Goal: Task Accomplishment & Management: Complete application form

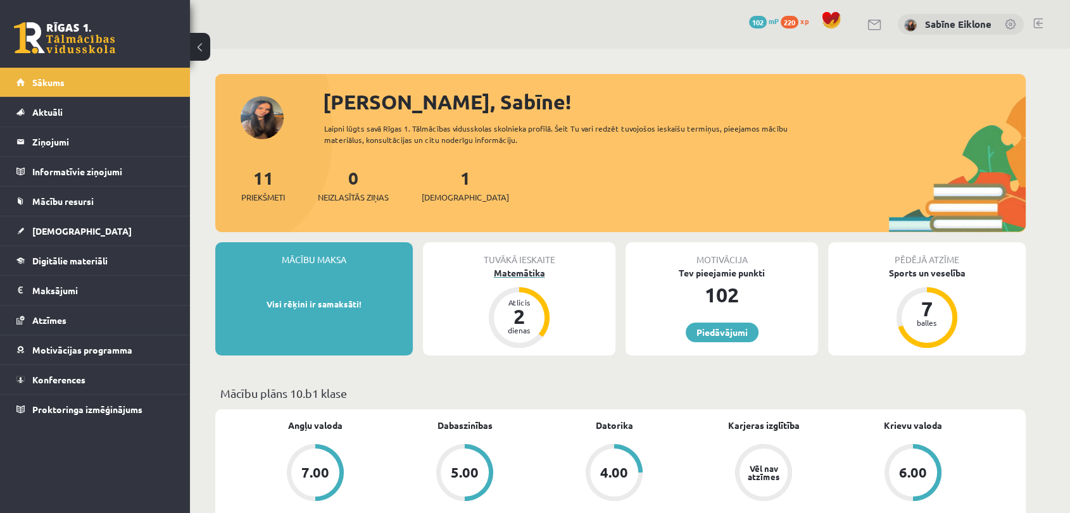
click at [508, 270] on div "Matemātika" at bounding box center [519, 272] width 192 height 13
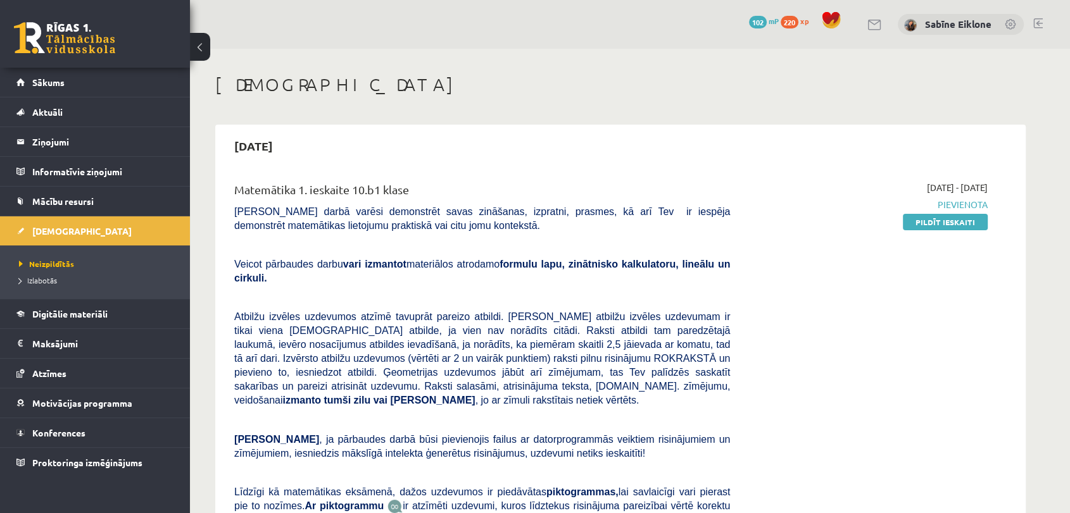
click at [968, 222] on link "Pildīt ieskaiti" at bounding box center [945, 222] width 85 height 16
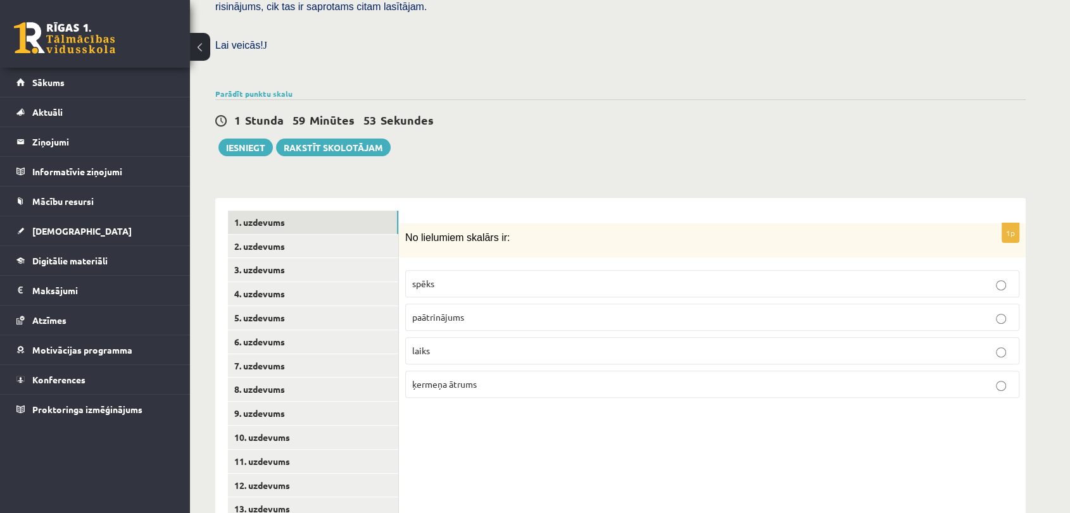
scroll to position [370, 0]
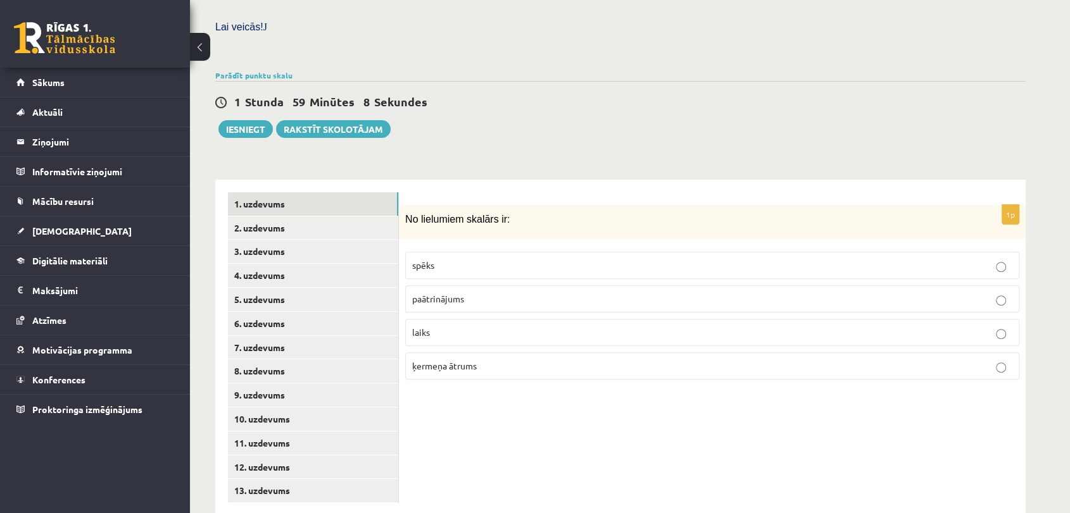
click at [700, 326] on p "laiks" at bounding box center [712, 332] width 600 height 13
click at [270, 216] on link "2. uzdevums" at bounding box center [313, 227] width 170 height 23
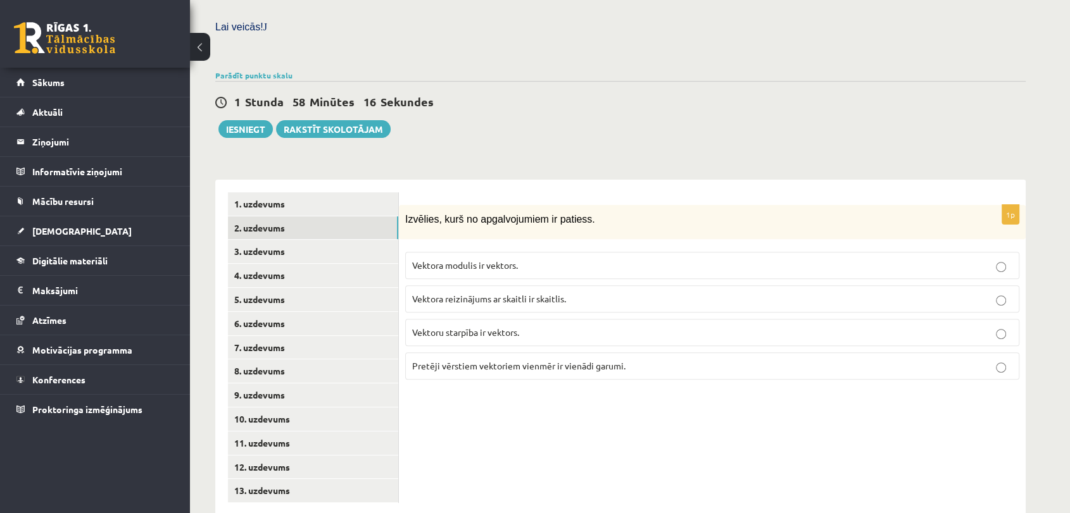
click at [460, 326] on p "Vektoru starpība ir vektors." at bounding box center [712, 332] width 600 height 13
click at [255, 240] on link "3. uzdevums" at bounding box center [313, 251] width 170 height 23
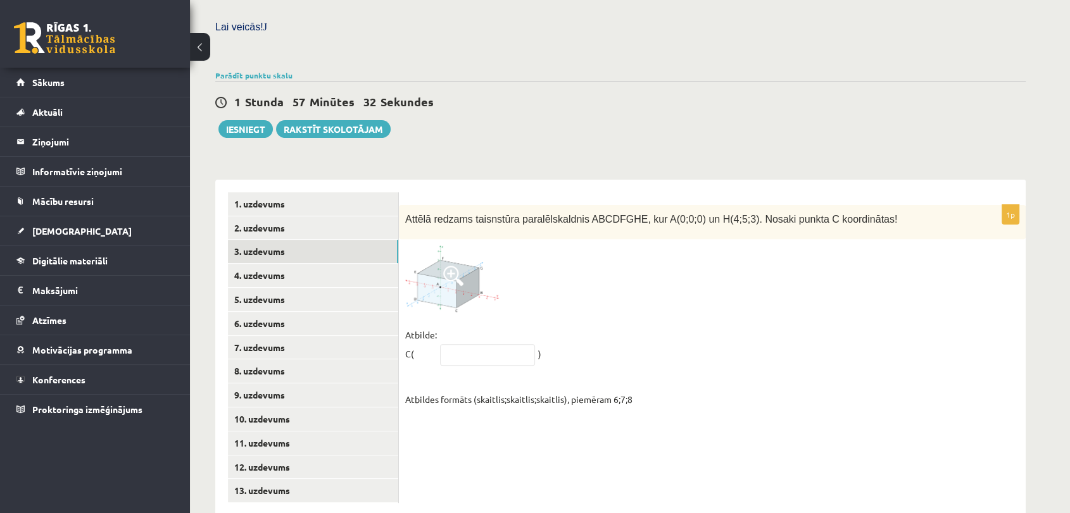
click at [456, 266] on span at bounding box center [453, 276] width 20 height 20
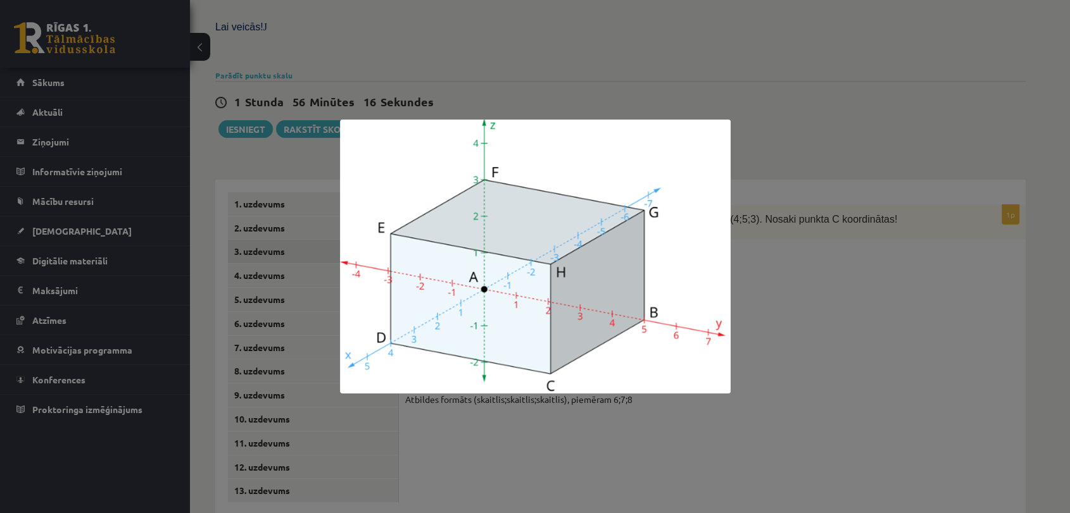
click at [887, 75] on div at bounding box center [535, 256] width 1070 height 513
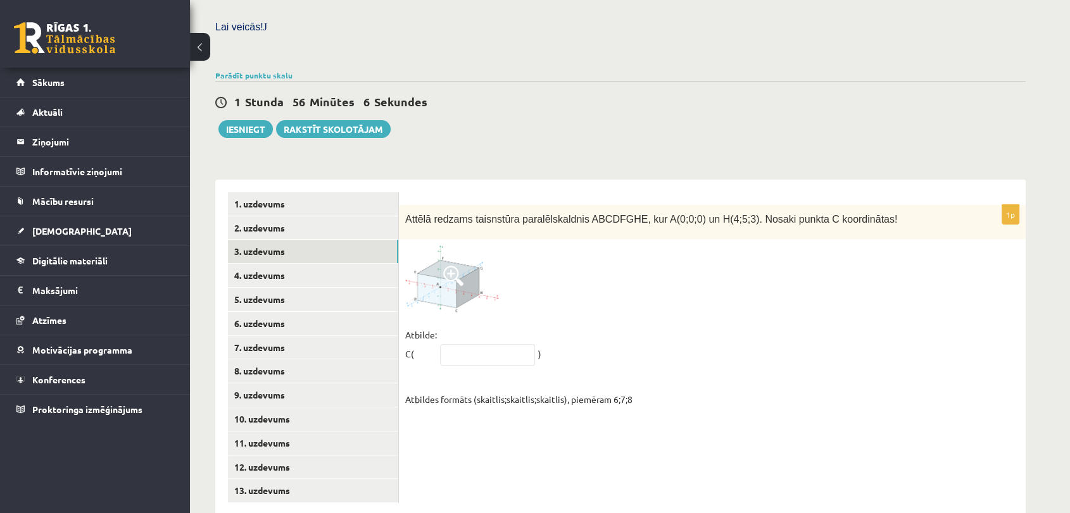
click at [454, 266] on span at bounding box center [453, 276] width 20 height 20
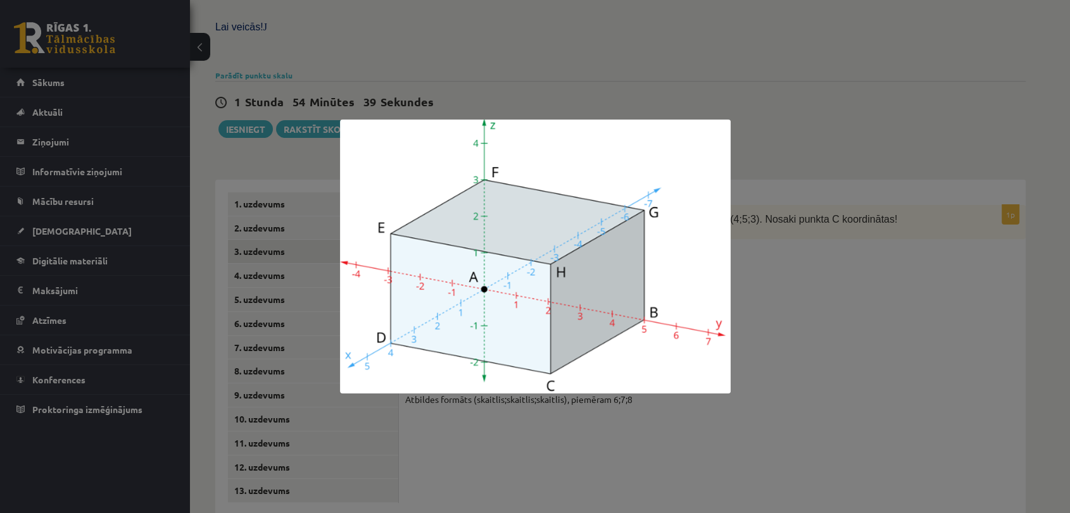
click at [844, 310] on div at bounding box center [535, 256] width 1070 height 513
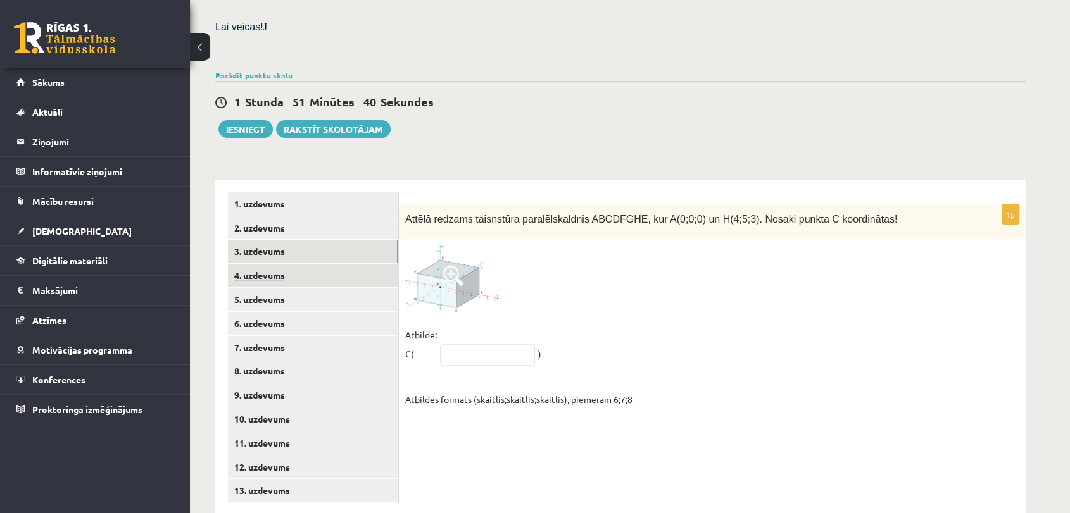
click at [358, 264] on link "4. uzdevums" at bounding box center [313, 275] width 170 height 23
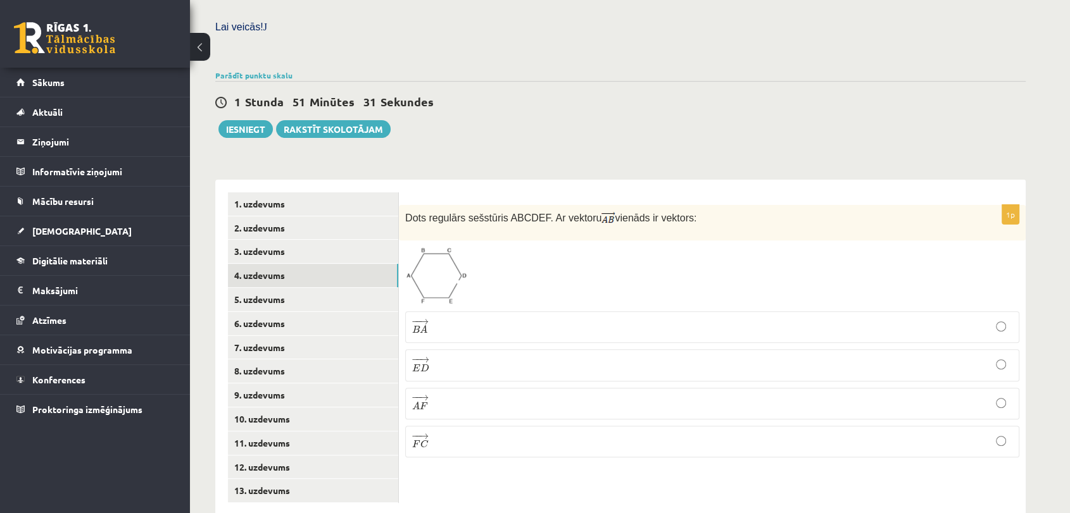
click at [453, 267] on span at bounding box center [453, 277] width 20 height 20
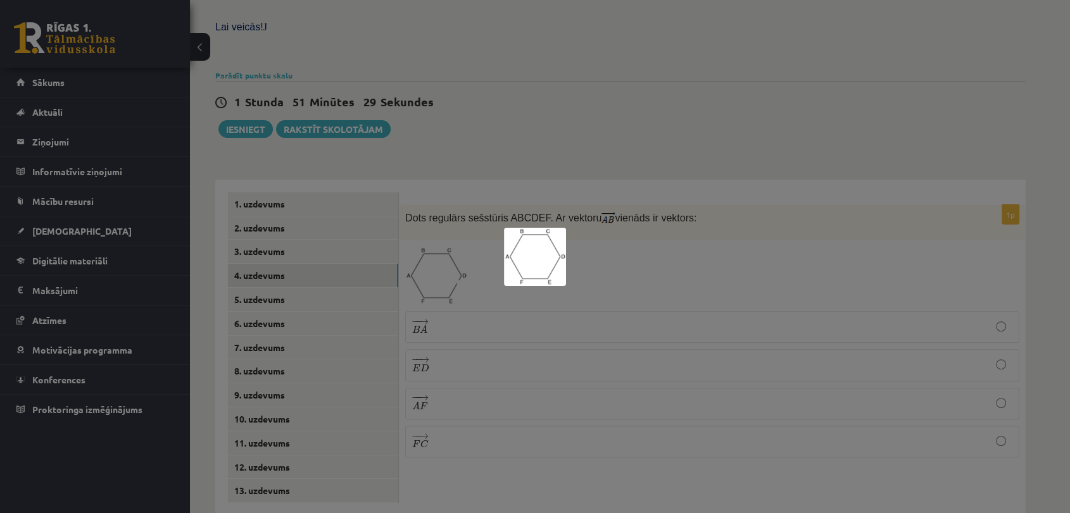
click at [644, 225] on div at bounding box center [535, 256] width 1070 height 513
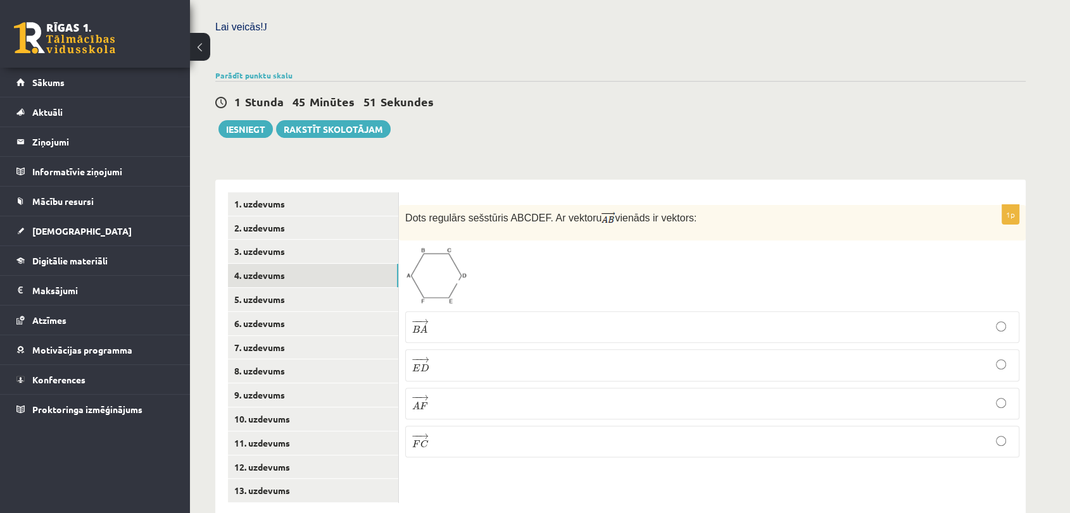
click at [437, 356] on p "− − → E D E D →" at bounding box center [712, 365] width 600 height 18
click at [294, 288] on link "5. uzdevums" at bounding box center [313, 299] width 170 height 23
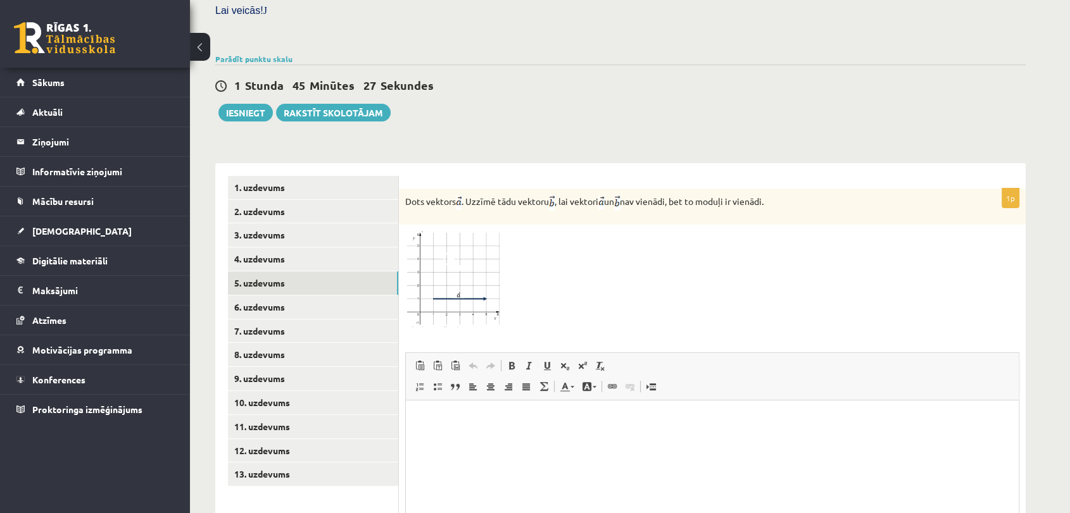
scroll to position [428, 0]
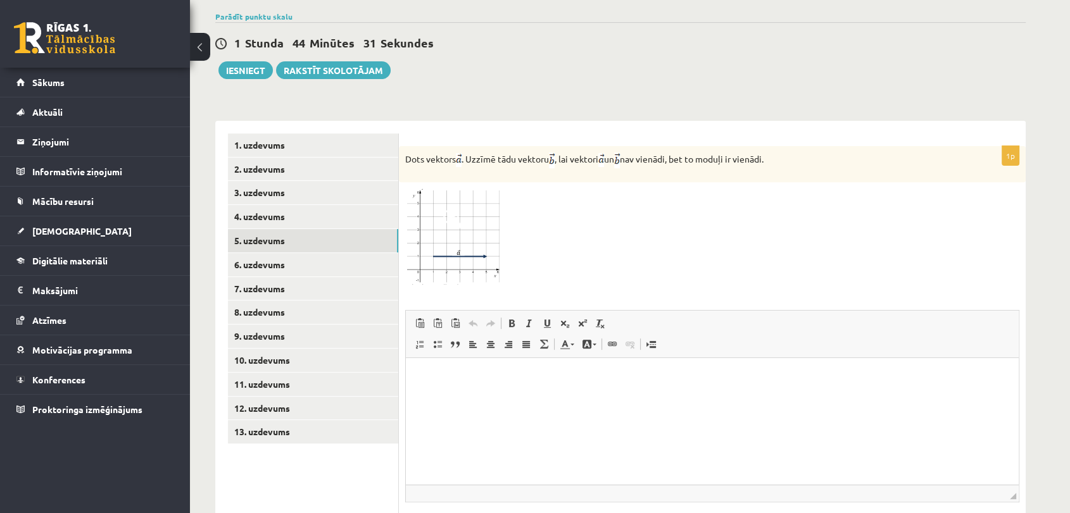
click at [462, 201] on img at bounding box center [452, 237] width 95 height 96
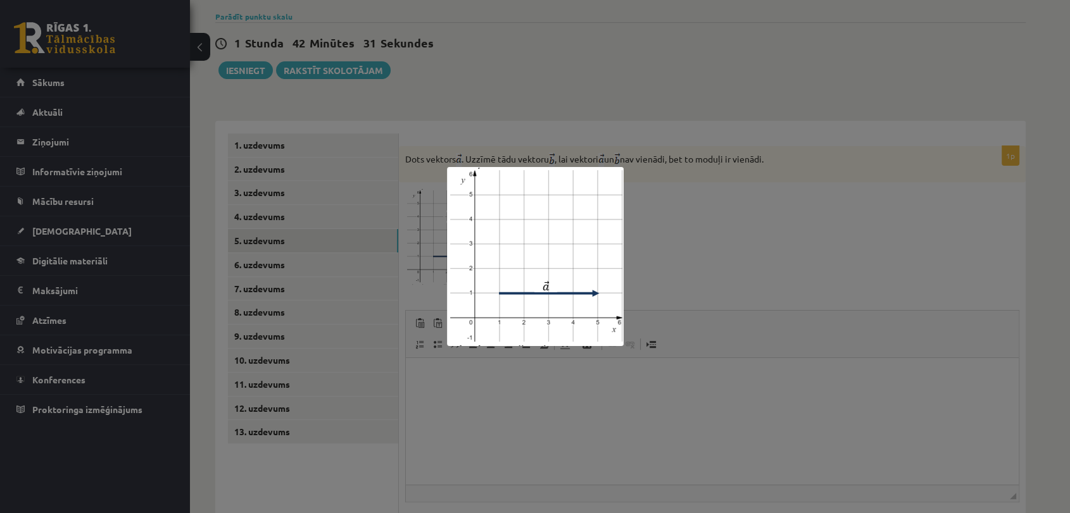
click at [706, 192] on div at bounding box center [535, 256] width 1070 height 513
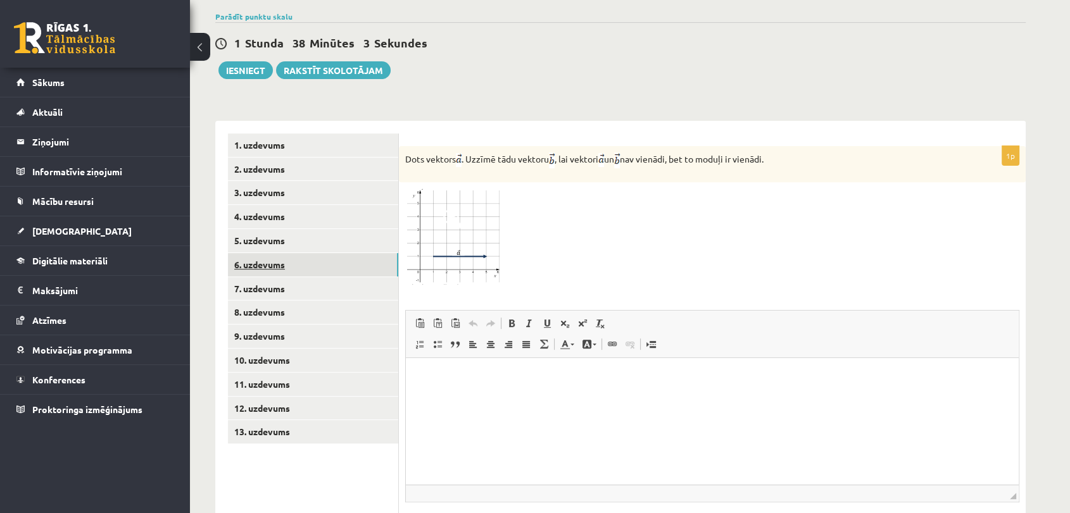
click at [292, 253] on link "6. uzdevums" at bounding box center [313, 264] width 170 height 23
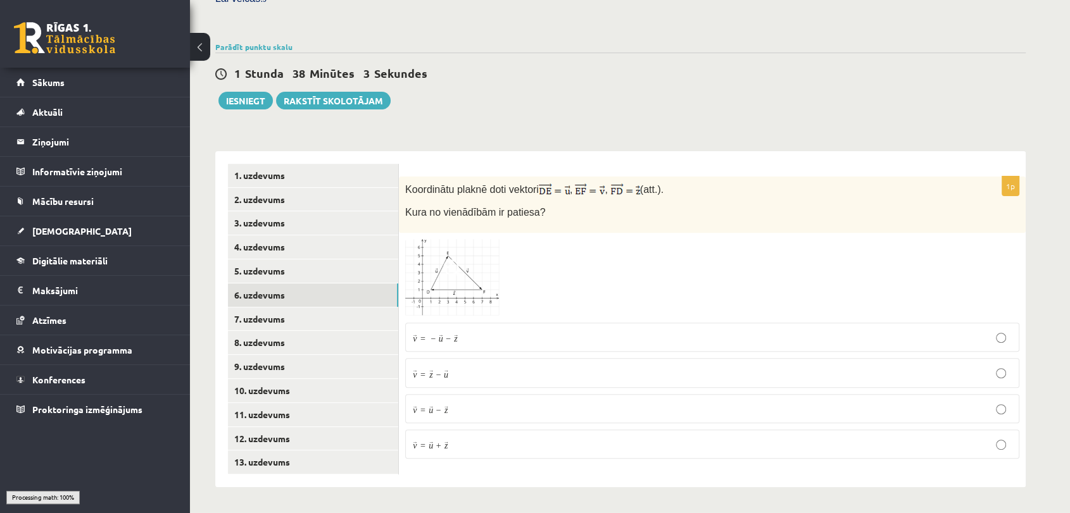
scroll to position [370, 0]
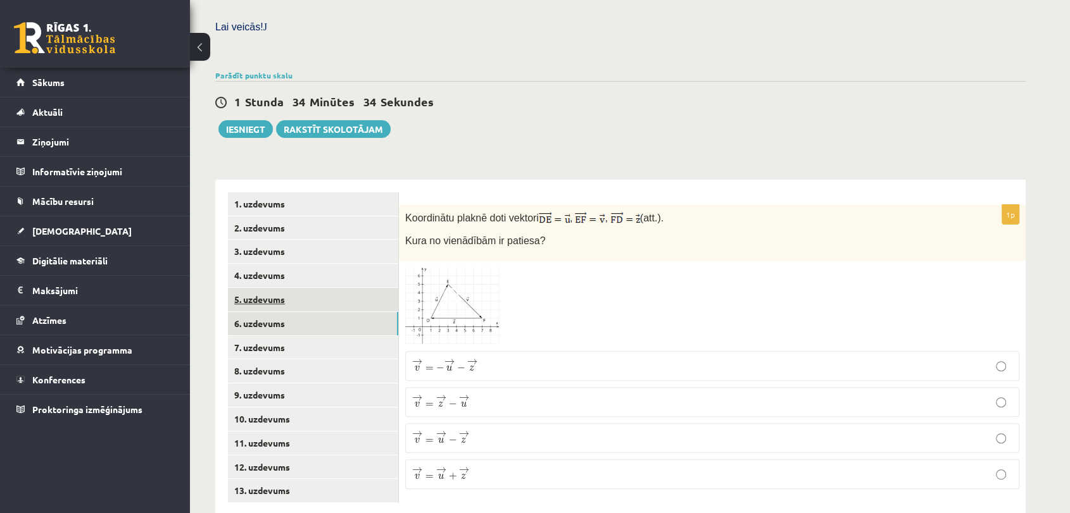
click at [327, 288] on link "5. uzdevums" at bounding box center [313, 299] width 170 height 23
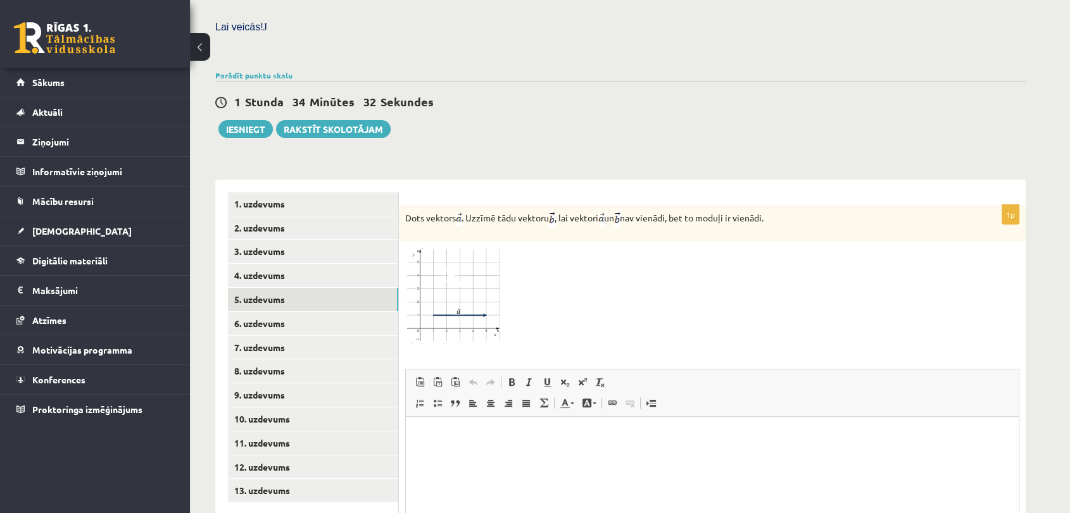
scroll to position [0, 0]
click at [280, 336] on link "7. uzdevums" at bounding box center [313, 347] width 170 height 23
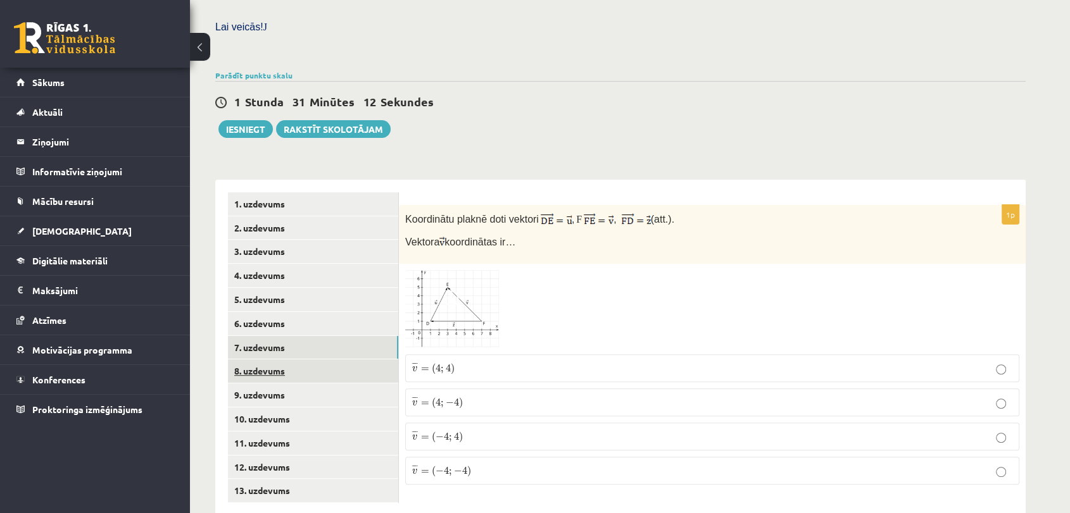
click at [273, 360] on link "8. uzdevums" at bounding box center [313, 371] width 170 height 23
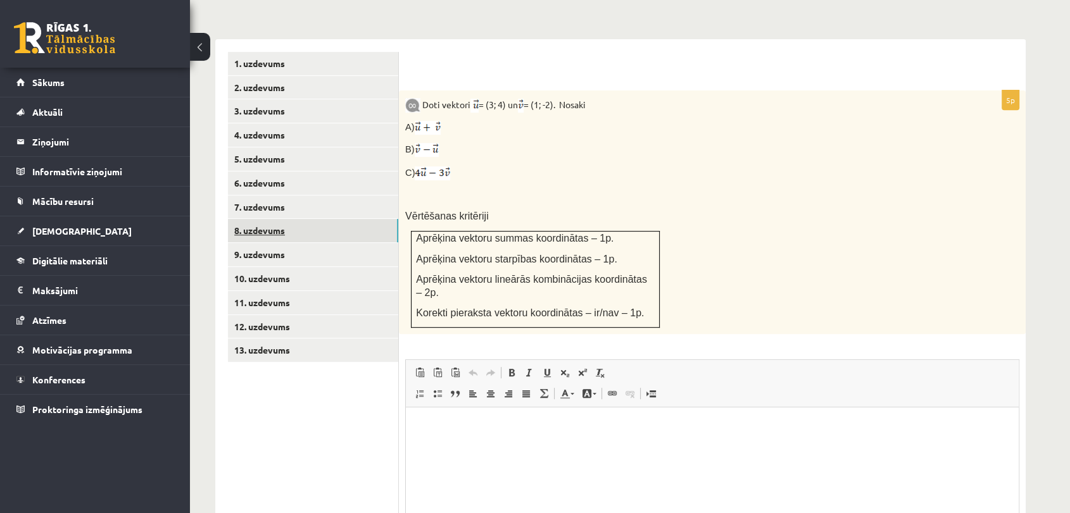
scroll to position [511, 0]
click at [264, 242] on link "9. uzdevums" at bounding box center [313, 253] width 170 height 23
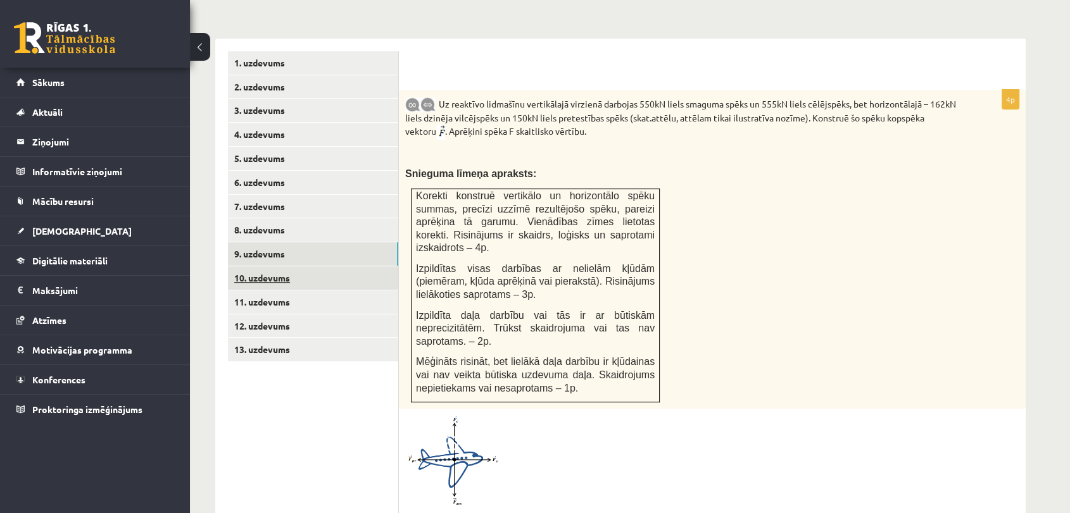
scroll to position [0, 0]
click at [274, 266] on link "10. uzdevums" at bounding box center [313, 277] width 170 height 23
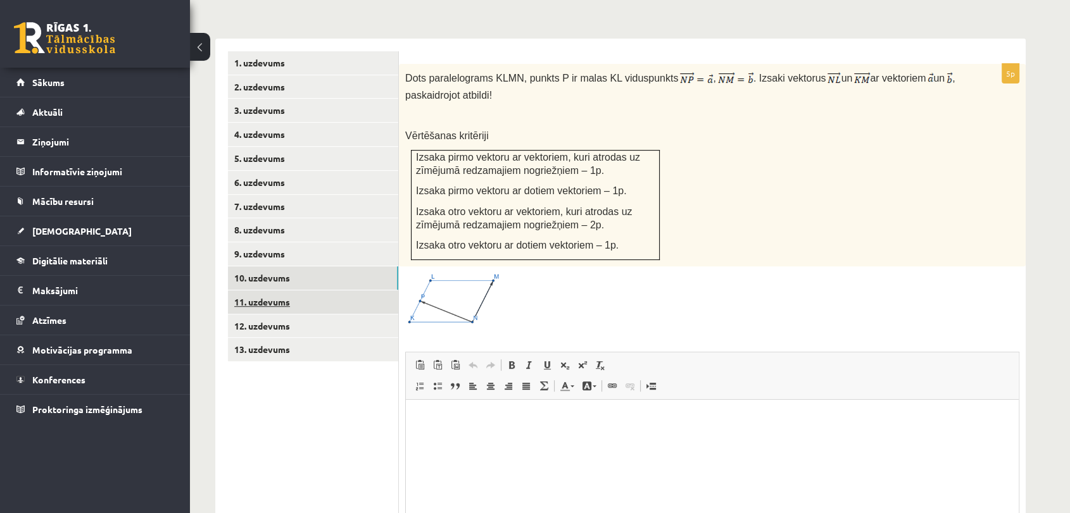
click at [278, 291] on link "11. uzdevums" at bounding box center [313, 302] width 170 height 23
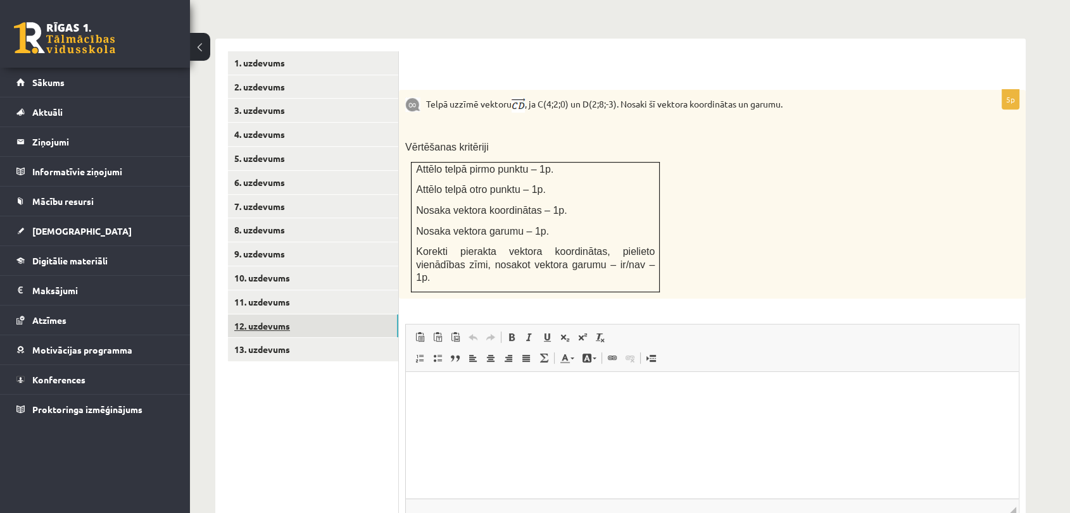
click at [276, 315] on link "12. uzdevums" at bounding box center [313, 326] width 170 height 23
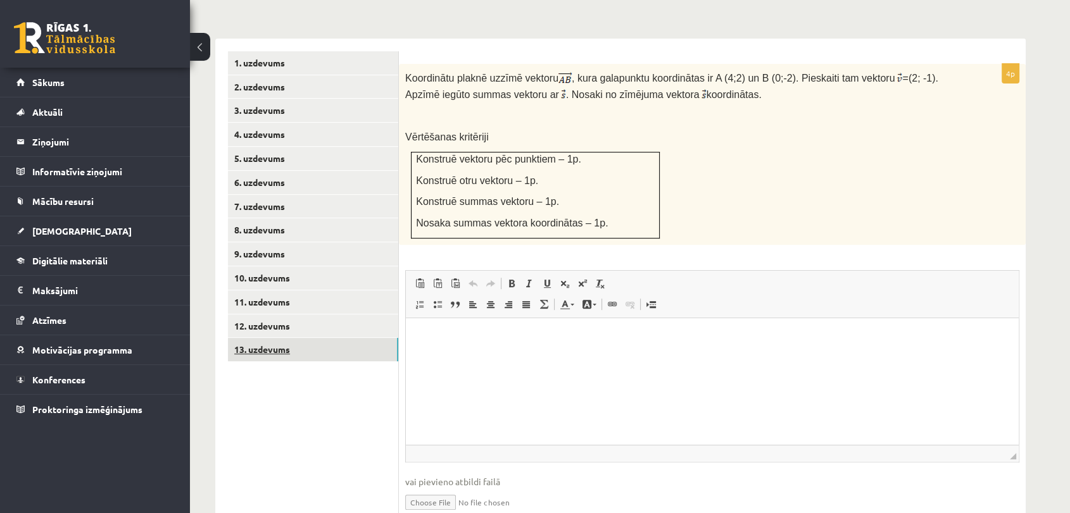
click at [280, 338] on link "13. uzdevums" at bounding box center [313, 349] width 170 height 23
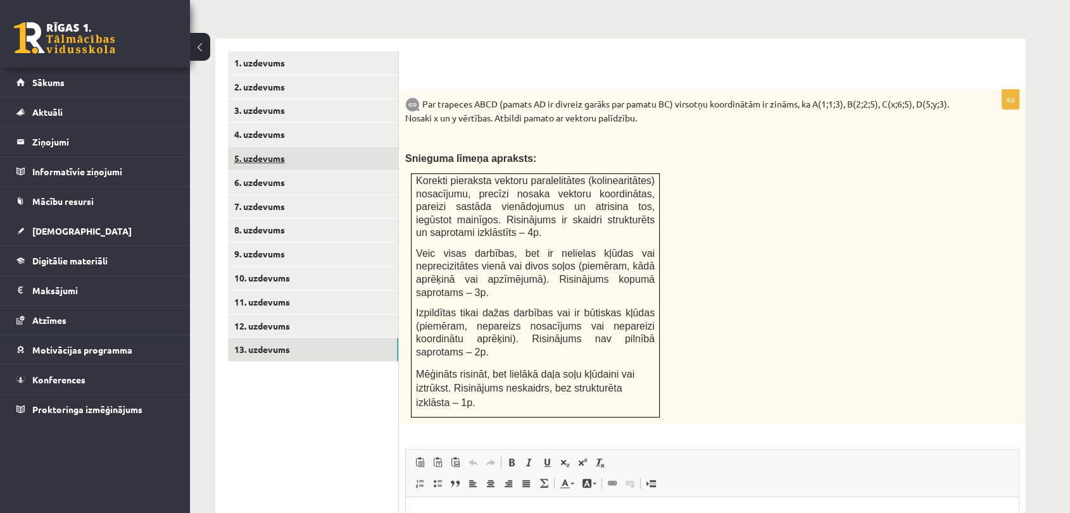
click at [257, 147] on link "5. uzdevums" at bounding box center [313, 158] width 170 height 23
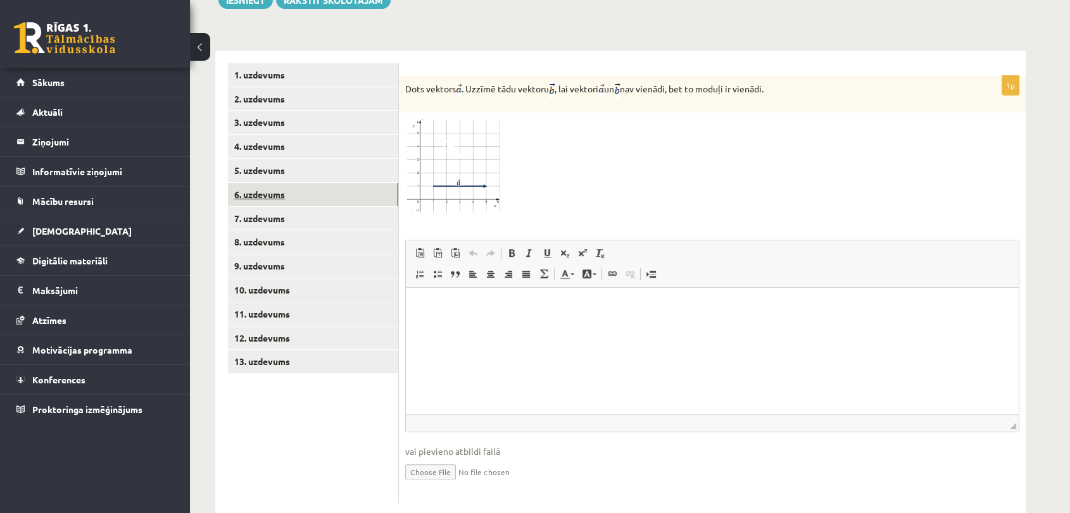
click at [329, 183] on link "6. uzdevums" at bounding box center [313, 194] width 170 height 23
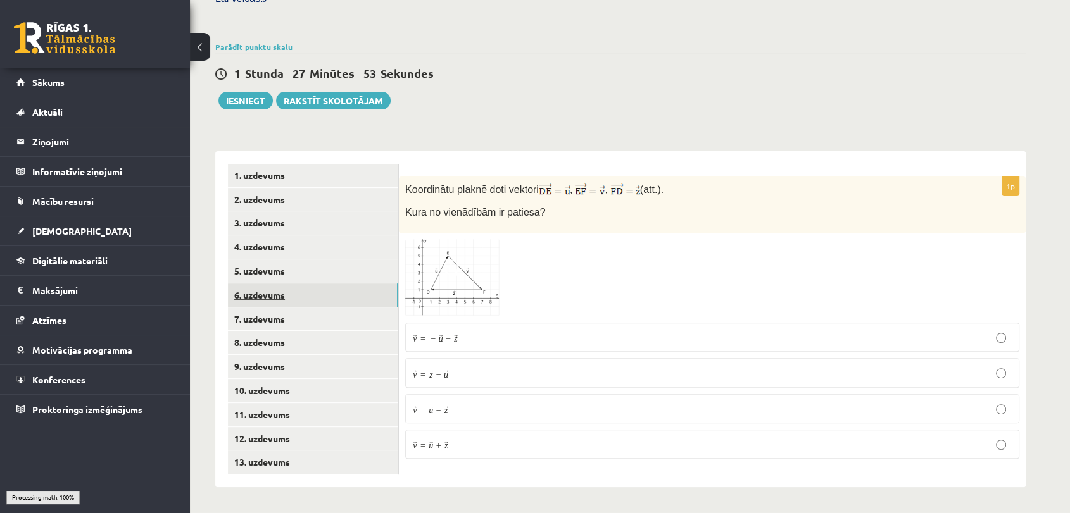
scroll to position [370, 0]
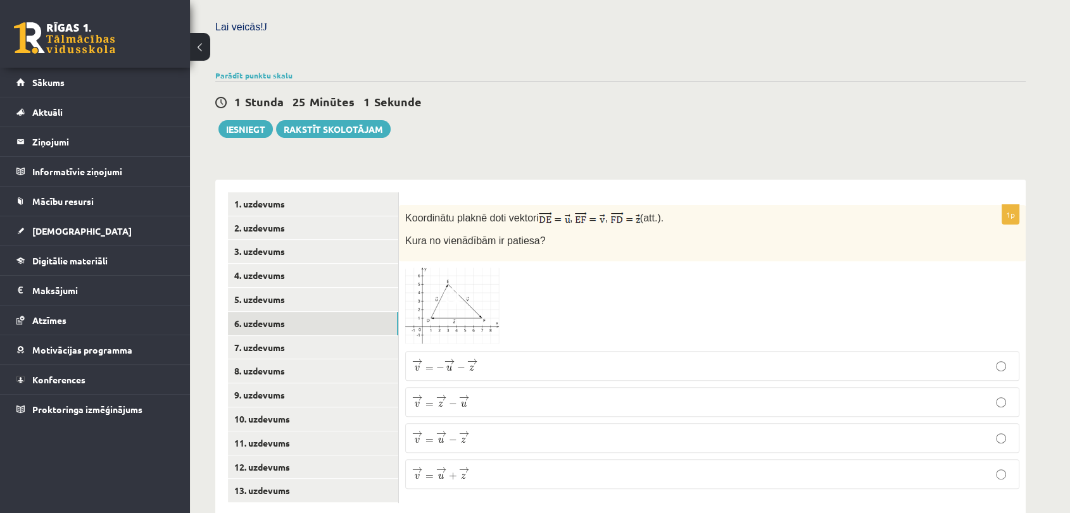
click at [562, 358] on p "→ v = − → u − → z v → = − u → − z →" at bounding box center [712, 366] width 600 height 16
click at [333, 336] on link "7. uzdevums" at bounding box center [313, 347] width 170 height 23
drag, startPoint x: 245, startPoint y: 306, endPoint x: 247, endPoint y: 288, distance: 18.5
click at [245, 305] on ul "1. uzdevums 2. uzdevums 3. uzdevums 4. uzdevums 5. uzdevums 6. uzdevums 7. uzde…" at bounding box center [313, 347] width 171 height 311
click at [247, 312] on link "6. uzdevums" at bounding box center [313, 323] width 170 height 23
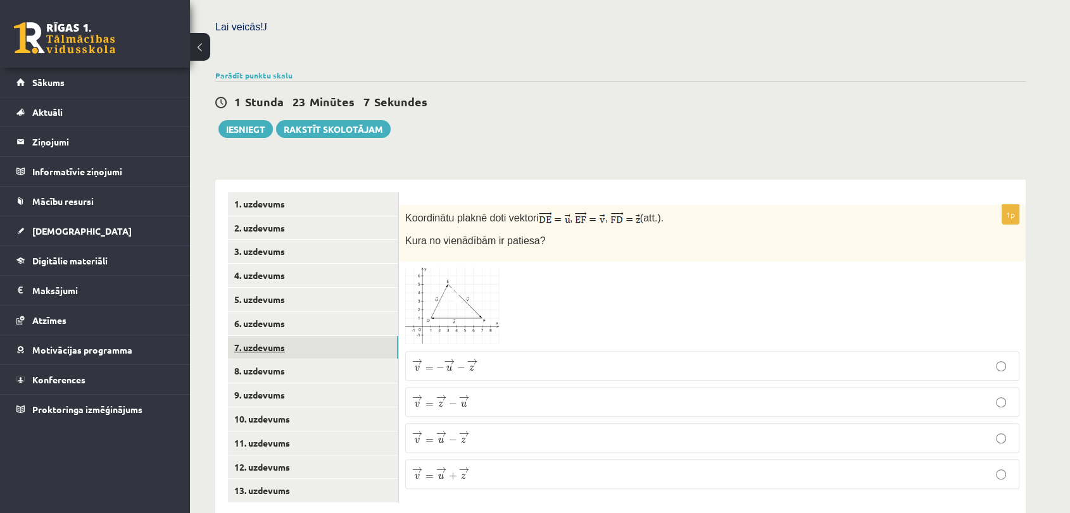
click at [284, 336] on link "7. uzdevums" at bounding box center [313, 347] width 170 height 23
click at [492, 430] on p "¯ ¯ ¯ v = ( − 4 ; 4 ) v ¯ = ( − 4 ; 4 )" at bounding box center [712, 437] width 600 height 14
click at [322, 360] on link "8. uzdevums" at bounding box center [313, 371] width 170 height 23
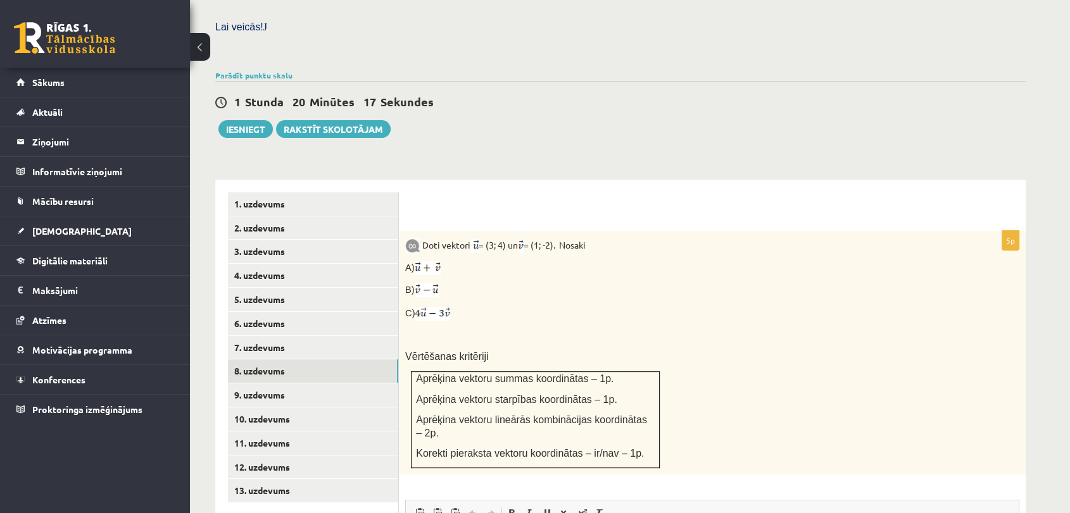
scroll to position [0, 0]
click at [302, 384] on link "9. uzdevums" at bounding box center [313, 395] width 170 height 23
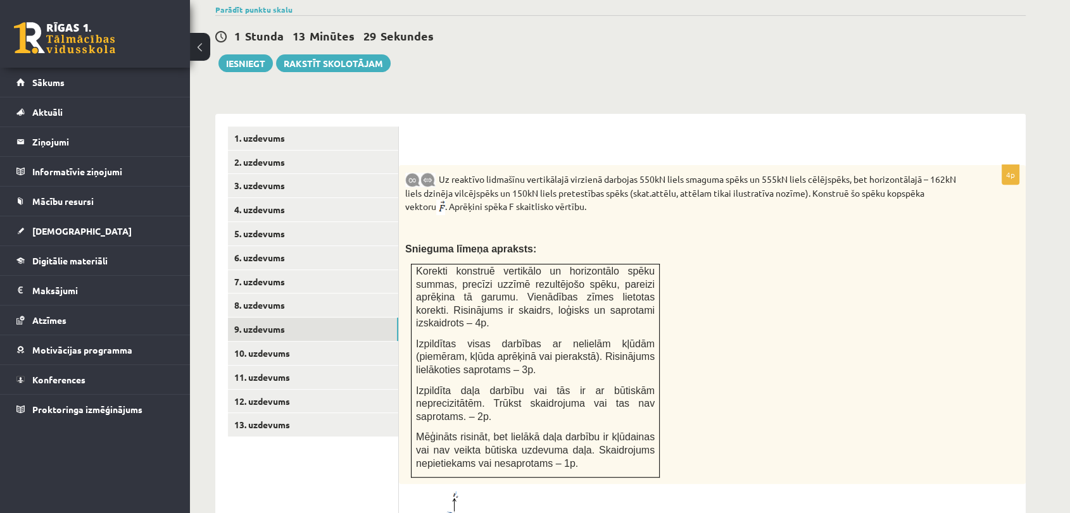
scroll to position [511, 0]
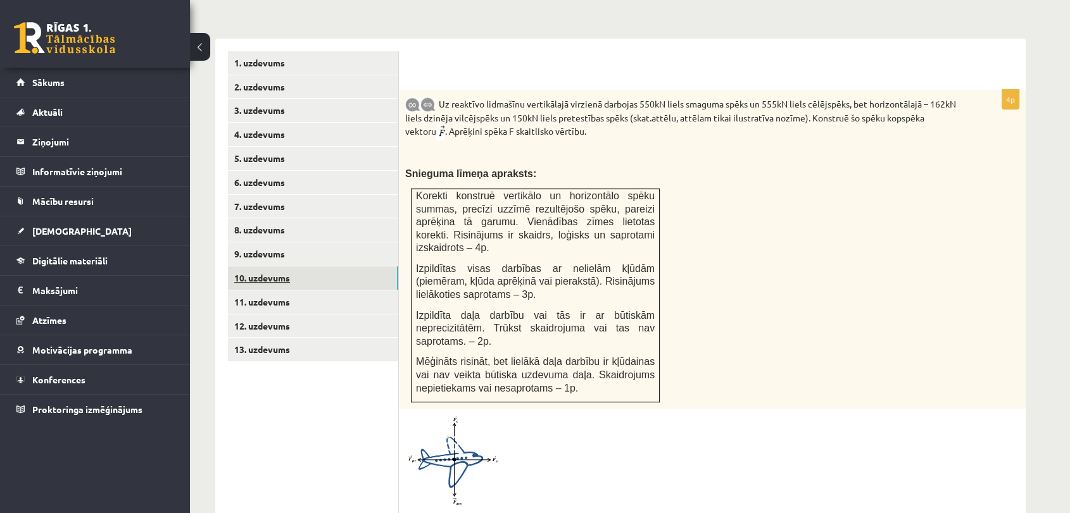
click at [284, 266] on link "10. uzdevums" at bounding box center [313, 277] width 170 height 23
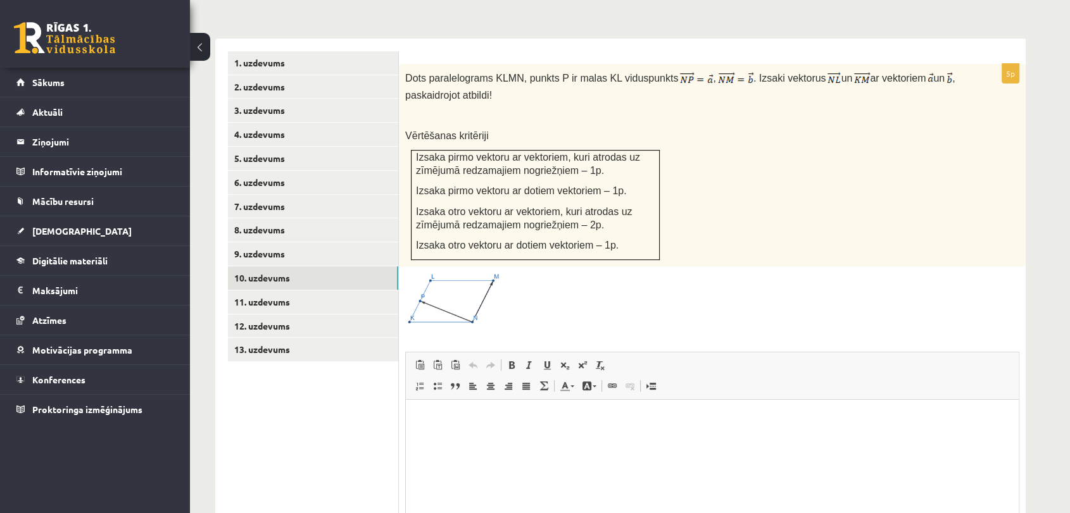
scroll to position [0, 0]
click at [292, 291] on link "11. uzdevums" at bounding box center [313, 302] width 170 height 23
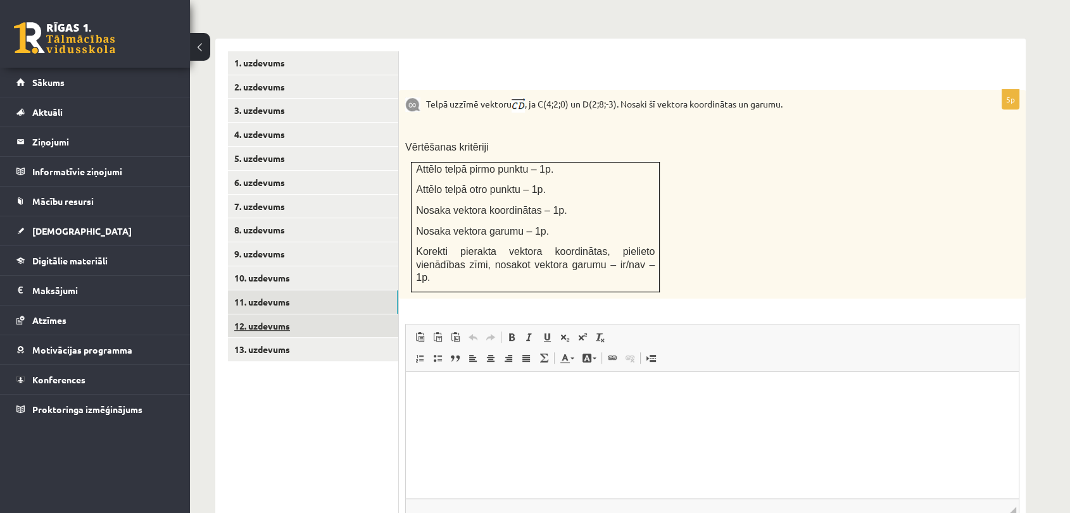
click at [316, 315] on link "12. uzdevums" at bounding box center [313, 326] width 170 height 23
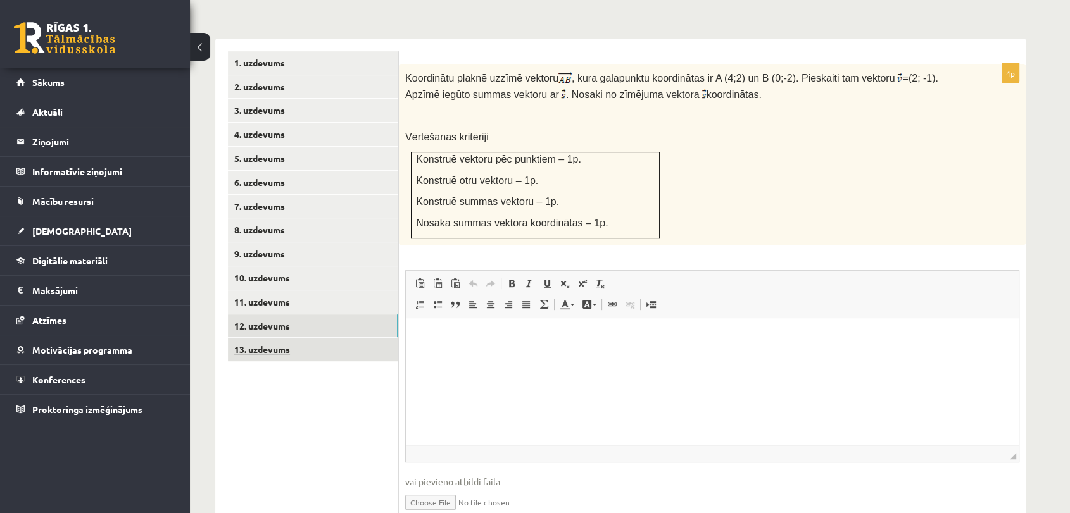
click at [322, 338] on link "13. uzdevums" at bounding box center [313, 349] width 170 height 23
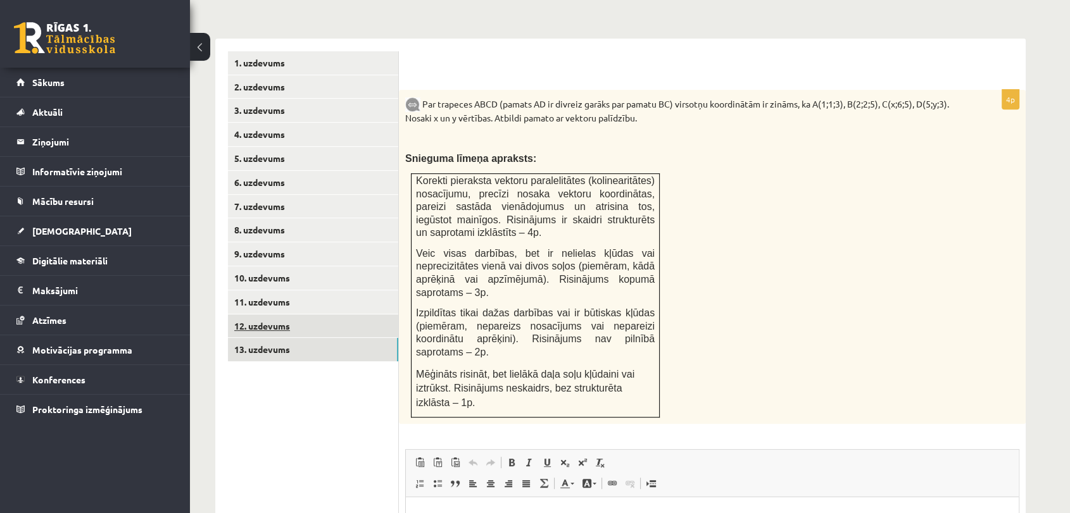
click at [293, 315] on link "12. uzdevums" at bounding box center [313, 326] width 170 height 23
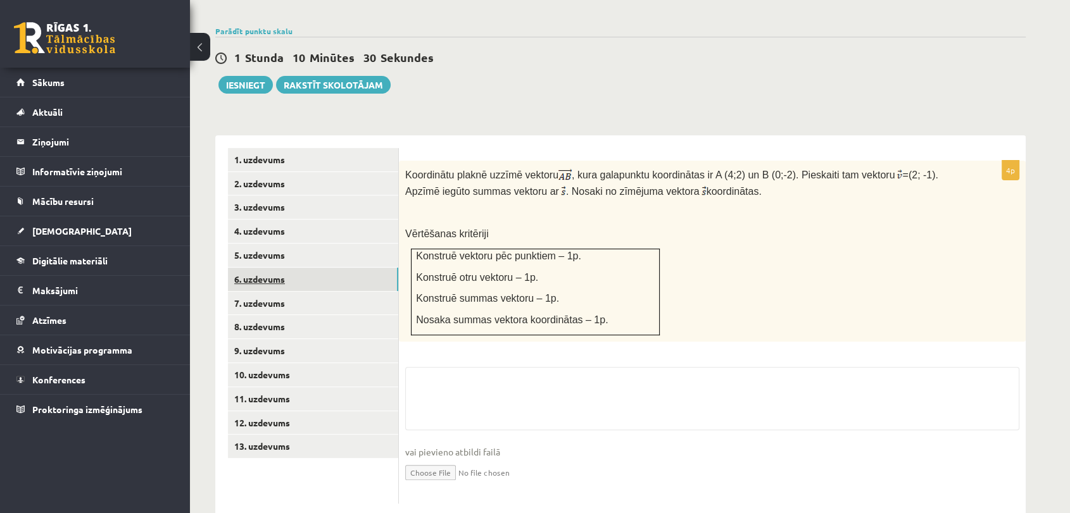
click at [291, 268] on link "6. uzdevums" at bounding box center [313, 279] width 170 height 23
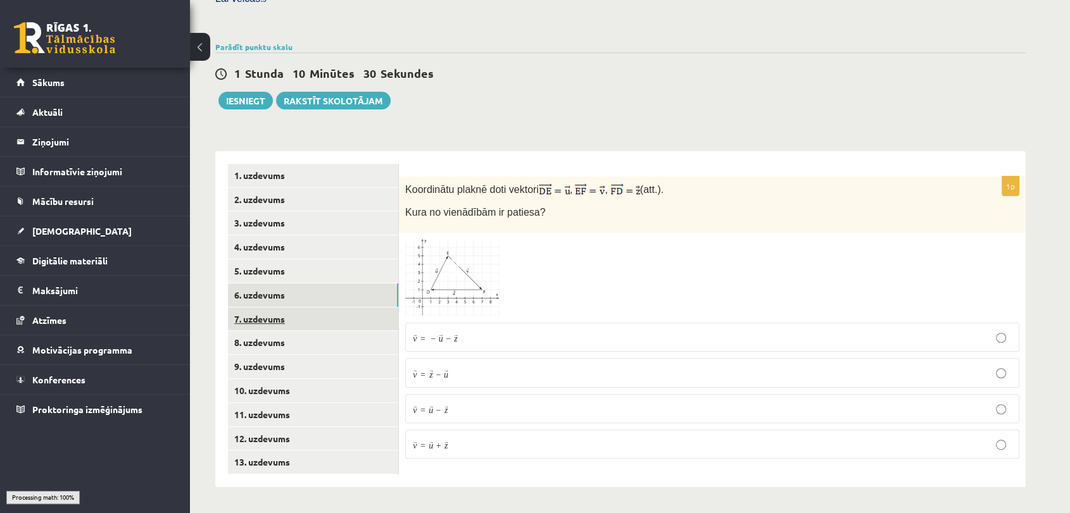
scroll to position [370, 0]
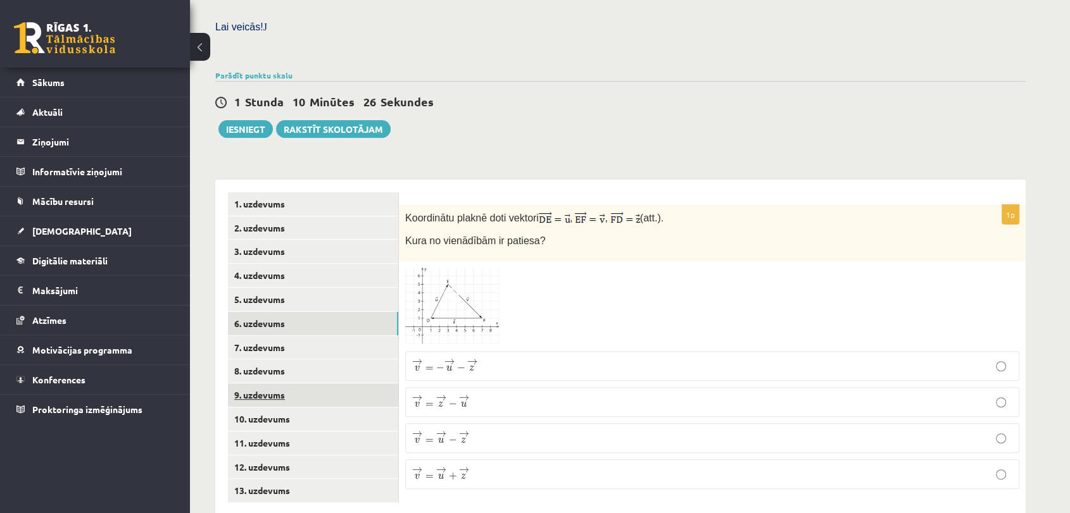
click at [265, 384] on link "9. uzdevums" at bounding box center [313, 395] width 170 height 23
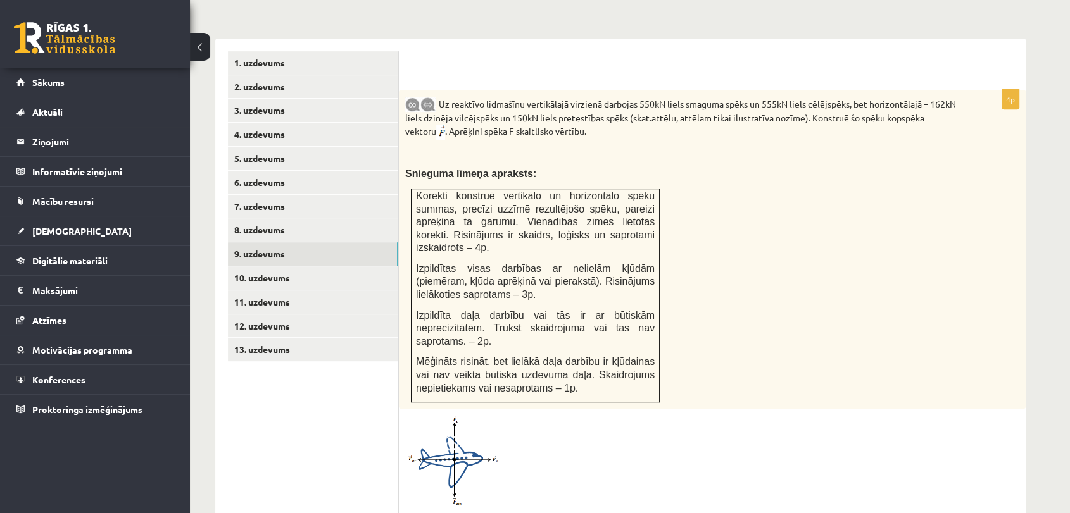
scroll to position [0, 0]
click at [292, 266] on link "10. uzdevums" at bounding box center [313, 277] width 170 height 23
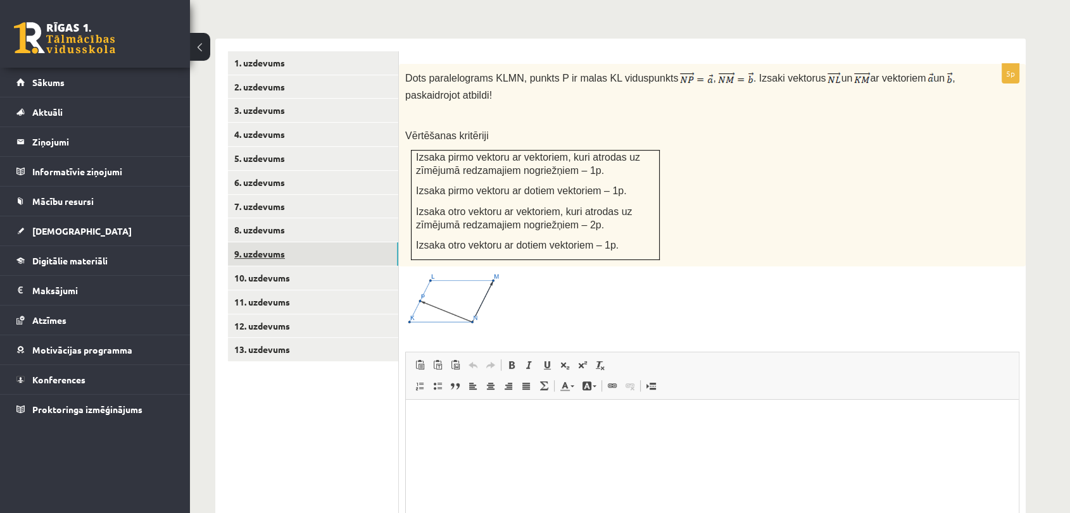
click at [236, 242] on link "9. uzdevums" at bounding box center [313, 253] width 170 height 23
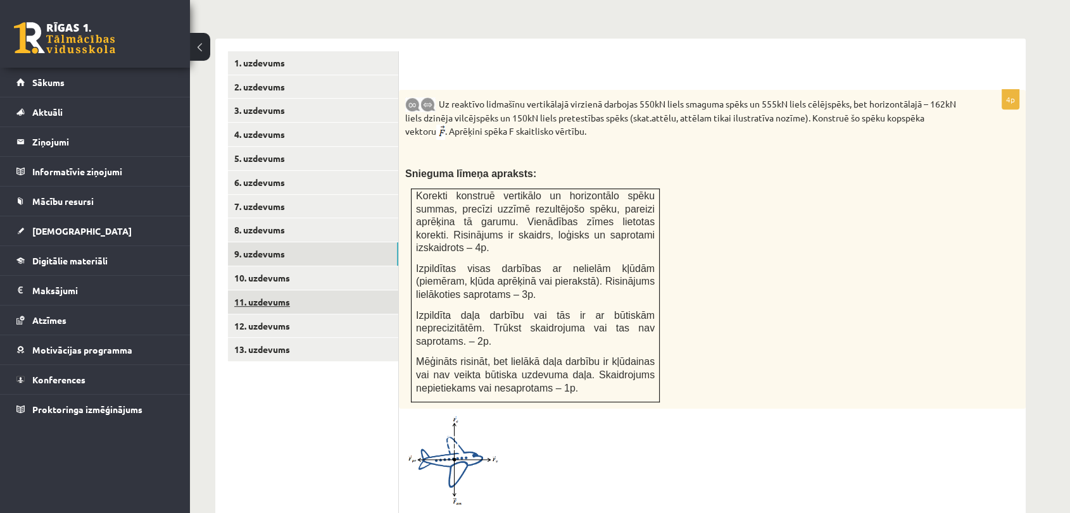
click at [262, 291] on link "11. uzdevums" at bounding box center [313, 302] width 170 height 23
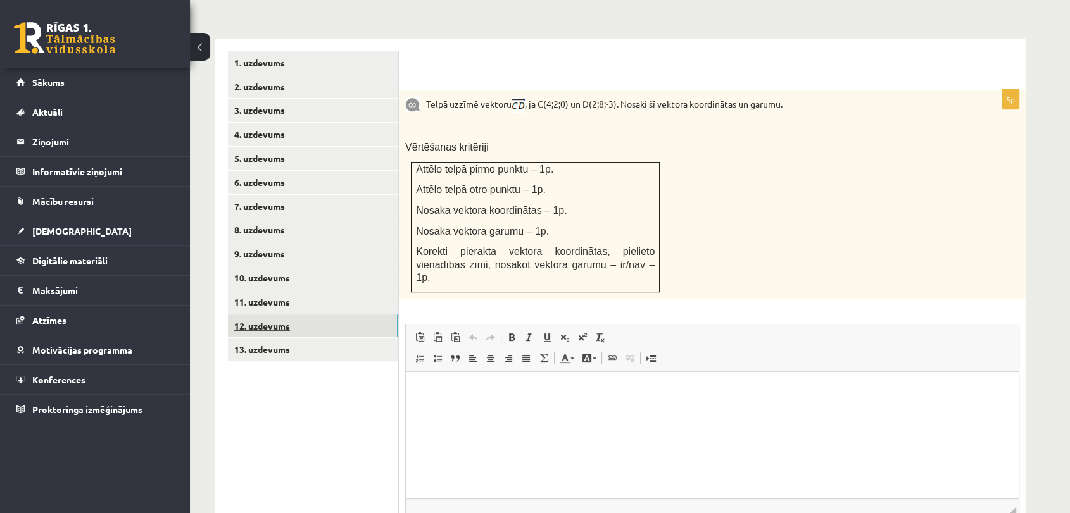
click at [317, 315] on link "12. uzdevums" at bounding box center [313, 326] width 170 height 23
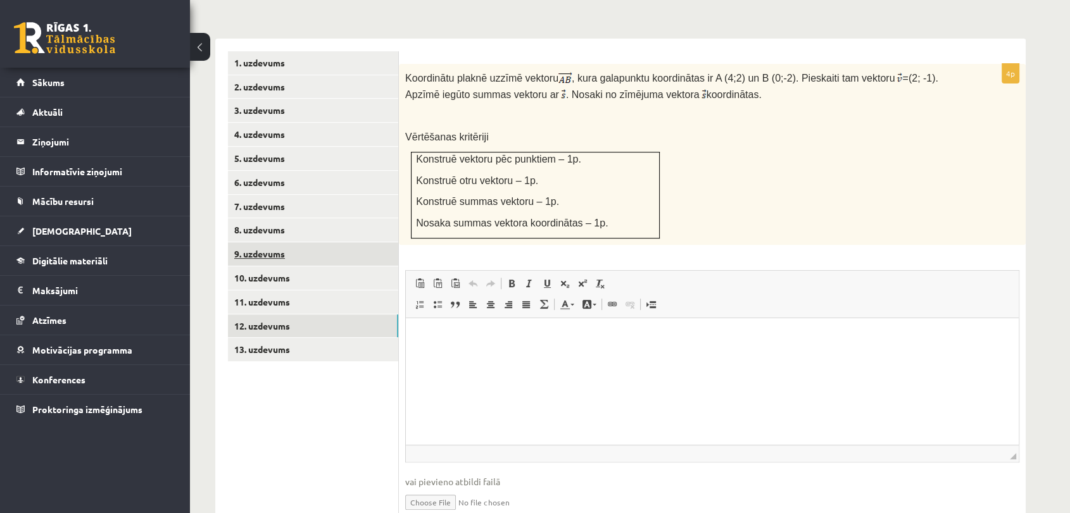
click at [294, 242] on link "9. uzdevums" at bounding box center [313, 253] width 170 height 23
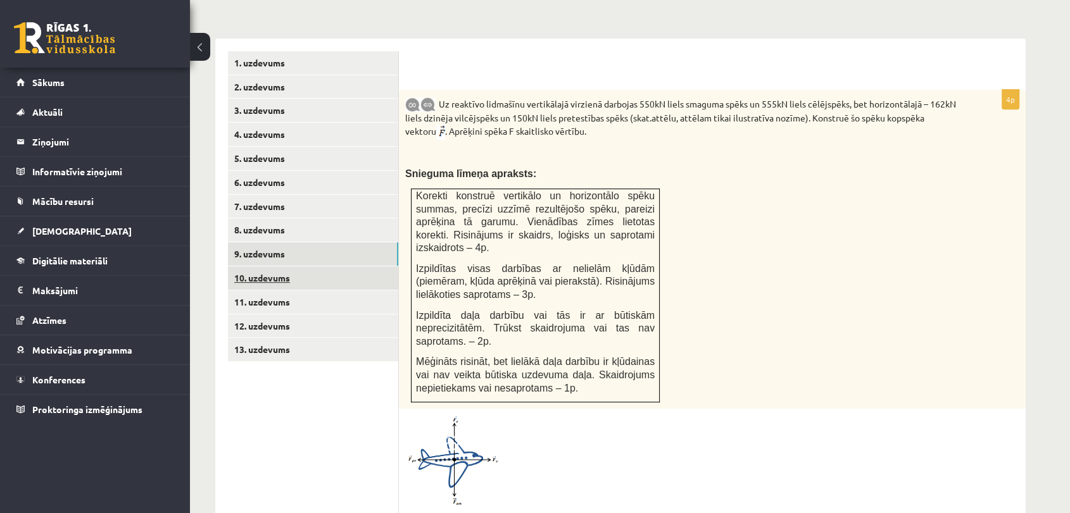
click at [310, 266] on link "10. uzdevums" at bounding box center [313, 277] width 170 height 23
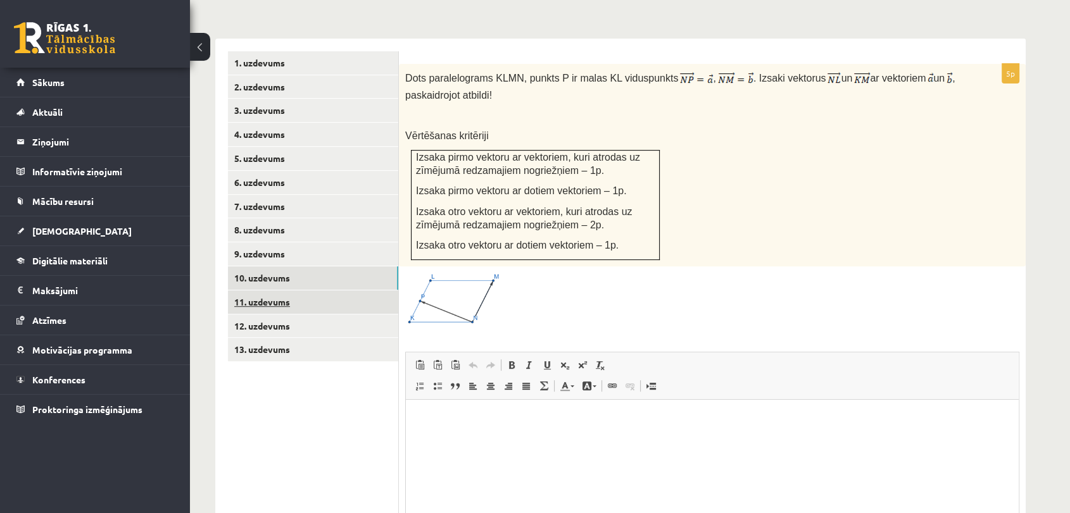
click at [294, 291] on link "11. uzdevums" at bounding box center [313, 302] width 170 height 23
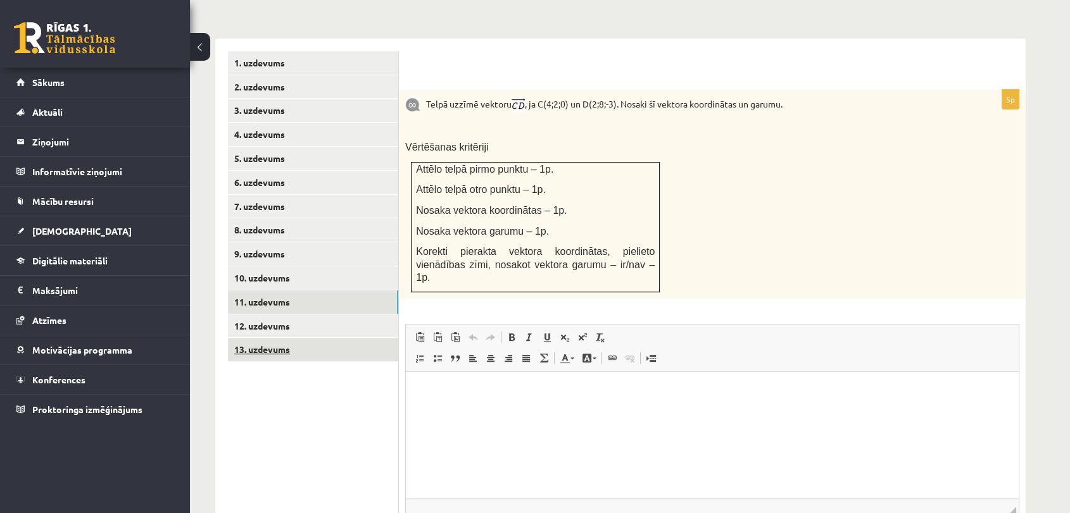
click at [291, 338] on link "13. uzdevums" at bounding box center [313, 349] width 170 height 23
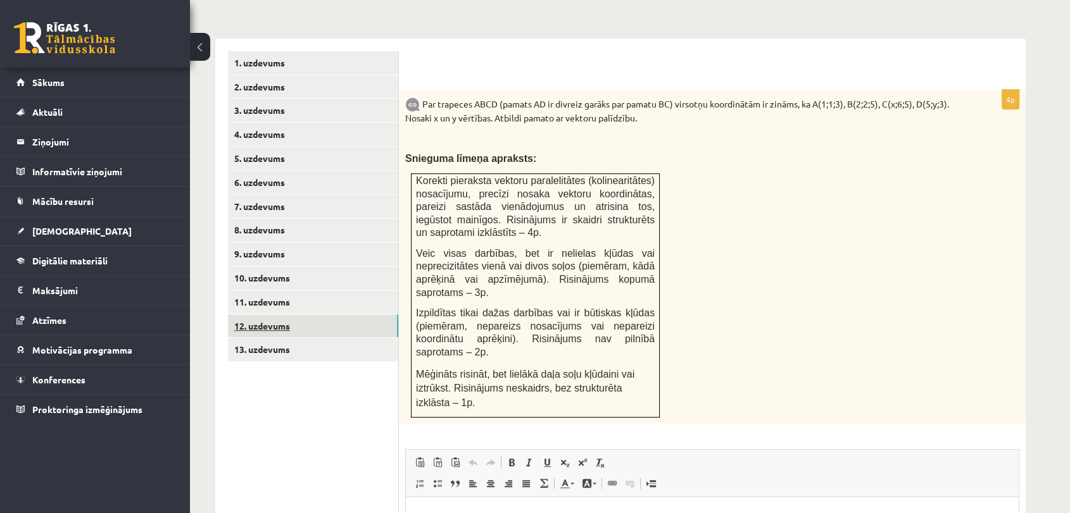
click at [283, 315] on link "12. uzdevums" at bounding box center [313, 326] width 170 height 23
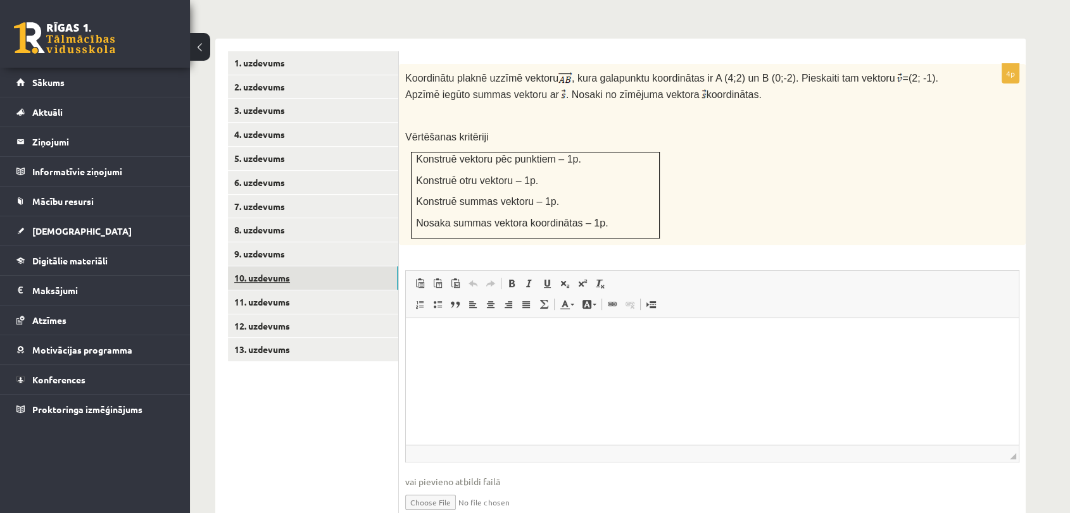
click at [275, 266] on link "10. uzdevums" at bounding box center [313, 277] width 170 height 23
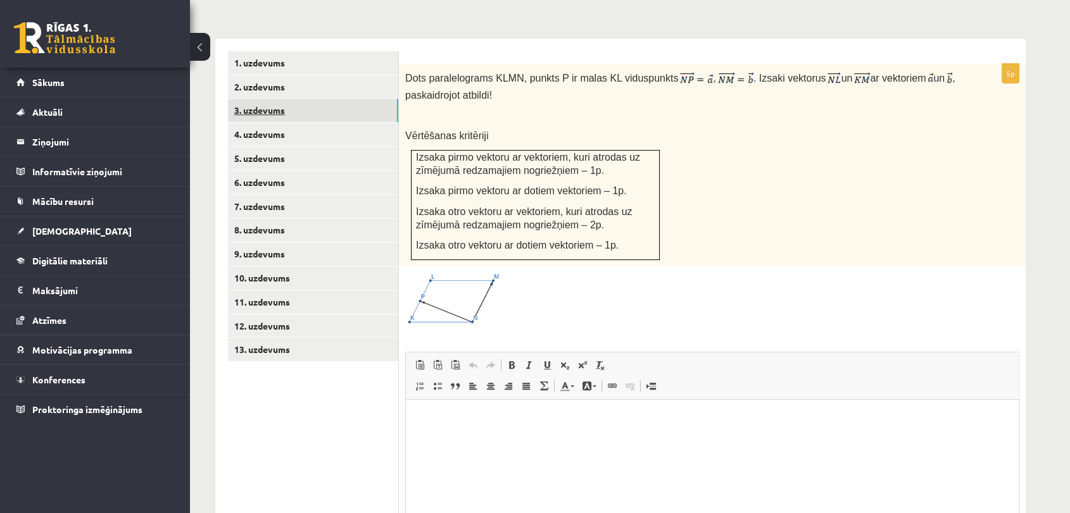
click at [295, 99] on link "3. uzdevums" at bounding box center [313, 110] width 170 height 23
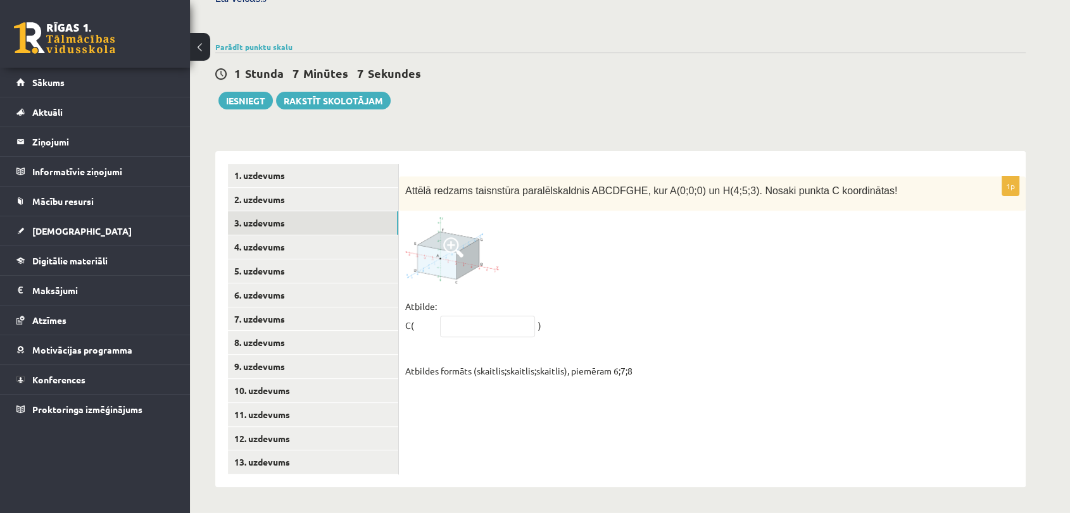
scroll to position [370, 0]
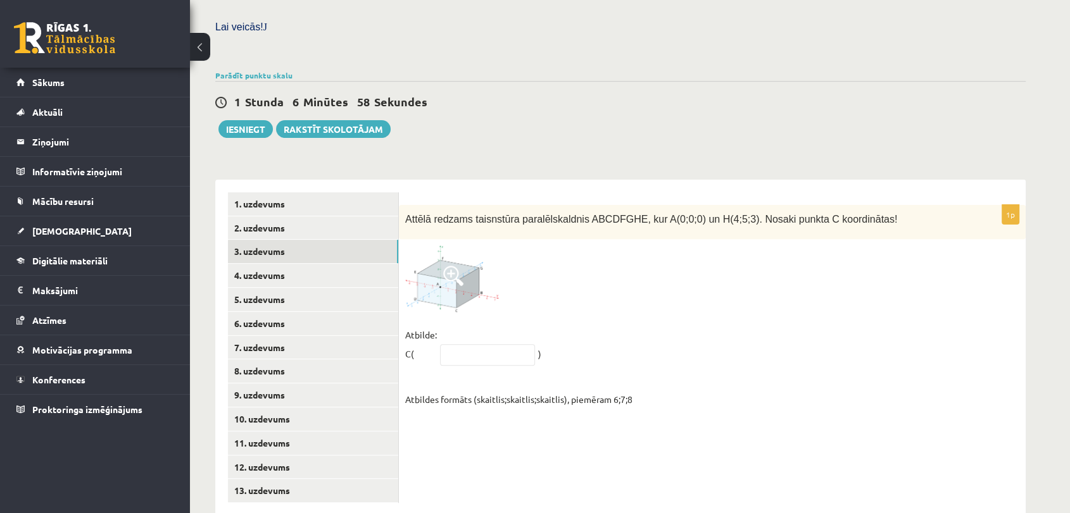
click at [458, 266] on span at bounding box center [453, 276] width 20 height 20
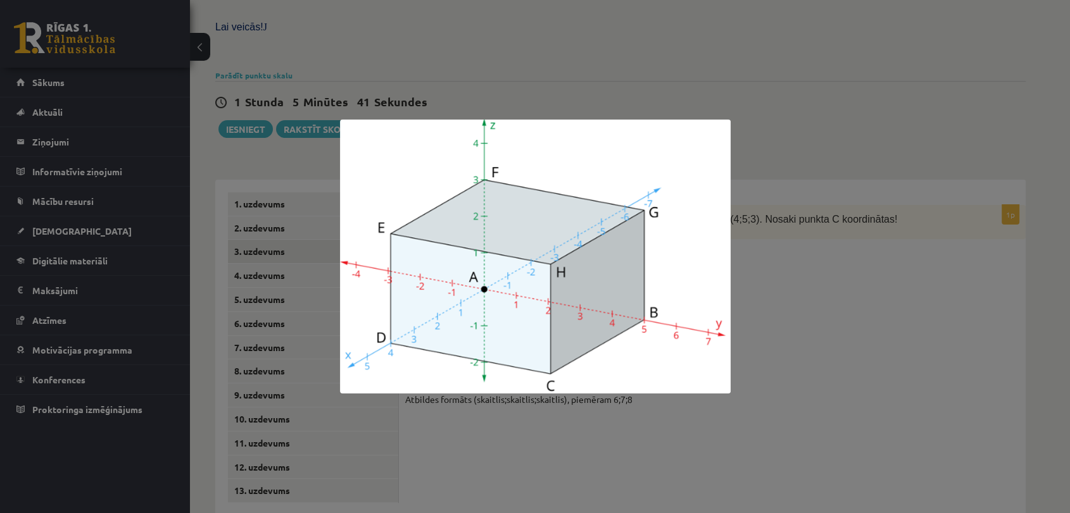
click at [827, 199] on div at bounding box center [535, 256] width 1070 height 513
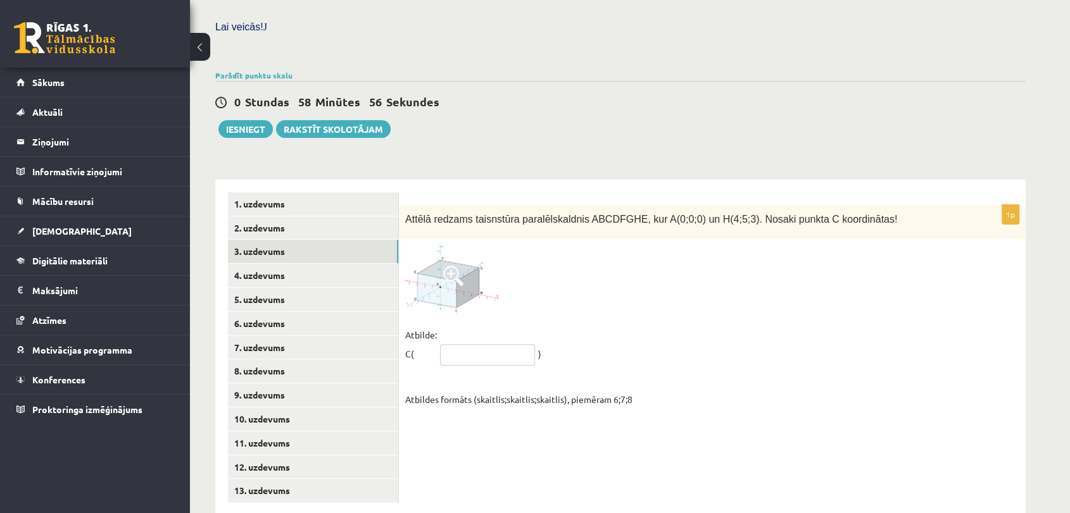
click at [508, 344] on input "text" at bounding box center [487, 355] width 95 height 22
type input "*****"
click at [296, 384] on link "9. uzdevums" at bounding box center [313, 395] width 170 height 23
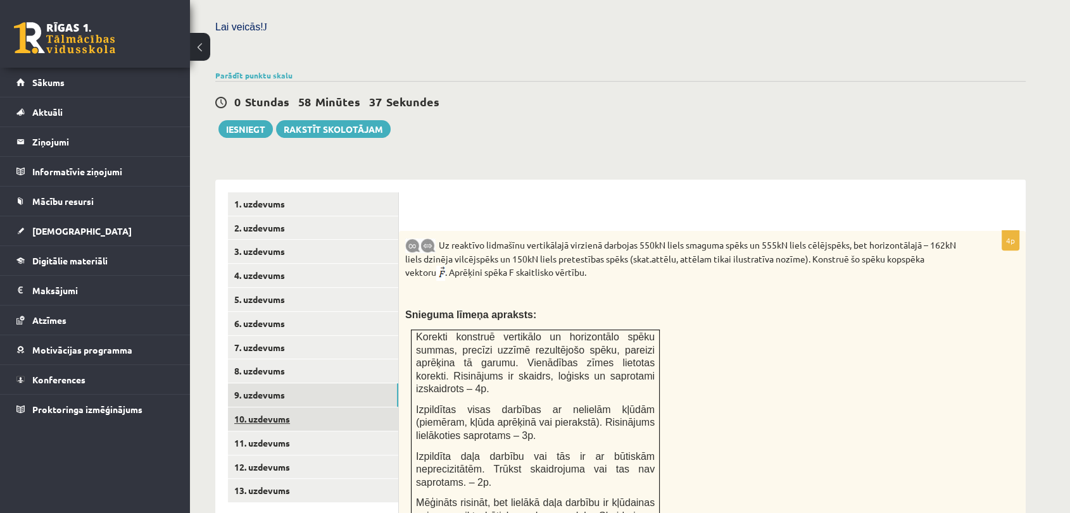
click at [290, 408] on link "10. uzdevums" at bounding box center [313, 419] width 170 height 23
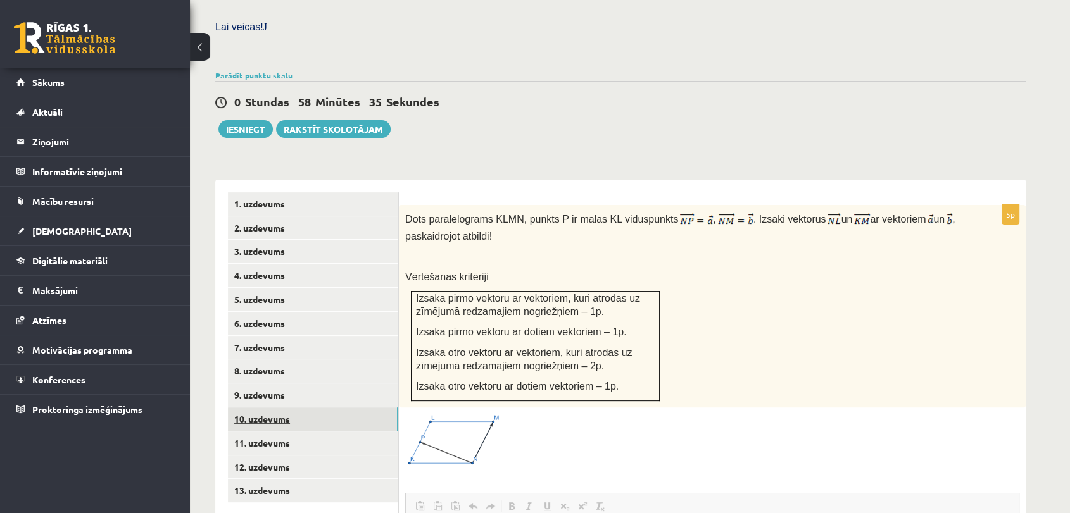
scroll to position [0, 0]
click at [328, 240] on link "3. uzdevums" at bounding box center [313, 251] width 170 height 23
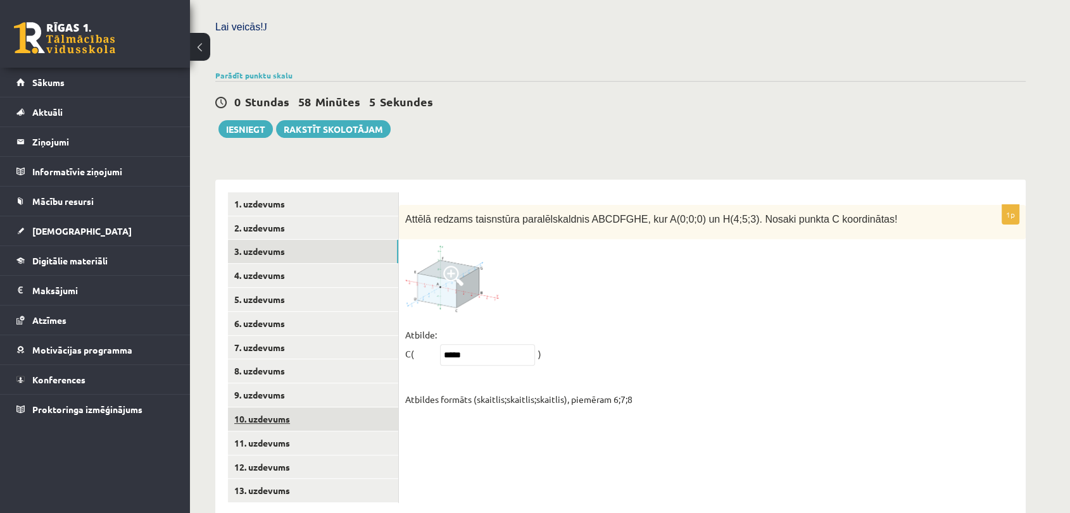
click at [273, 408] on link "10. uzdevums" at bounding box center [313, 419] width 170 height 23
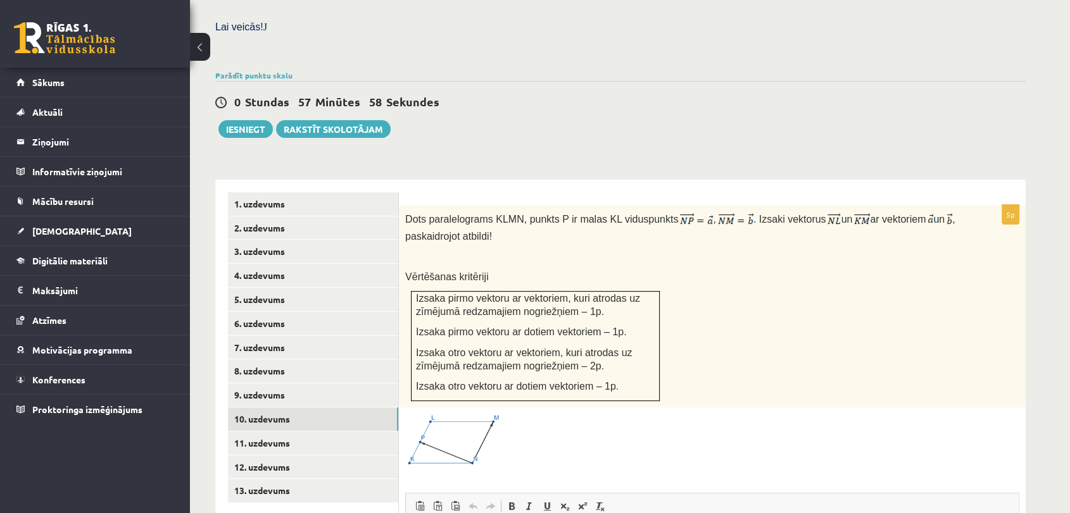
click at [471, 414] on img at bounding box center [452, 441] width 95 height 54
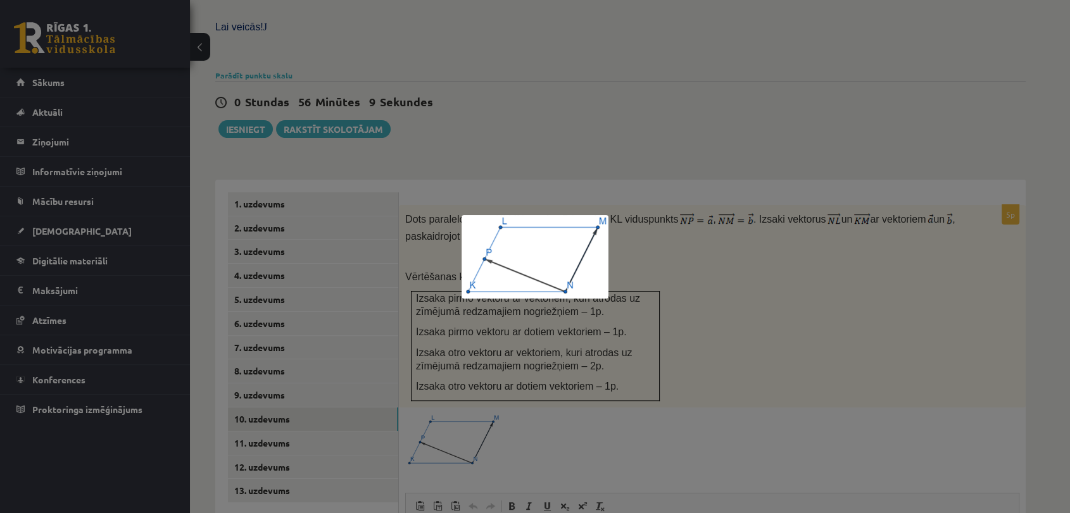
drag, startPoint x: 654, startPoint y: 280, endPoint x: 673, endPoint y: 299, distance: 27.3
click at [654, 280] on div at bounding box center [535, 256] width 1070 height 513
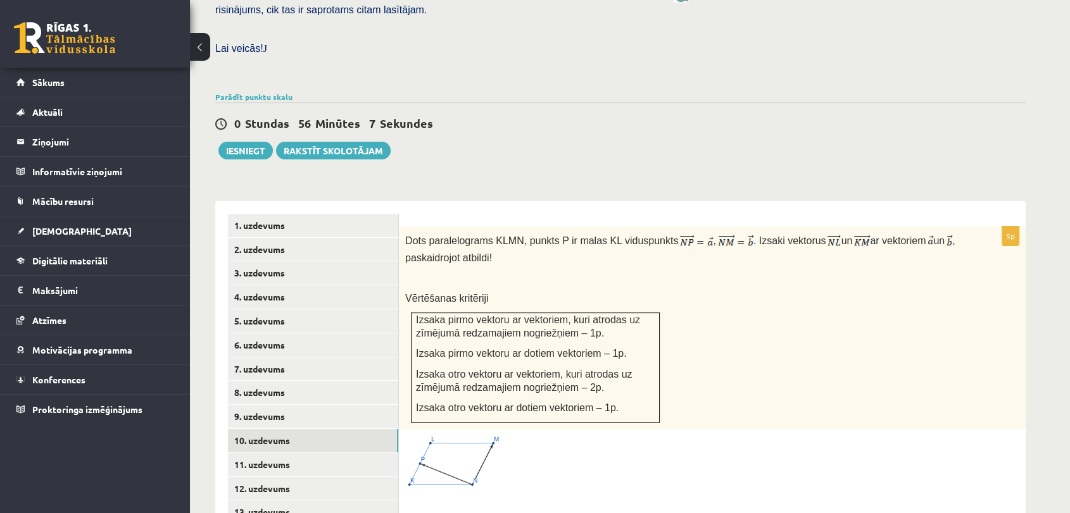
scroll to position [370, 0]
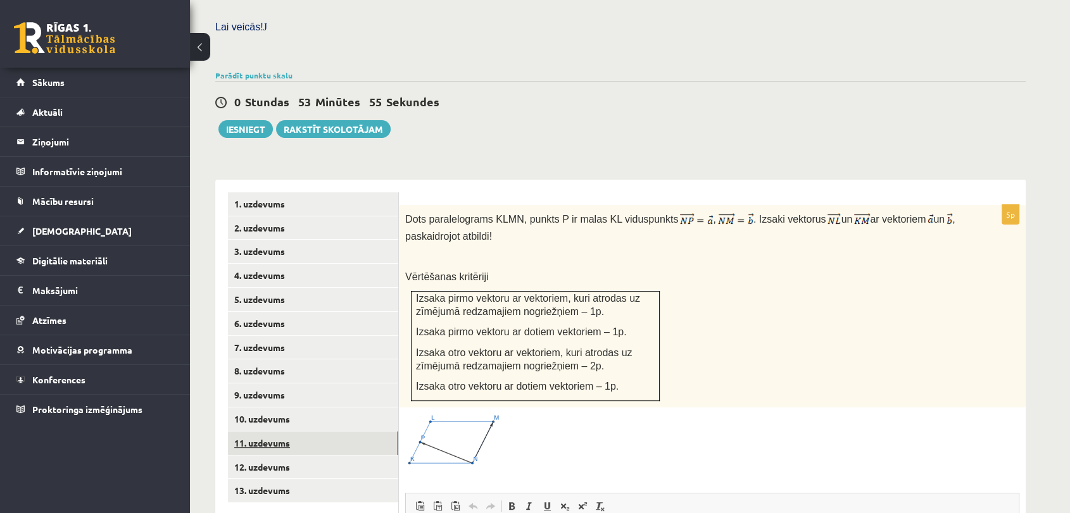
click at [289, 432] on link "11. uzdevums" at bounding box center [313, 443] width 170 height 23
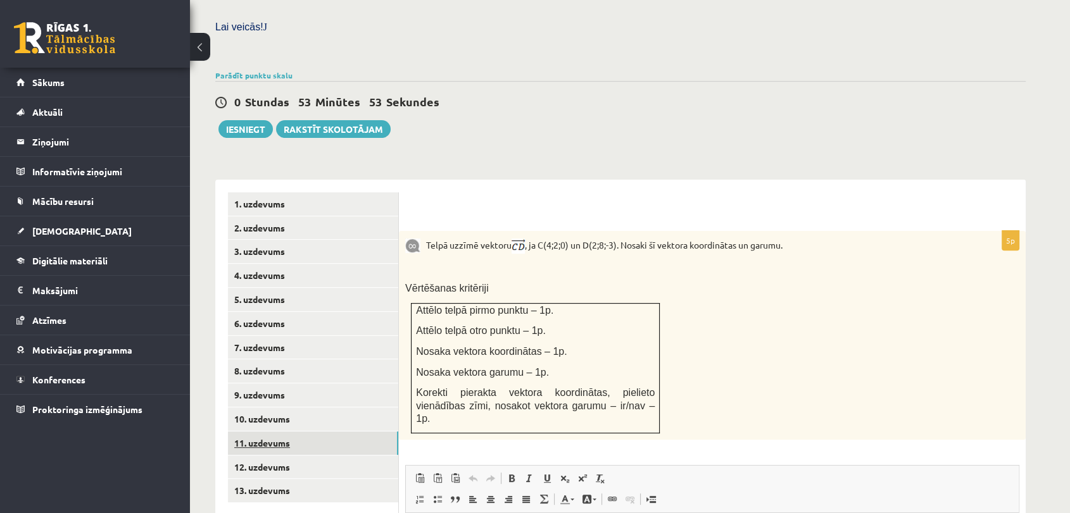
scroll to position [0, 0]
click at [318, 456] on link "12. uzdevums" at bounding box center [313, 467] width 170 height 23
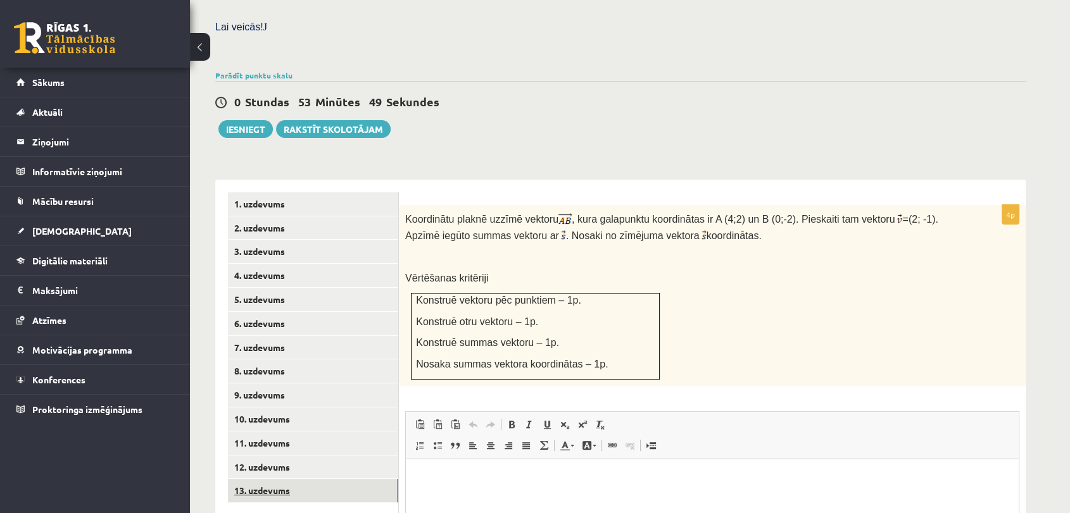
click at [306, 479] on link "13. uzdevums" at bounding box center [313, 490] width 170 height 23
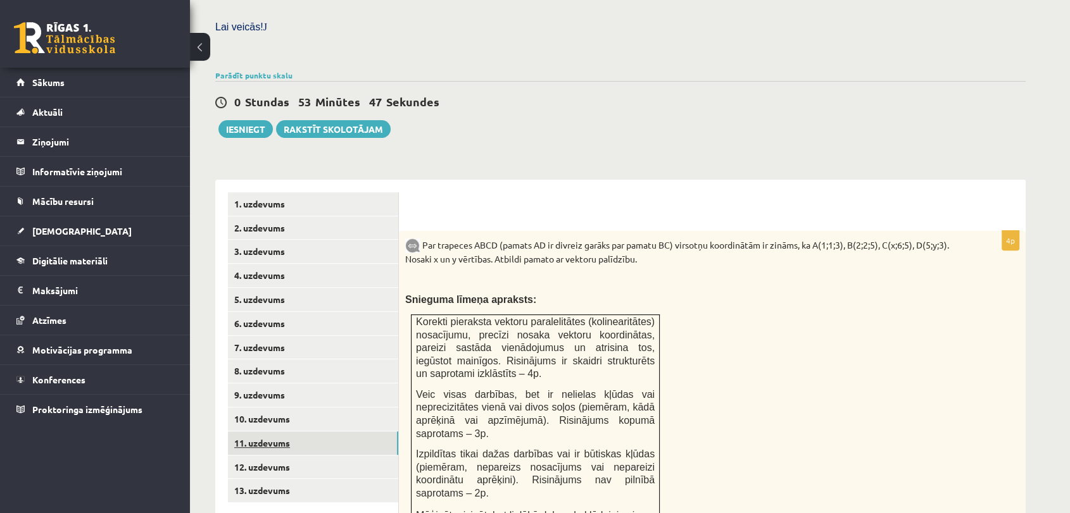
click at [289, 432] on link "11. uzdevums" at bounding box center [313, 443] width 170 height 23
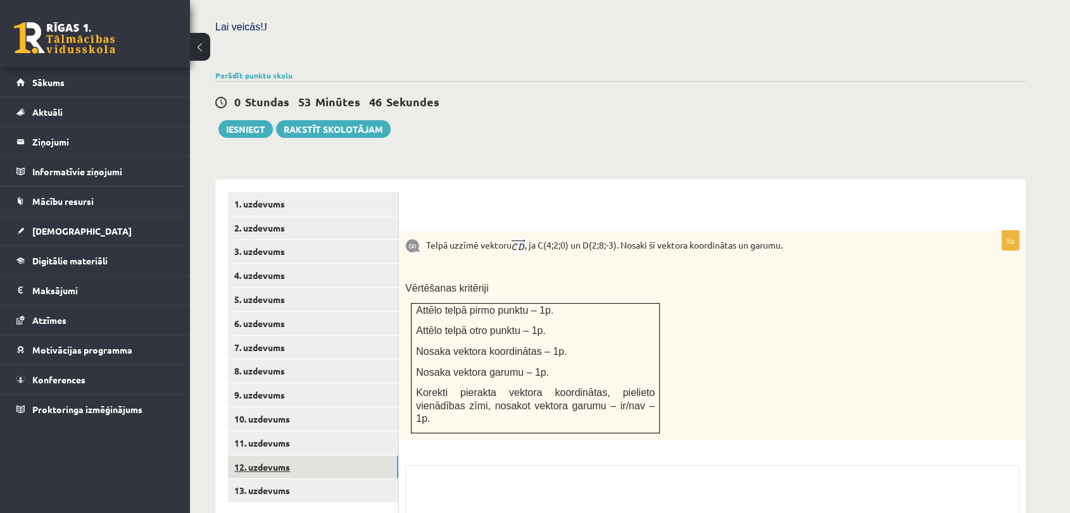
click at [293, 456] on link "12. uzdevums" at bounding box center [313, 467] width 170 height 23
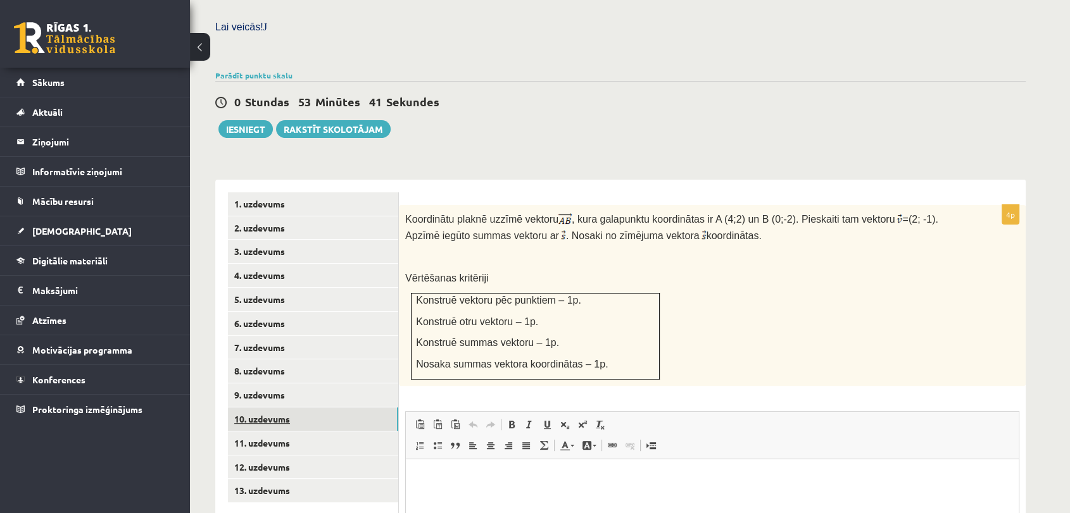
click at [286, 408] on link "10. uzdevums" at bounding box center [313, 419] width 170 height 23
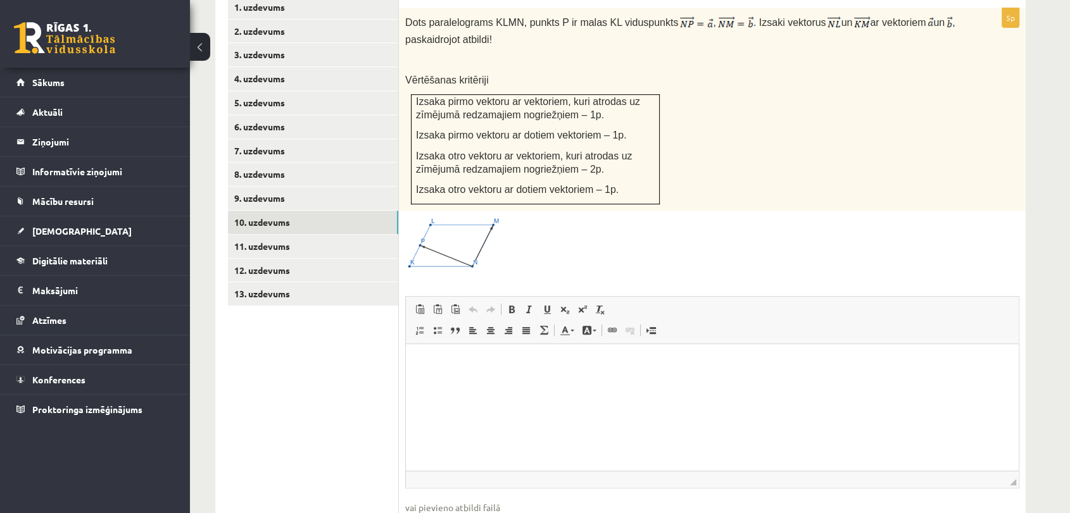
scroll to position [622, 0]
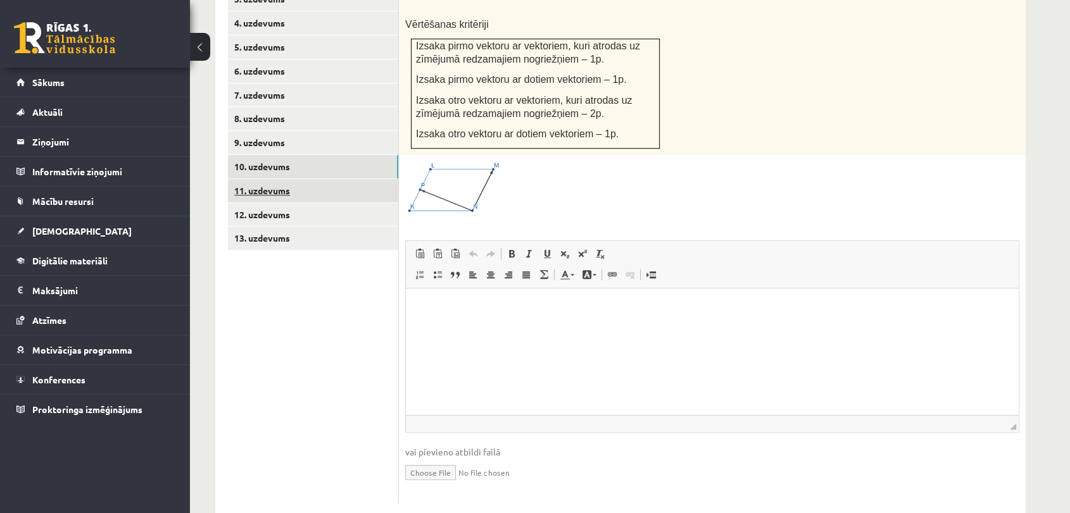
click at [304, 179] on link "11. uzdevums" at bounding box center [313, 190] width 170 height 23
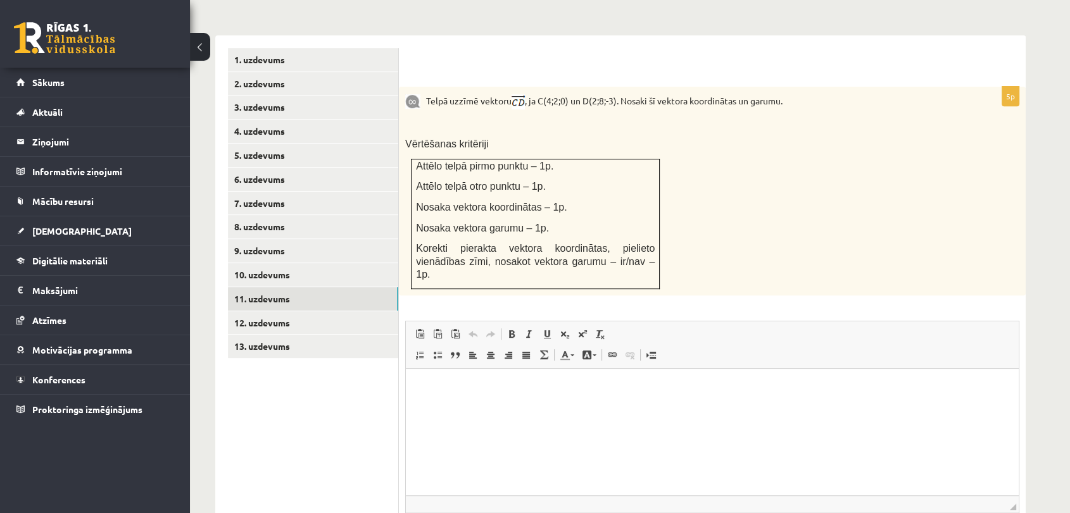
scroll to position [511, 0]
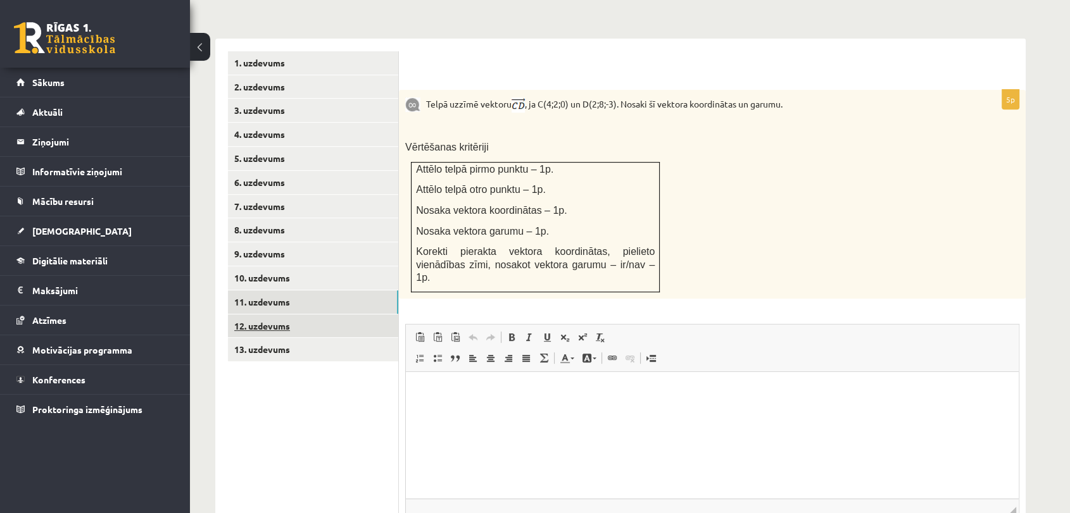
click at [305, 315] on link "12. uzdevums" at bounding box center [313, 326] width 170 height 23
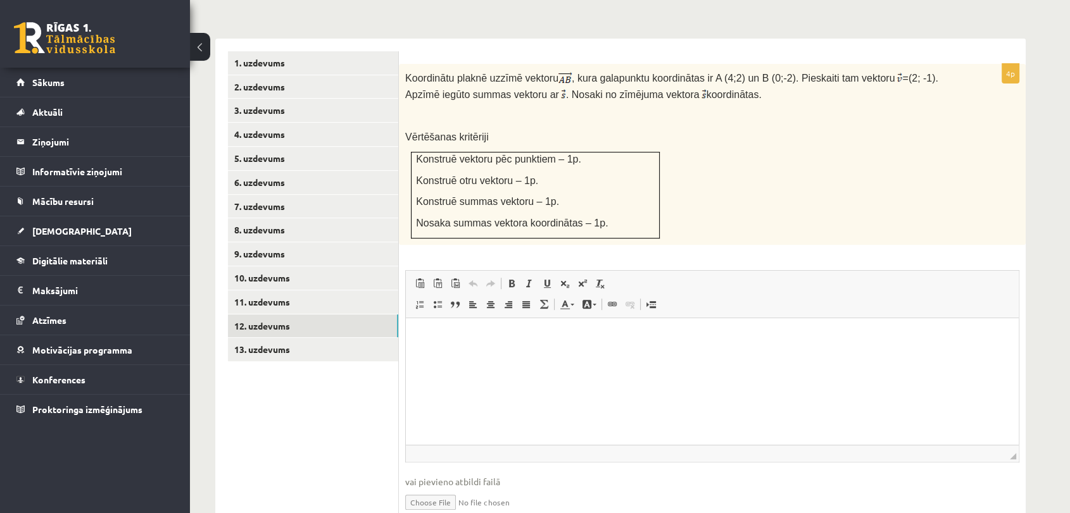
scroll to position [0, 0]
click at [339, 291] on link "11. uzdevums" at bounding box center [313, 302] width 170 height 23
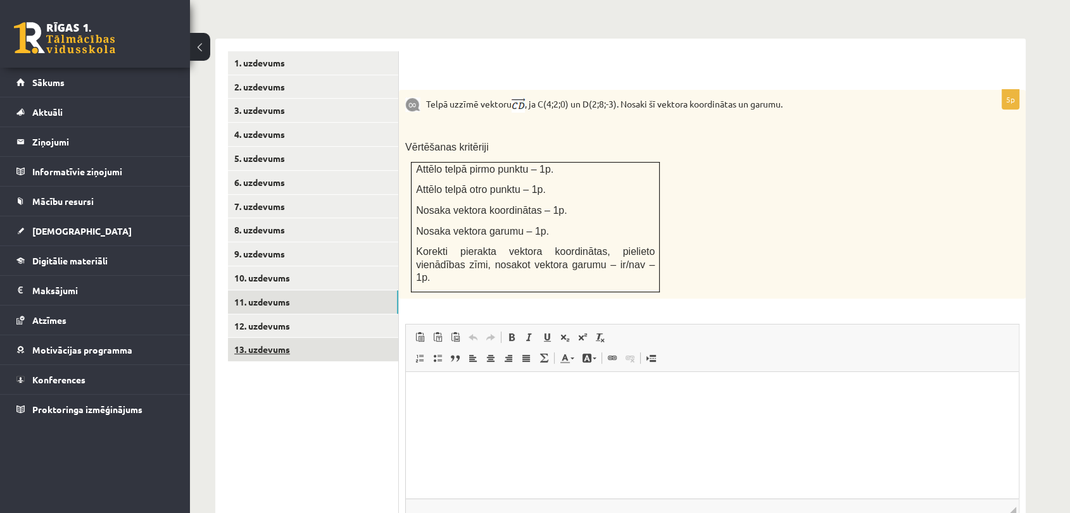
click at [316, 338] on link "13. uzdevums" at bounding box center [313, 349] width 170 height 23
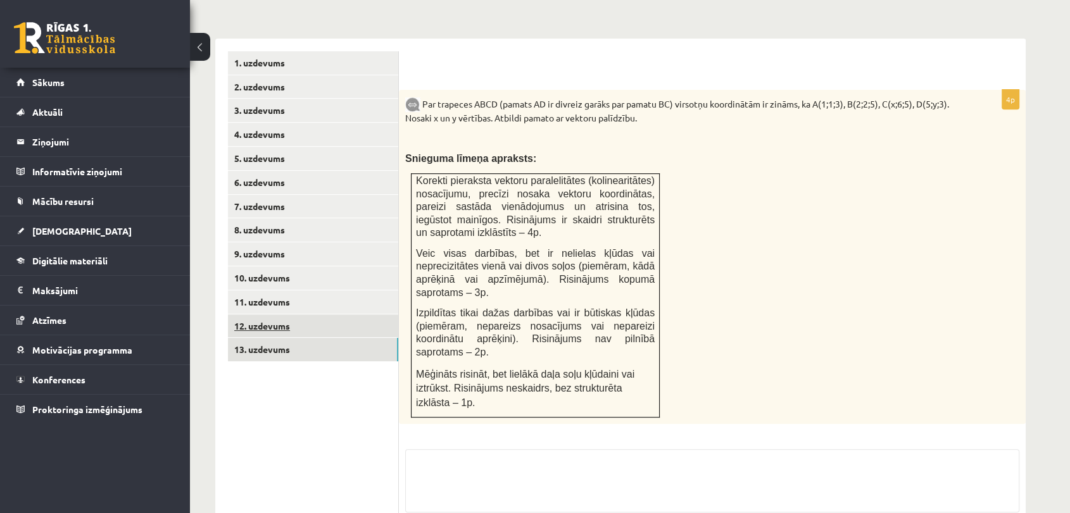
click at [315, 315] on link "12. uzdevums" at bounding box center [313, 326] width 170 height 23
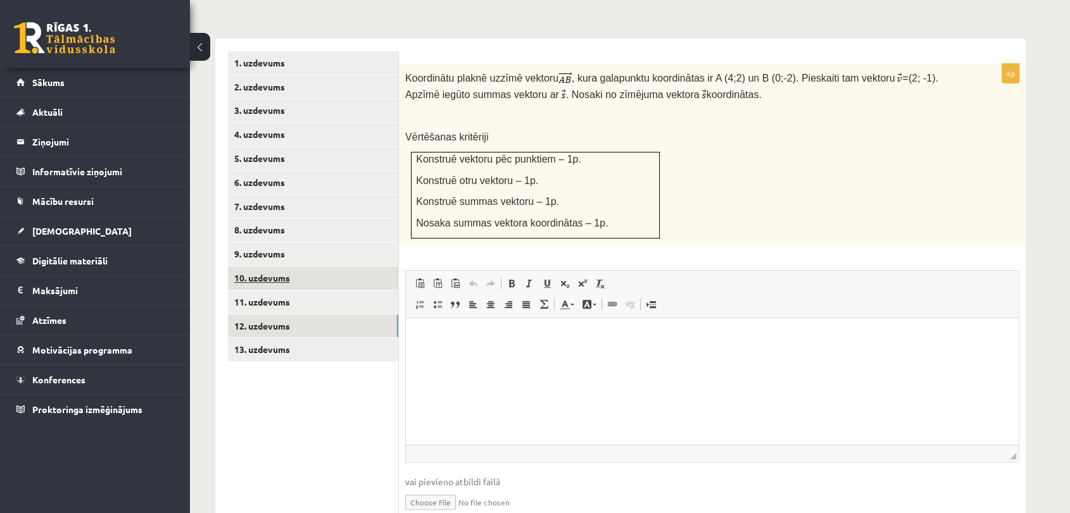
click at [292, 266] on link "10. uzdevums" at bounding box center [313, 277] width 170 height 23
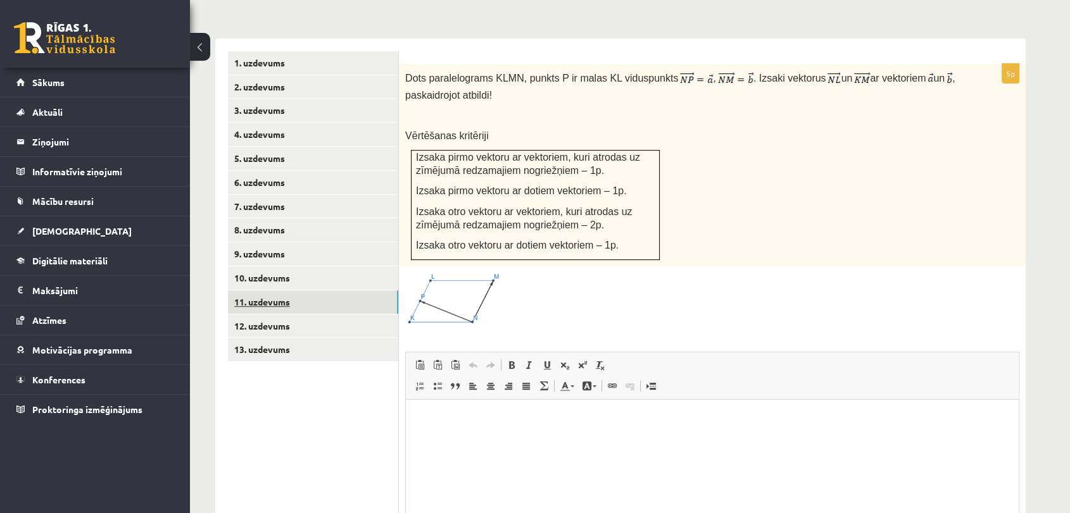
click at [293, 291] on link "11. uzdevums" at bounding box center [313, 302] width 170 height 23
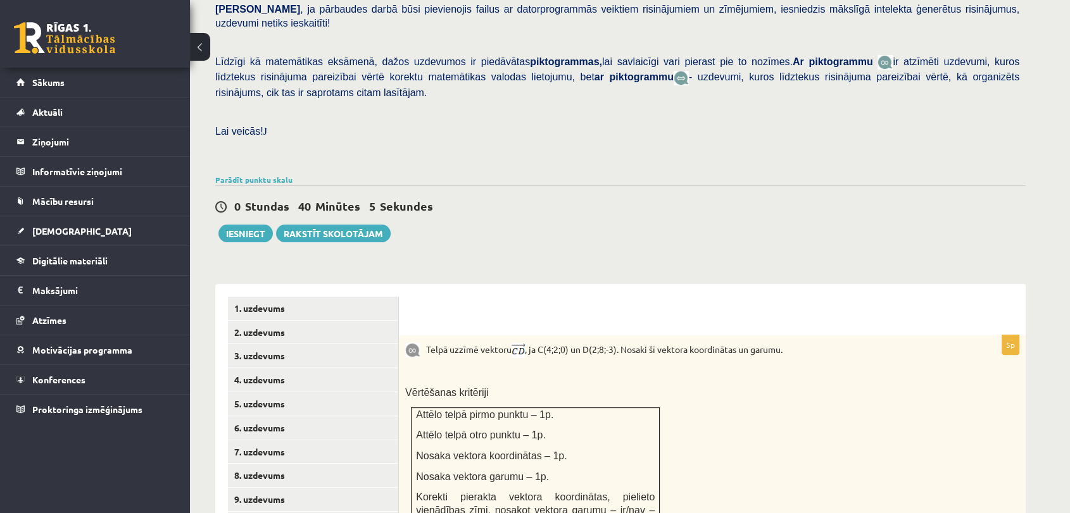
scroll to position [441, 0]
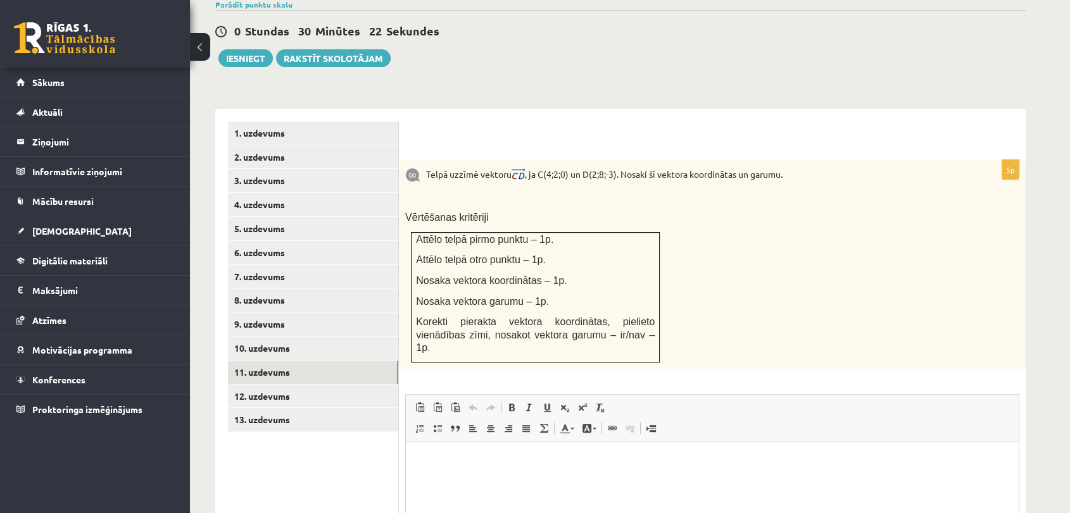
click at [720, 22] on div "0 Stundas 30 Minūtes 22 Sekundes Ieskaite saglabāta! Iesniegt Rakstīt skolotājam" at bounding box center [620, 38] width 810 height 57
click at [522, 471] on html at bounding box center [712, 461] width 613 height 39
click at [370, 337] on link "10. uzdevums" at bounding box center [313, 348] width 170 height 23
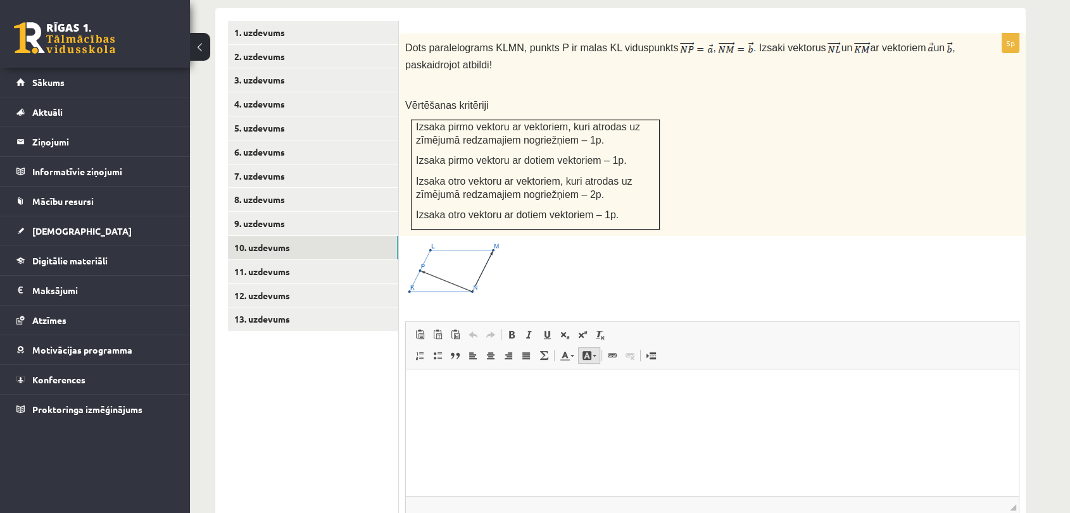
scroll to position [566, 0]
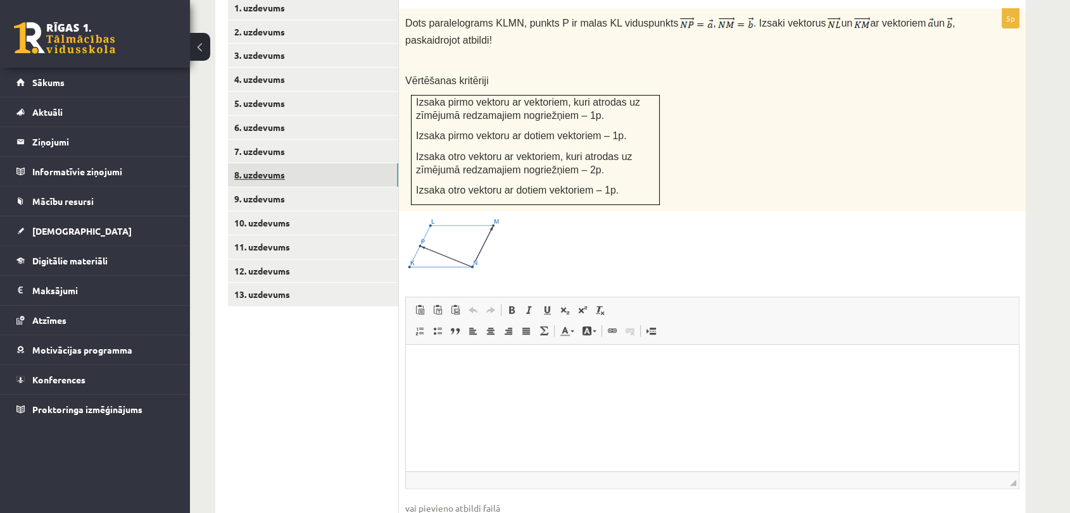
click at [251, 163] on link "8. uzdevums" at bounding box center [313, 174] width 170 height 23
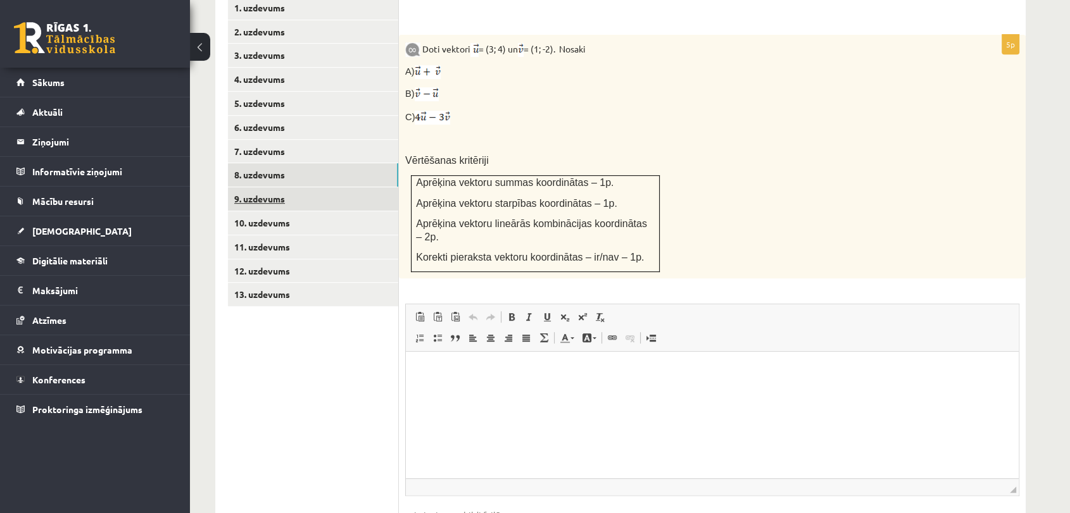
scroll to position [0, 0]
click at [462, 369] on p "Rich Text Editor, wiswyg-editor-user-answer-47433859011000" at bounding box center [711, 371] width 587 height 13
click at [430, 371] on p "********" at bounding box center [711, 371] width 587 height 13
click at [493, 392] on p "**********" at bounding box center [711, 392] width 587 height 13
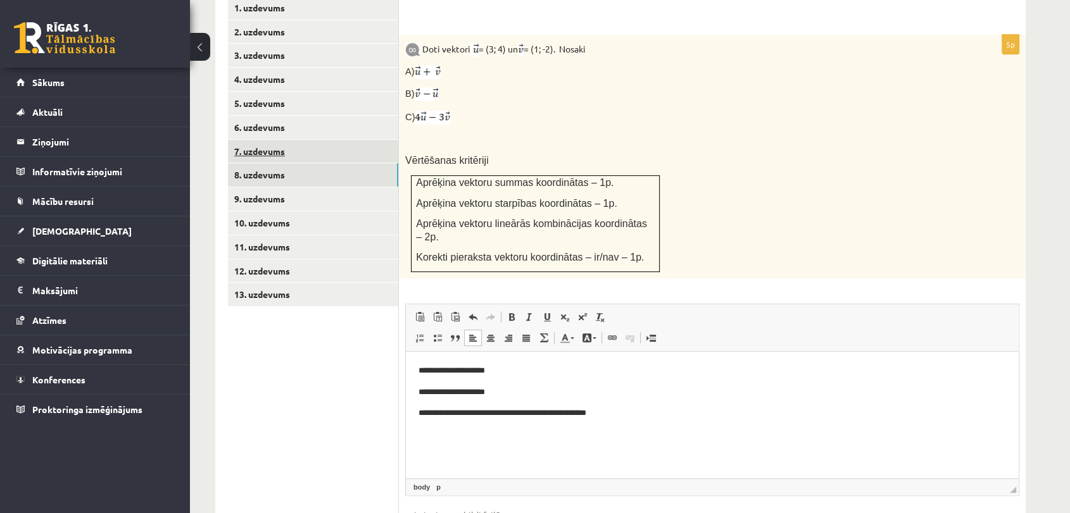
click at [256, 140] on link "7. uzdevums" at bounding box center [313, 151] width 170 height 23
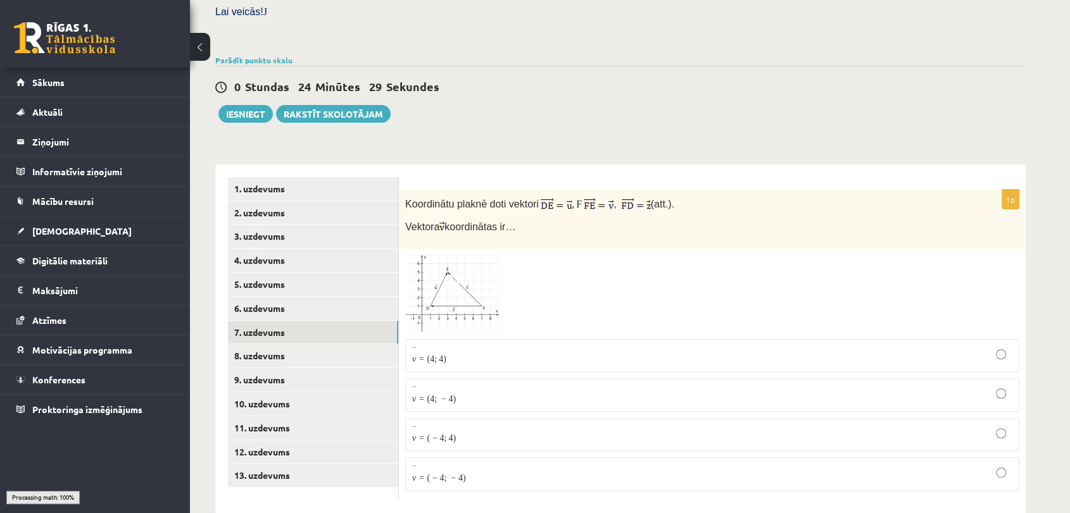
scroll to position [370, 0]
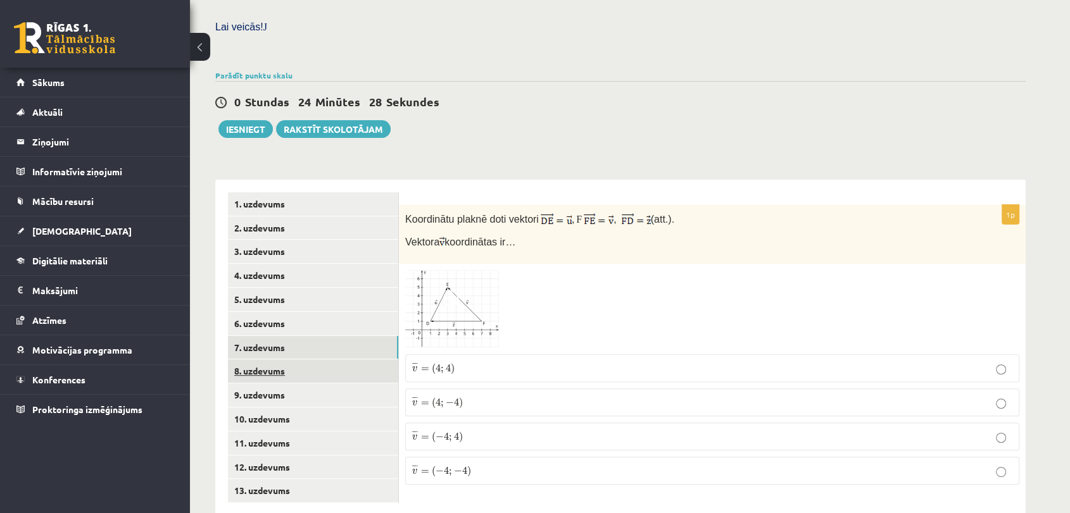
click at [311, 360] on link "8. uzdevums" at bounding box center [313, 371] width 170 height 23
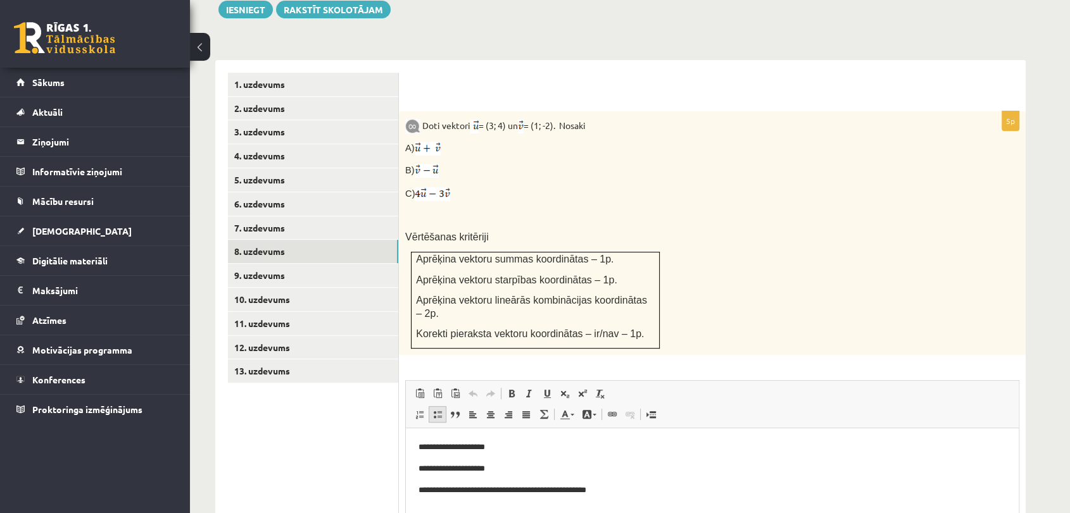
scroll to position [0, 0]
click at [320, 336] on link "12. uzdevums" at bounding box center [313, 347] width 170 height 23
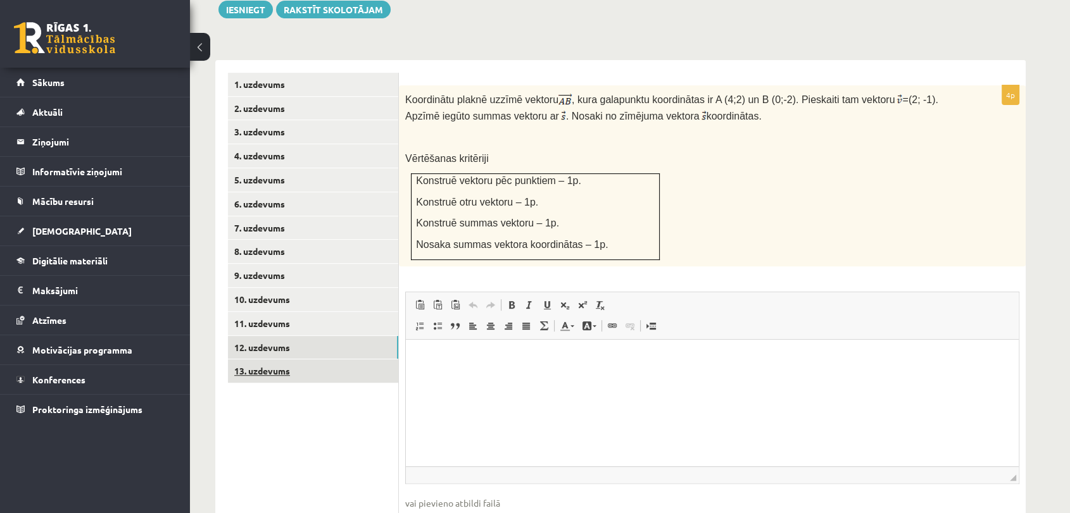
click at [342, 360] on link "13. uzdevums" at bounding box center [313, 371] width 170 height 23
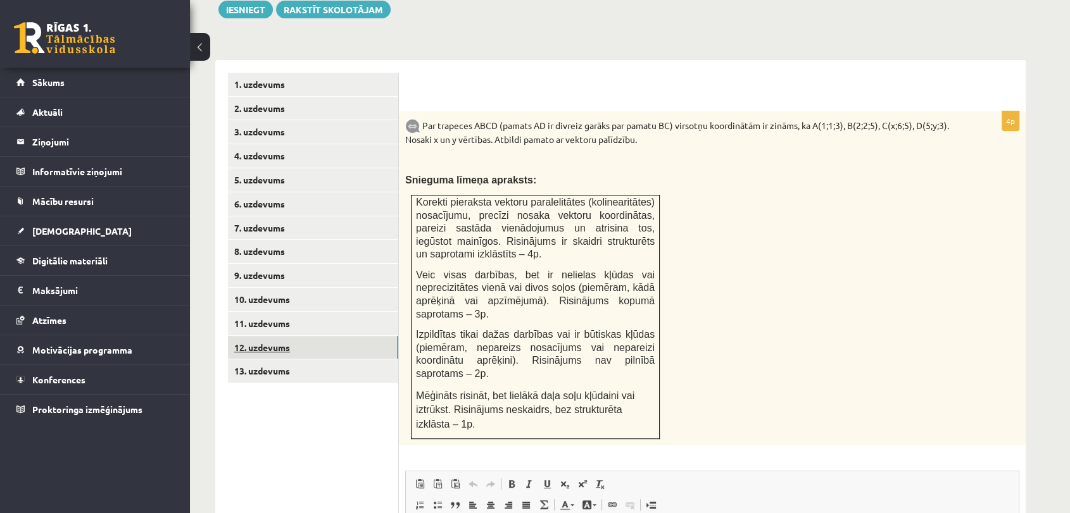
click at [329, 336] on link "12. uzdevums" at bounding box center [313, 347] width 170 height 23
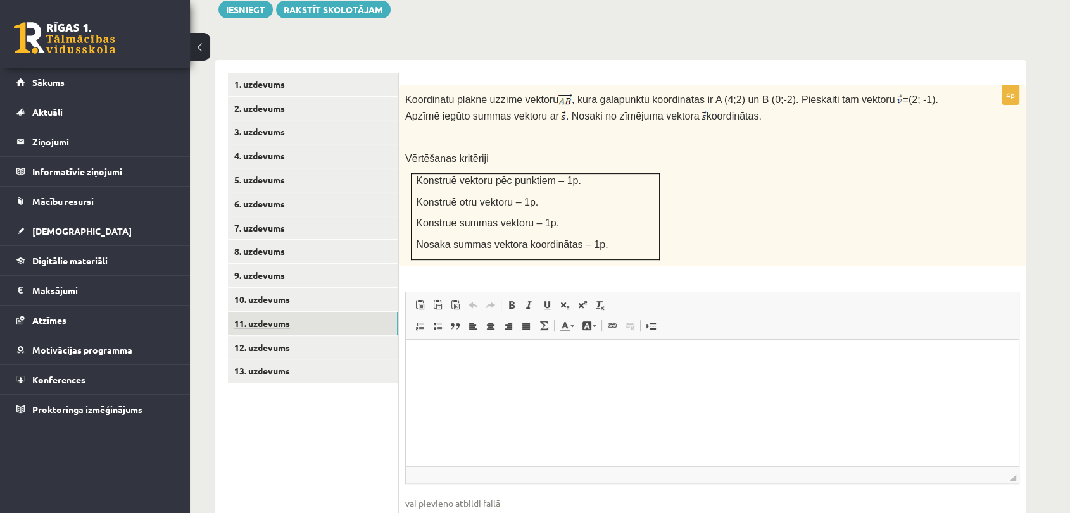
click at [340, 312] on link "11. uzdevums" at bounding box center [313, 323] width 170 height 23
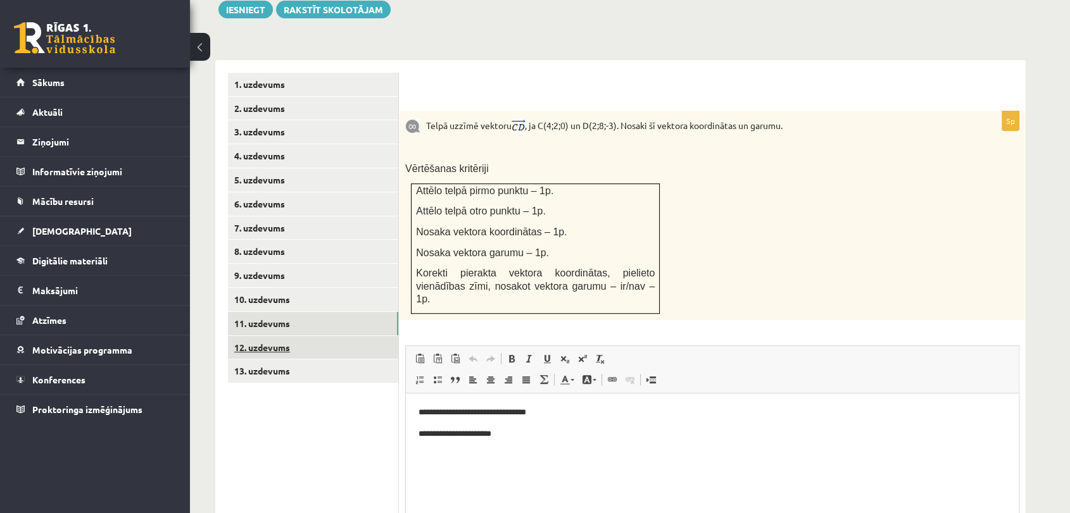
click at [326, 336] on link "12. uzdevums" at bounding box center [313, 347] width 170 height 23
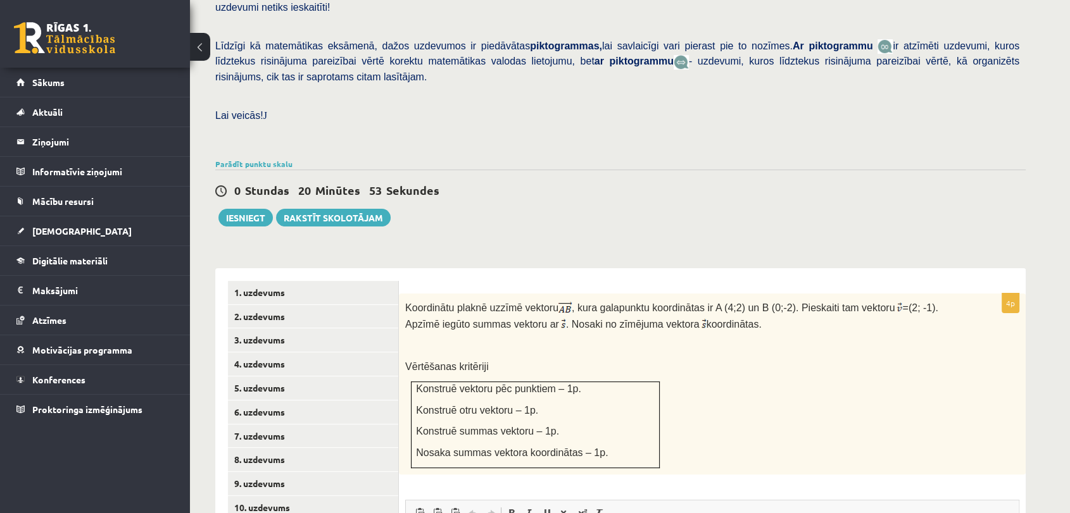
scroll to position [422, 0]
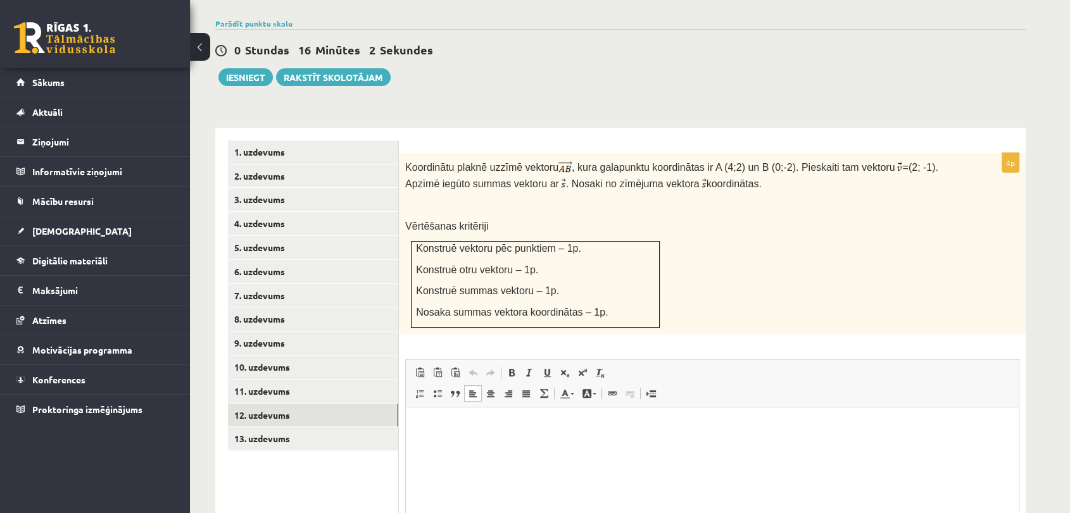
click at [484, 438] on html at bounding box center [712, 427] width 613 height 39
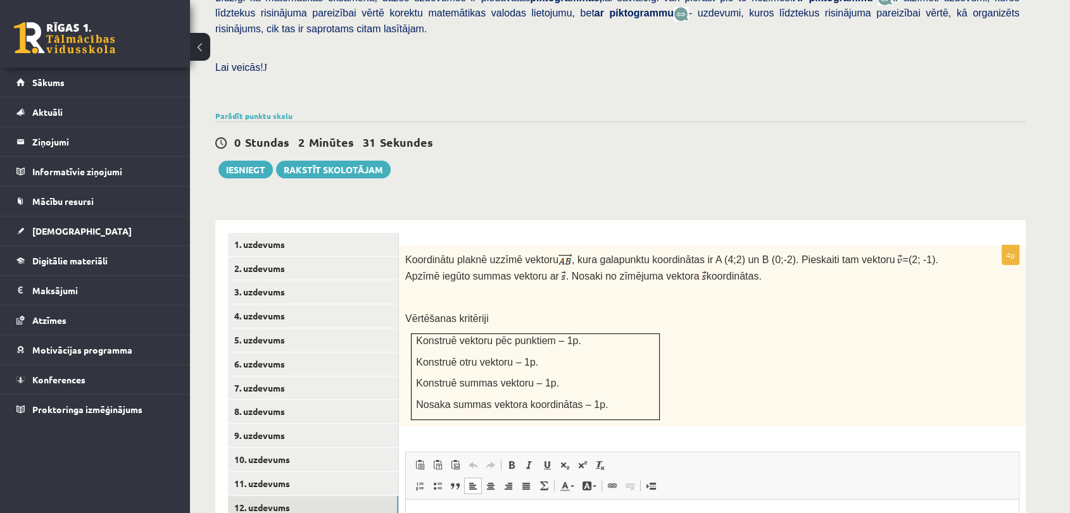
scroll to position [399, 0]
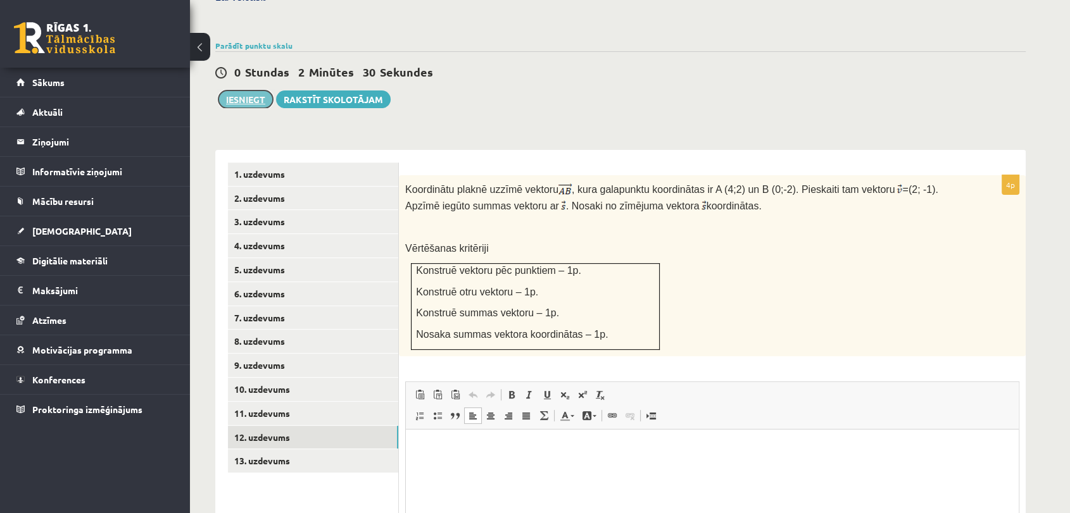
click at [248, 91] on button "Iesniegt" at bounding box center [245, 100] width 54 height 18
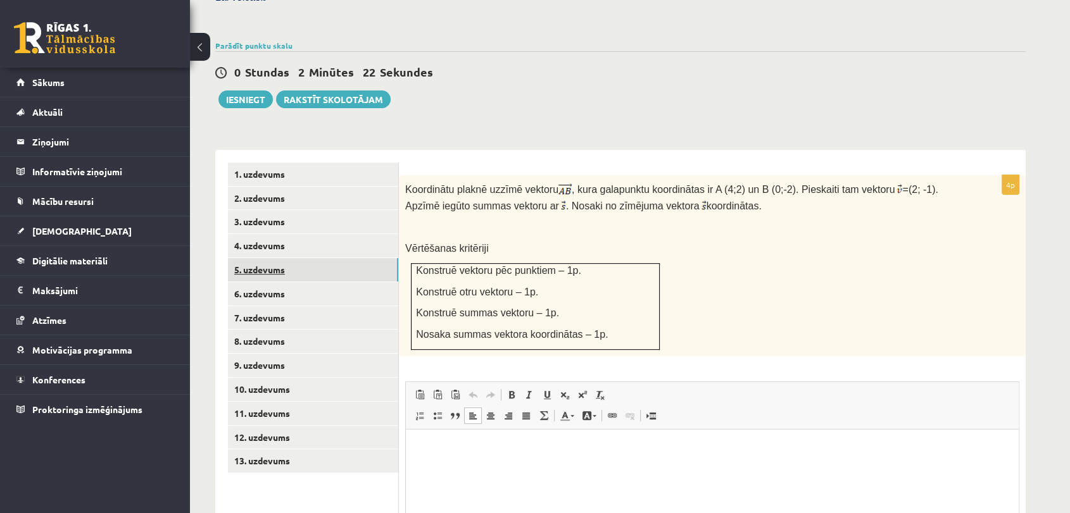
click at [296, 258] on link "5. uzdevums" at bounding box center [313, 269] width 170 height 23
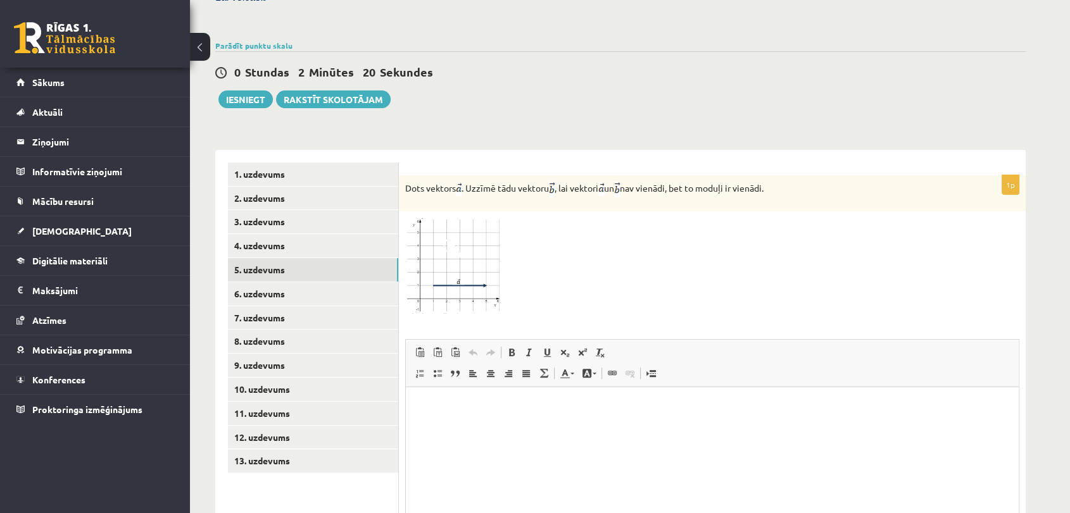
scroll to position [0, 0]
click at [249, 91] on button "Iesniegt" at bounding box center [245, 100] width 54 height 18
click at [276, 378] on link "10. uzdevums" at bounding box center [313, 389] width 170 height 23
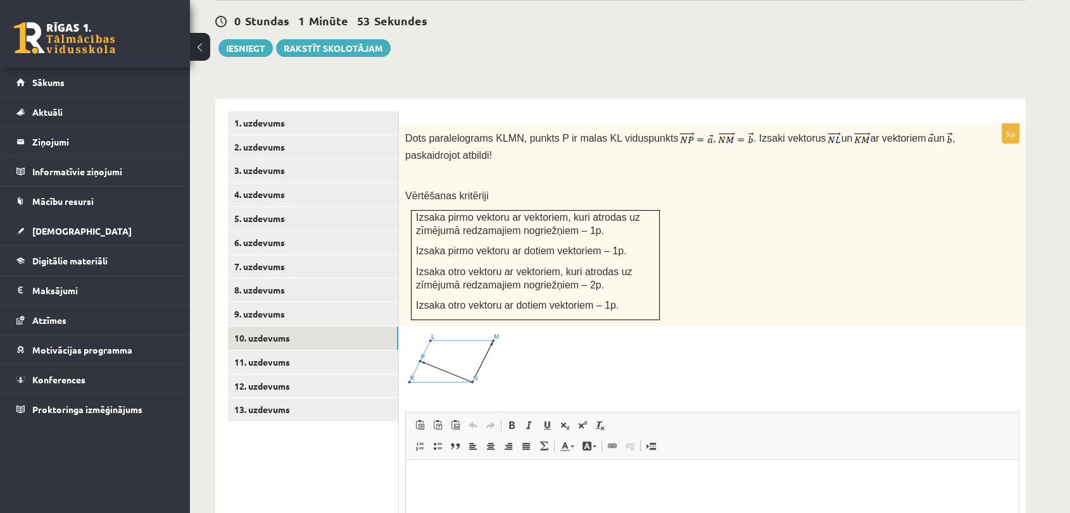
scroll to position [354, 0]
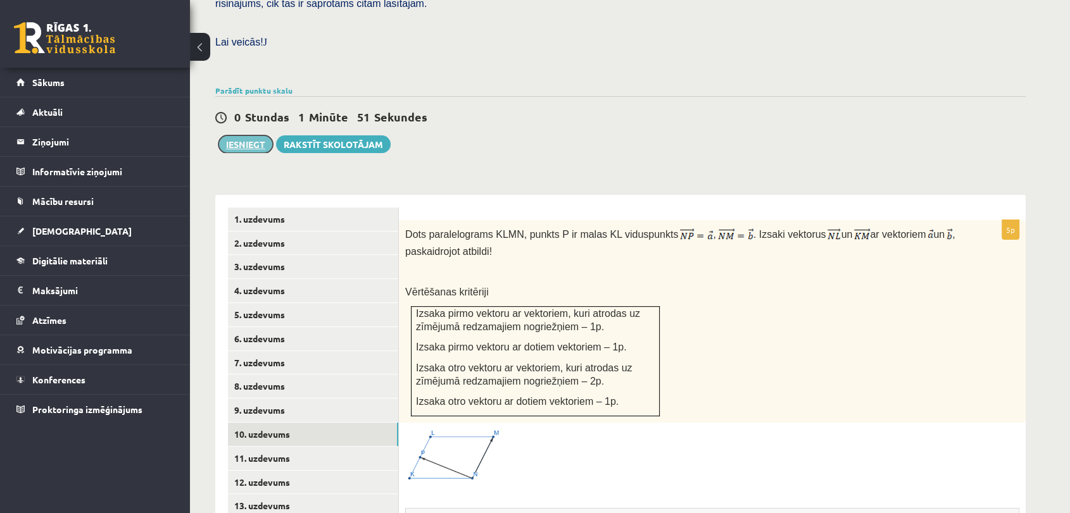
click at [252, 135] on button "Iesniegt" at bounding box center [245, 144] width 54 height 18
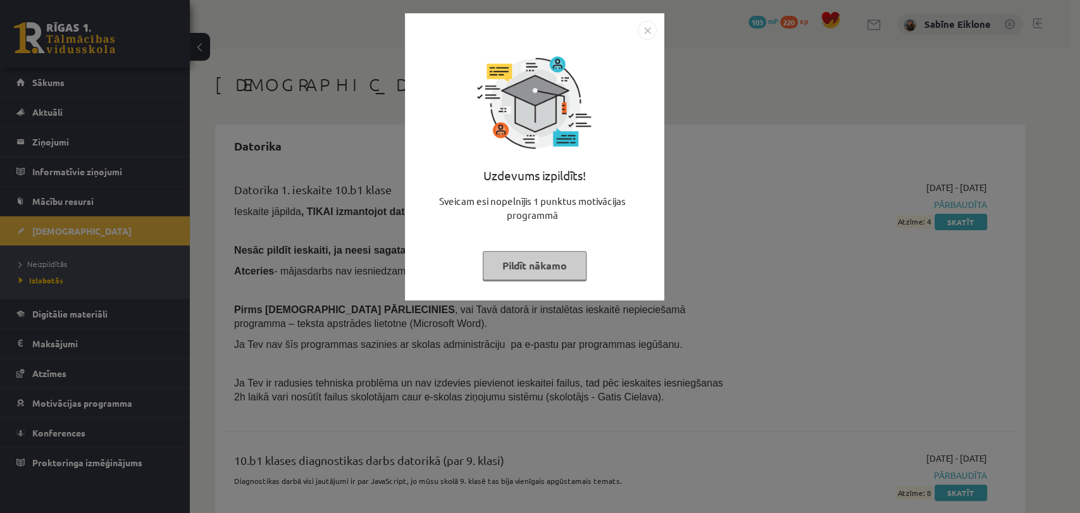
click at [563, 272] on button "Pildīt nākamo" at bounding box center [535, 265] width 104 height 29
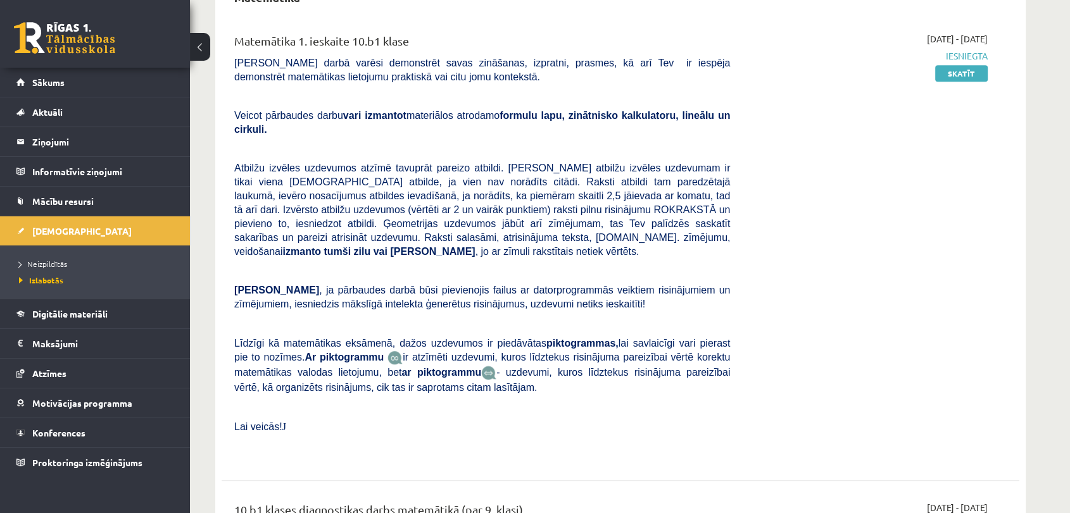
scroll to position [773, 0]
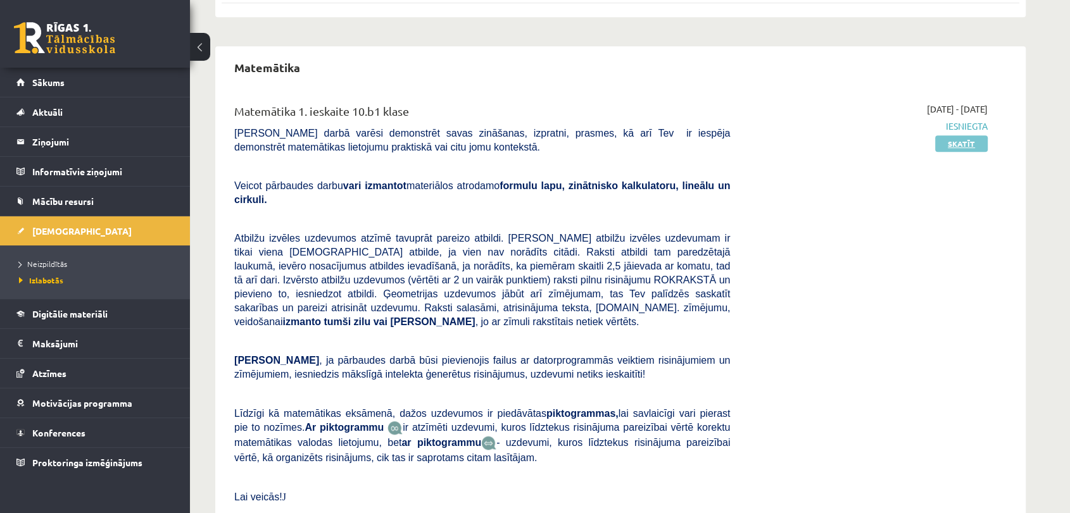
click at [959, 135] on link "Skatīt" at bounding box center [961, 143] width 53 height 16
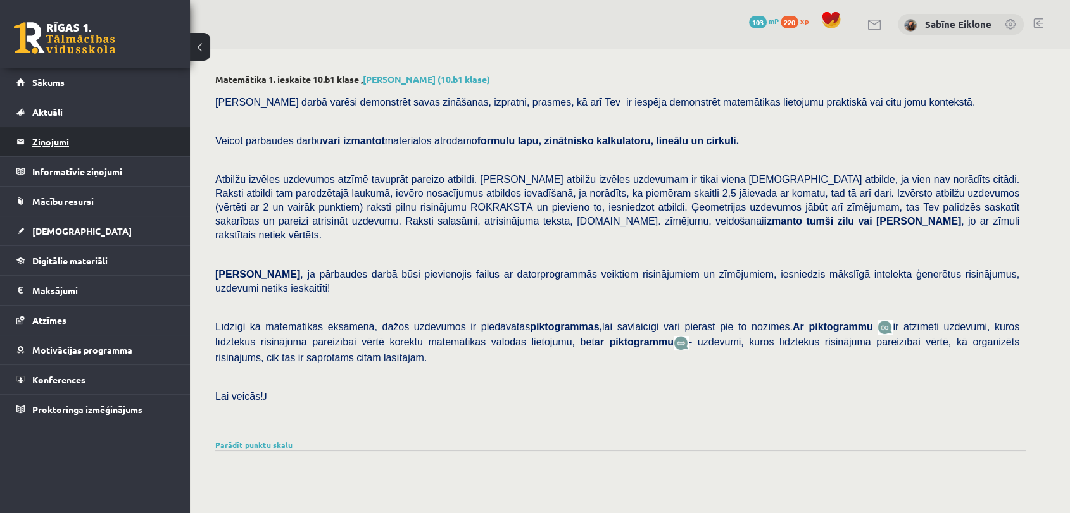
click at [56, 146] on legend "Ziņojumi 0" at bounding box center [103, 141] width 142 height 29
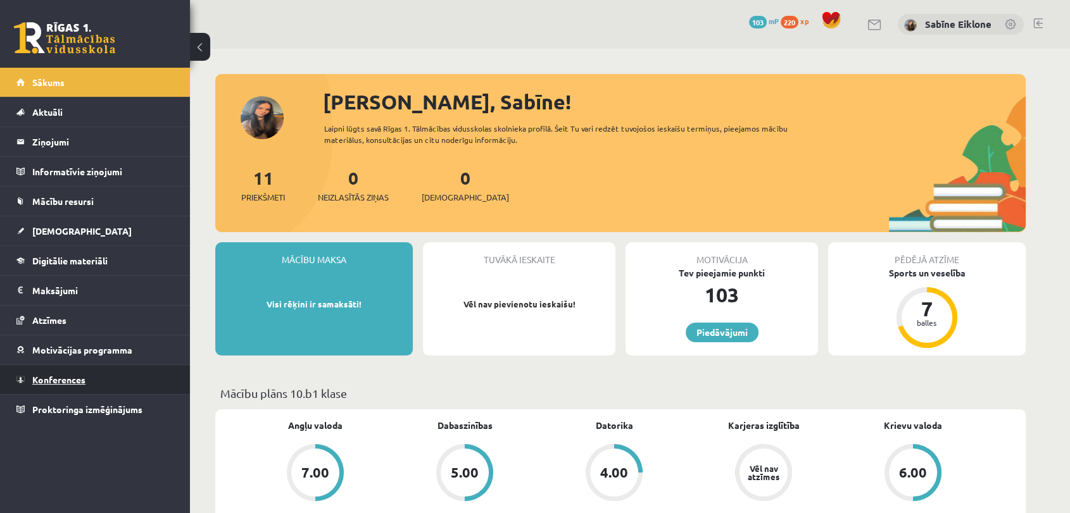
click at [62, 385] on link "Konferences" at bounding box center [95, 379] width 158 height 29
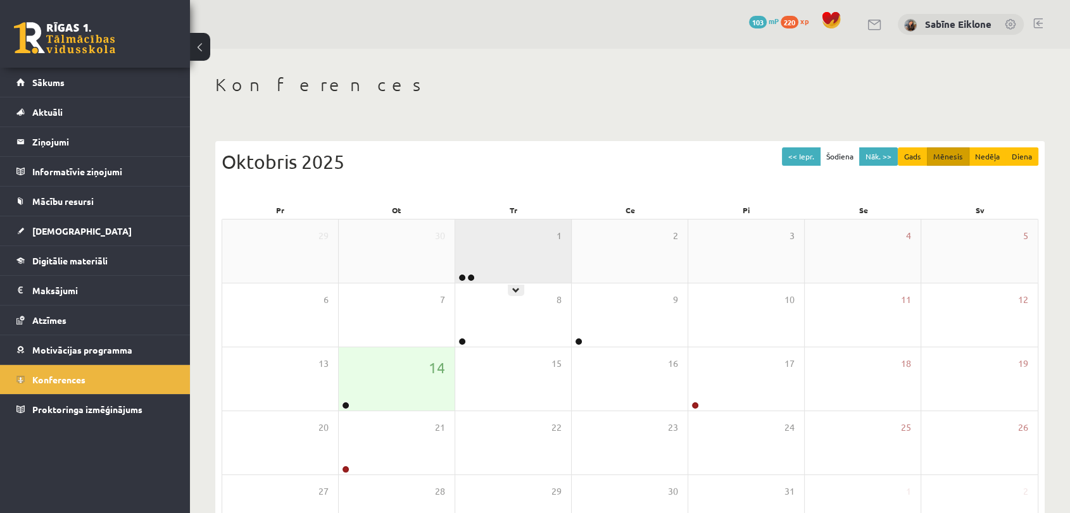
click at [477, 270] on div "1" at bounding box center [513, 251] width 116 height 63
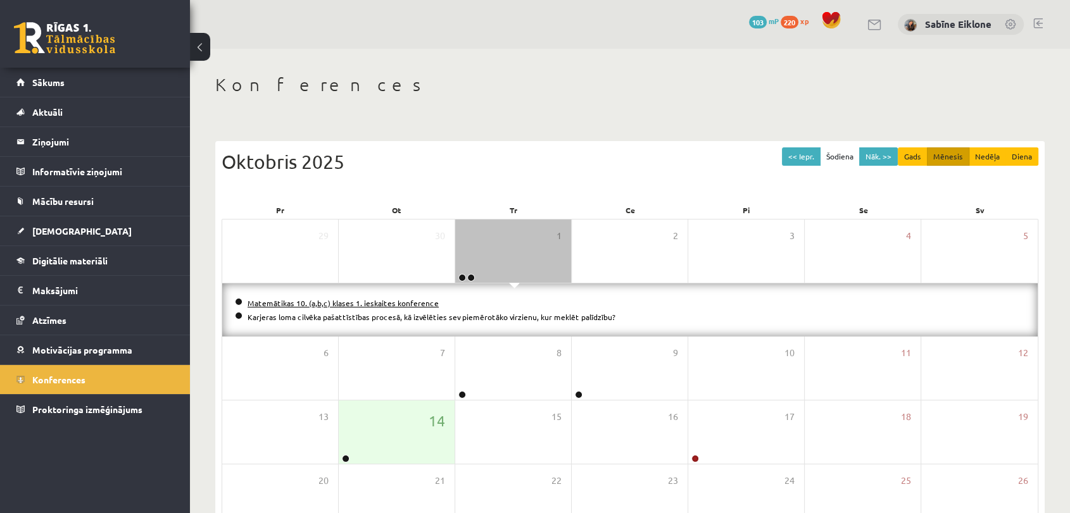
click at [385, 300] on link "Matemātikas 10. (a,b,c) klases 1. ieskaites konference" at bounding box center [342, 303] width 191 height 10
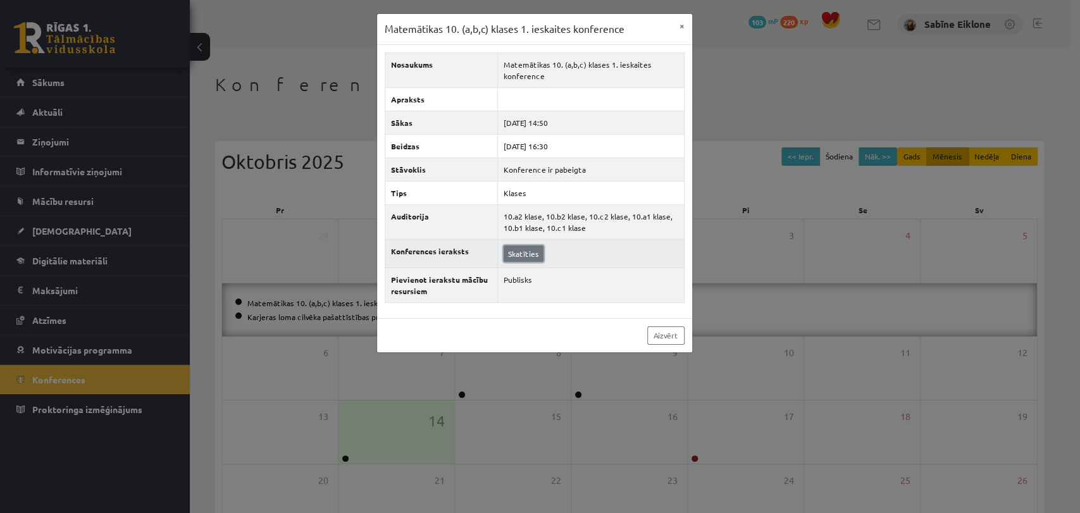
click at [527, 254] on link "Skatīties" at bounding box center [524, 254] width 40 height 16
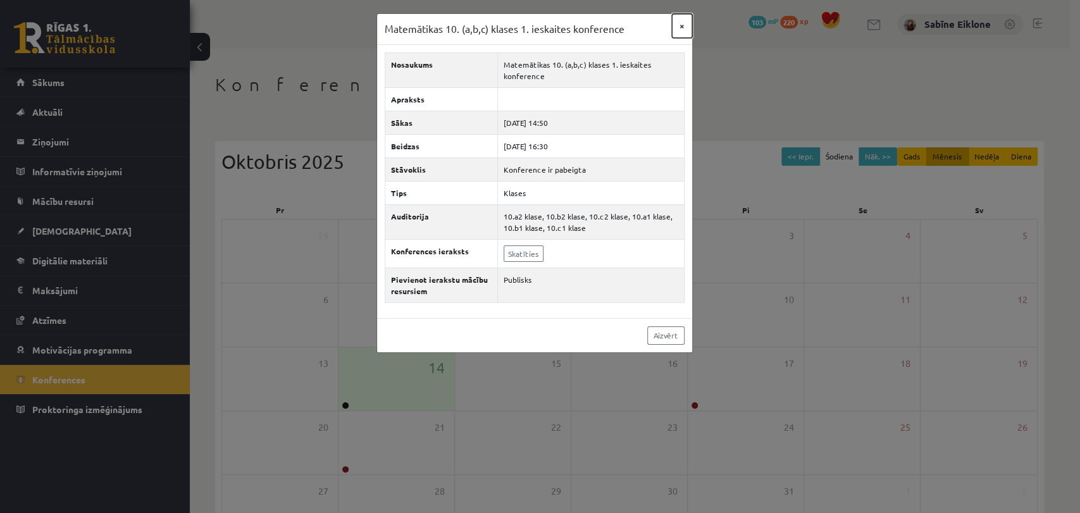
click at [685, 28] on button "×" at bounding box center [682, 26] width 20 height 24
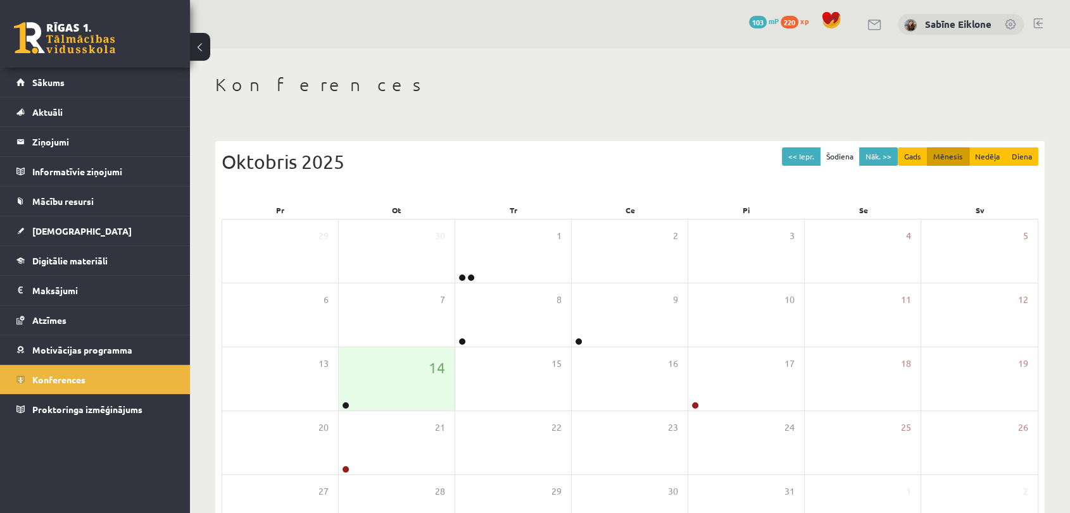
click at [60, 45] on link at bounding box center [64, 38] width 101 height 32
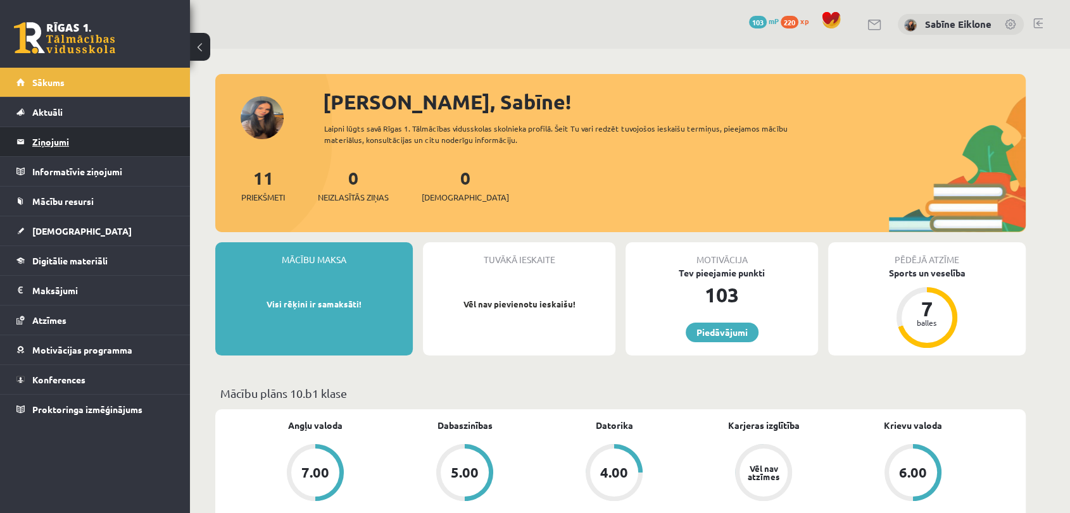
click at [56, 143] on legend "Ziņojumi 0" at bounding box center [103, 141] width 142 height 29
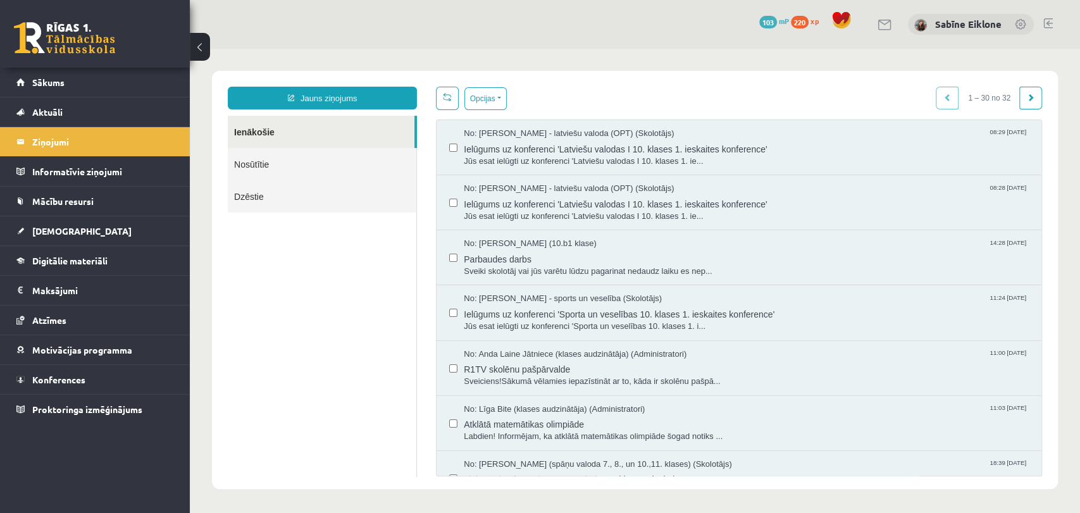
click at [286, 173] on link "Nosūtītie" at bounding box center [322, 164] width 189 height 32
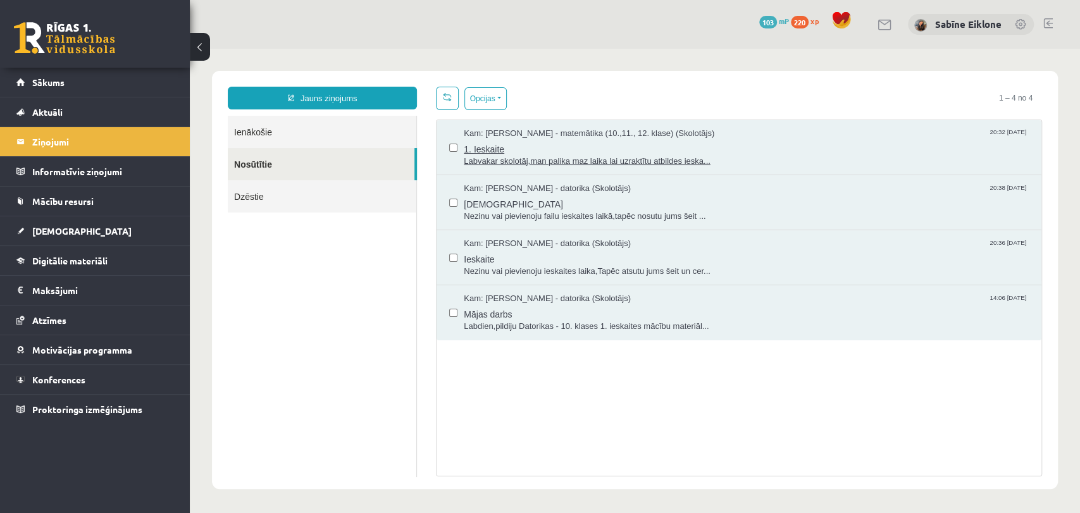
click at [743, 132] on div "Kam: Laima Tukāne - Grosa - matemātika (10.,11., 12. klase) (Skolotājs) 20:32 1…" at bounding box center [746, 134] width 565 height 12
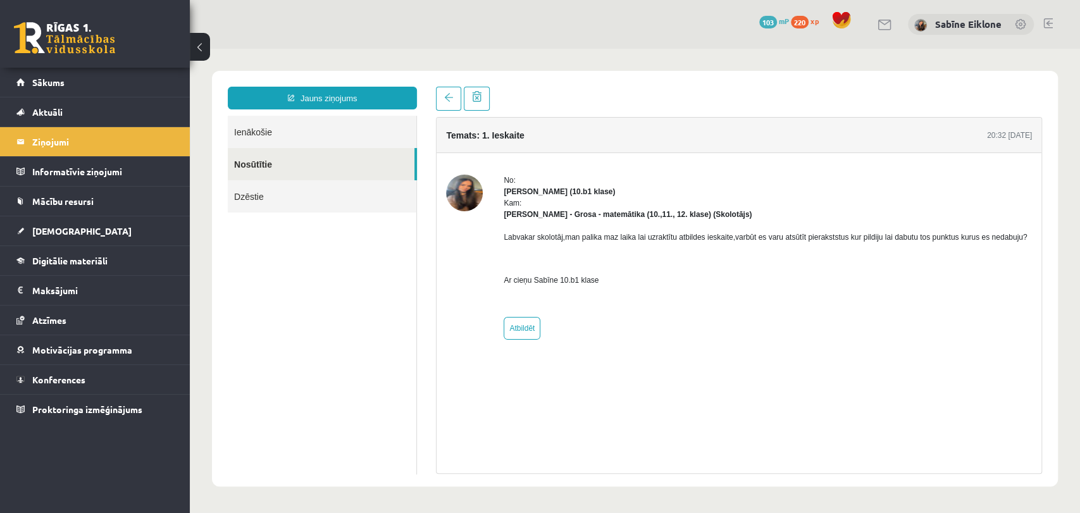
click at [360, 197] on link "Dzēstie" at bounding box center [322, 196] width 189 height 32
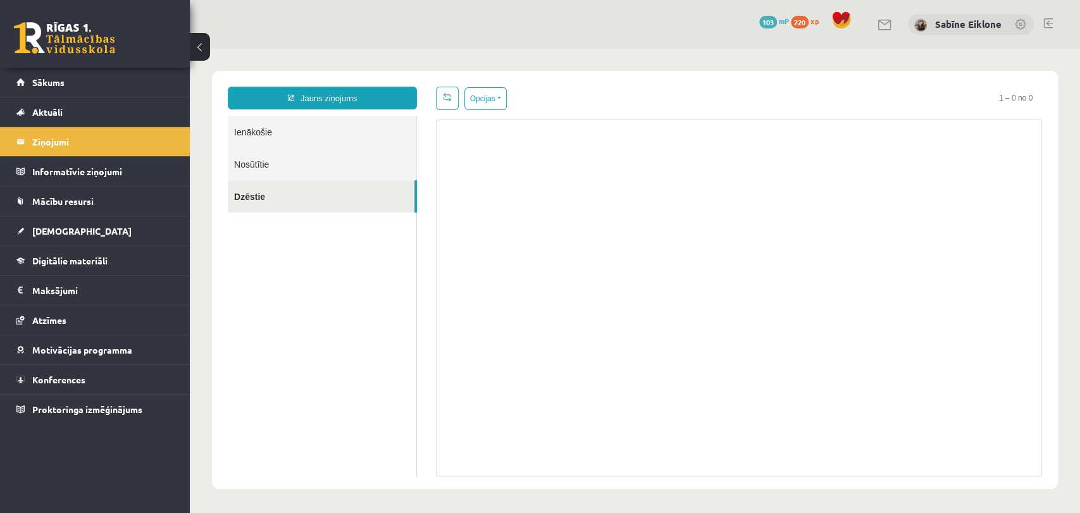
drag, startPoint x: 349, startPoint y: 173, endPoint x: 349, endPoint y: 133, distance: 40.5
click at [349, 173] on link "Nosūtītie" at bounding box center [322, 164] width 189 height 32
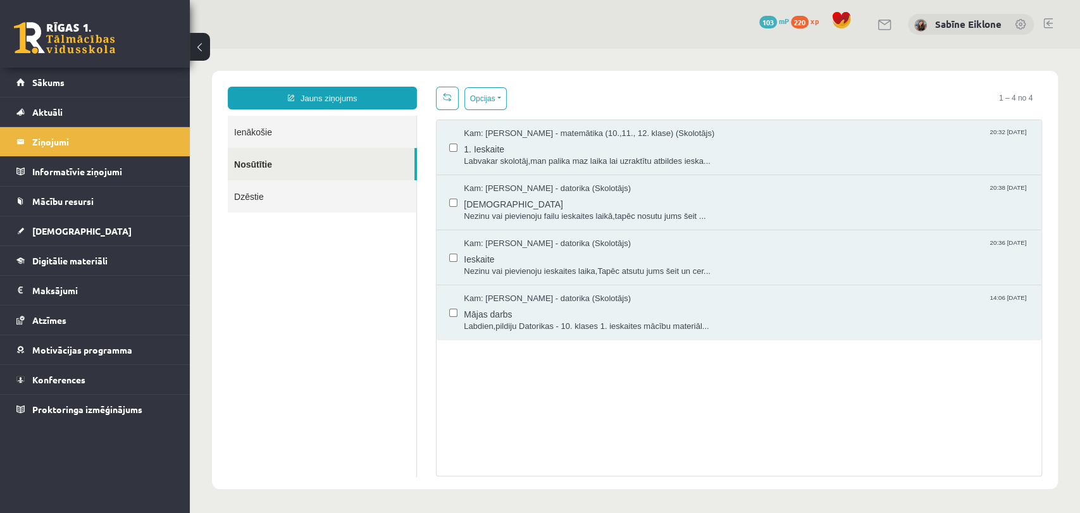
click at [349, 132] on link "Ienākošie" at bounding box center [322, 132] width 189 height 32
click at [68, 87] on link "Sākums" at bounding box center [95, 82] width 158 height 29
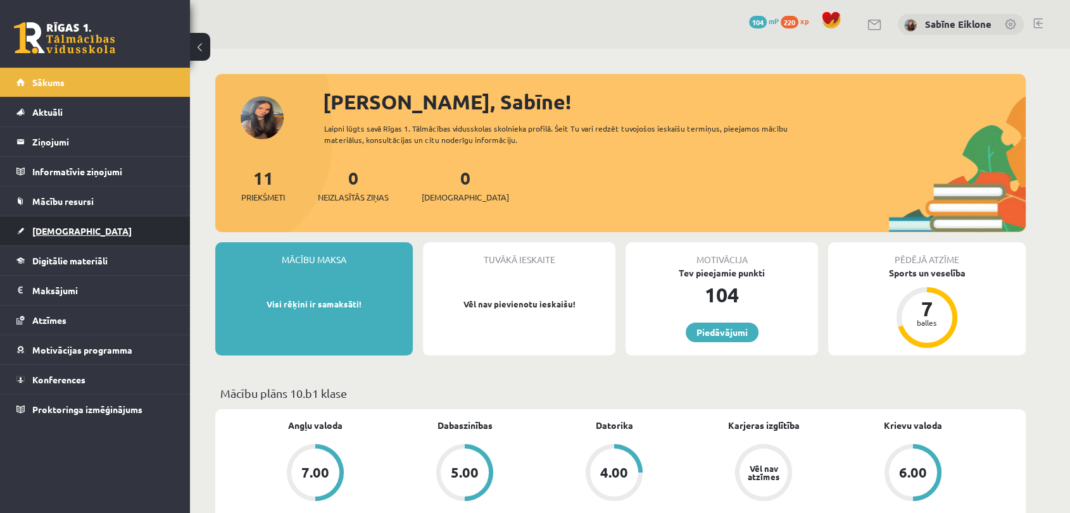
click at [95, 225] on link "[DEMOGRAPHIC_DATA]" at bounding box center [95, 230] width 158 height 29
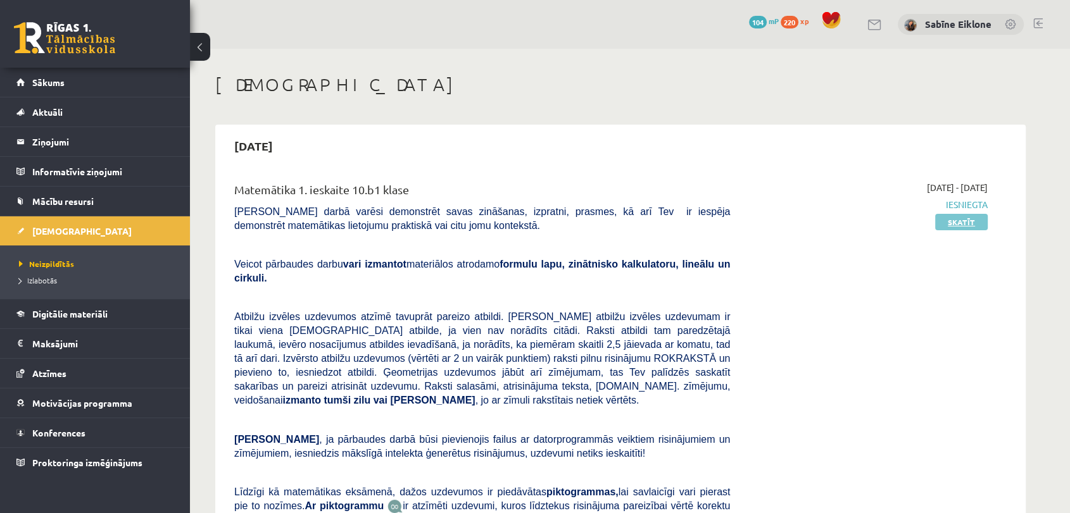
click at [968, 225] on link "Skatīt" at bounding box center [961, 222] width 53 height 16
click at [971, 222] on link "Skatīt" at bounding box center [961, 222] width 53 height 16
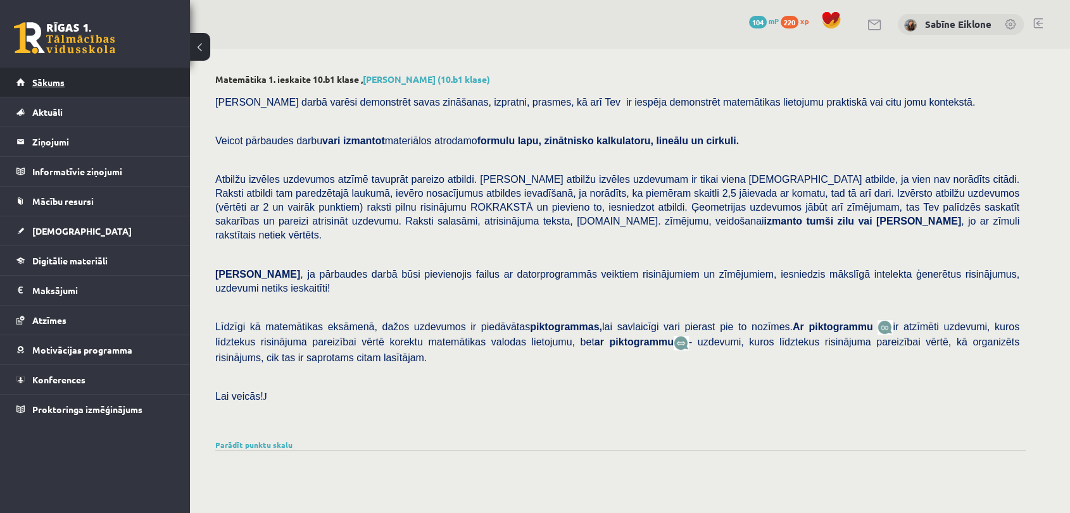
click at [66, 87] on link "Sākums" at bounding box center [95, 82] width 158 height 29
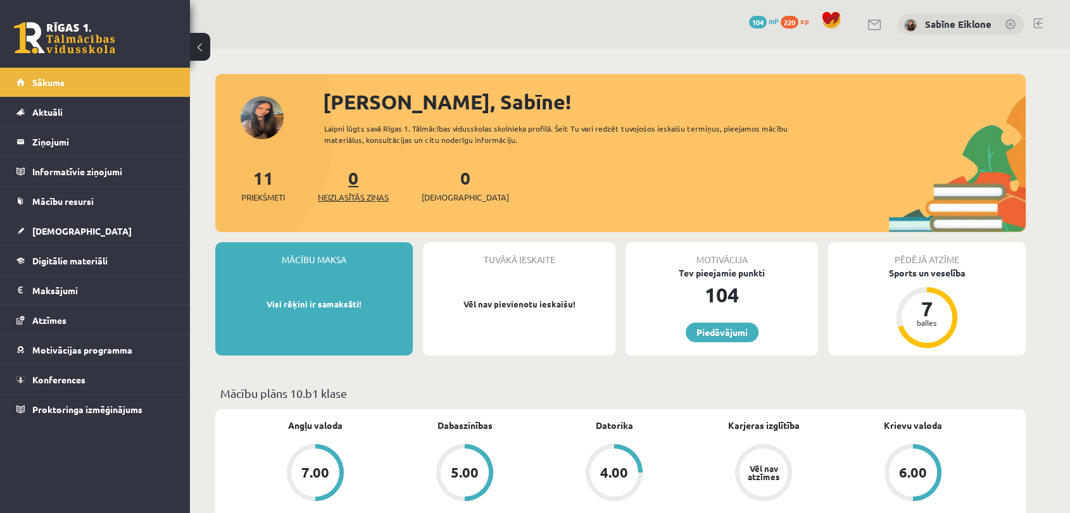
click at [367, 192] on span "Neizlasītās ziņas" at bounding box center [353, 197] width 71 height 13
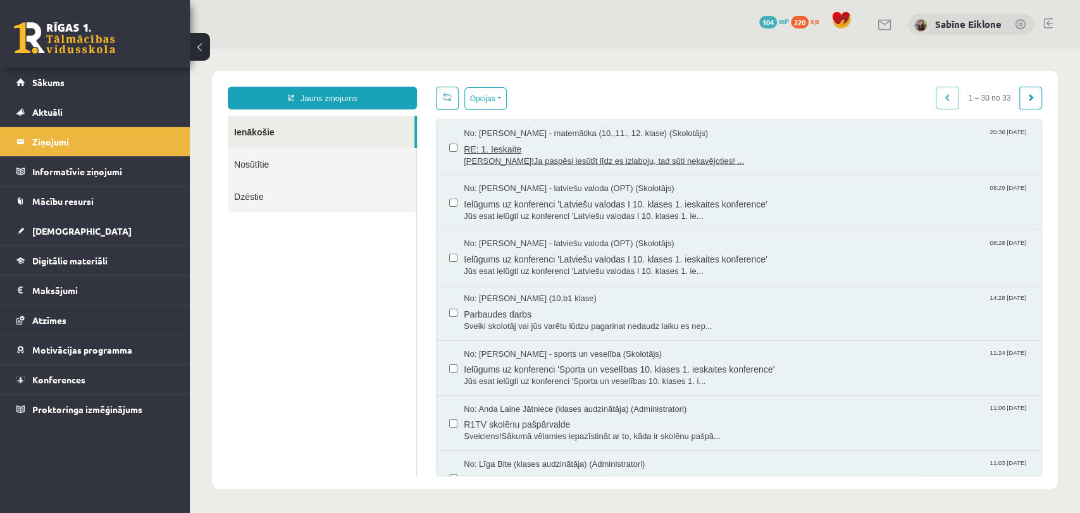
click at [613, 144] on span "RE: 1. Ieskaite" at bounding box center [746, 148] width 565 height 16
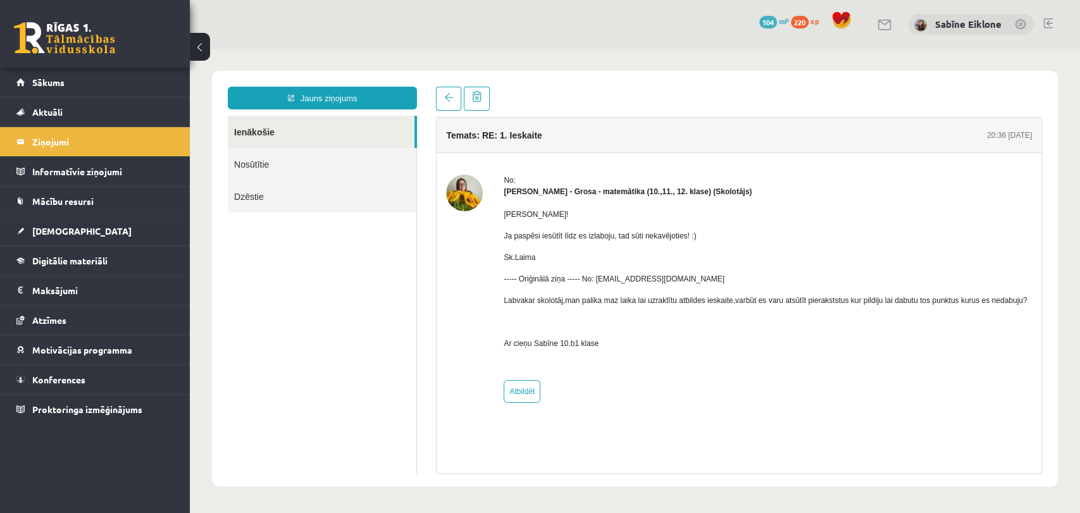
click at [331, 165] on link "Nosūtītie" at bounding box center [322, 164] width 189 height 32
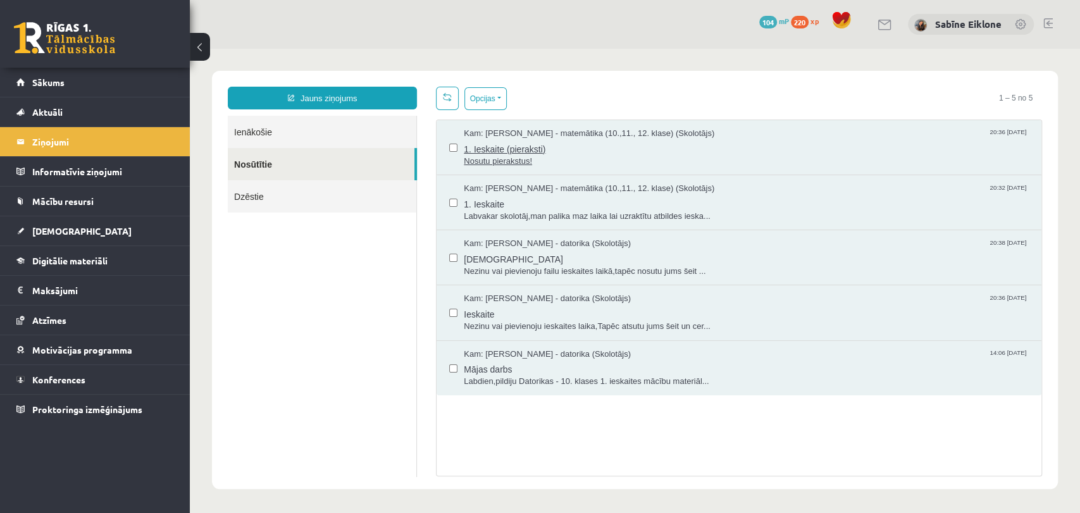
click at [613, 156] on span "Nosutu pierakstus!" at bounding box center [746, 162] width 565 height 12
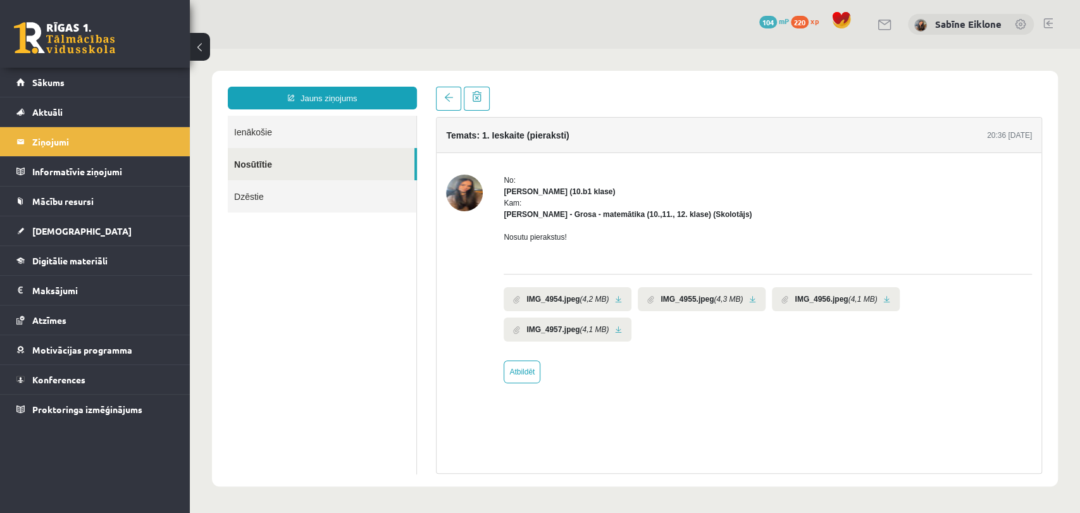
click at [617, 297] on link at bounding box center [618, 300] width 7 height 8
click at [662, 297] on b "IMG_4955.jpeg" at bounding box center [687, 299] width 53 height 11
click at [749, 297] on link at bounding box center [752, 300] width 7 height 8
click at [827, 303] on b "IMG_4956.jpeg" at bounding box center [821, 299] width 53 height 11
click at [882, 304] on li "IMG_4956.jpeg (4,1 MB)" at bounding box center [836, 299] width 128 height 24
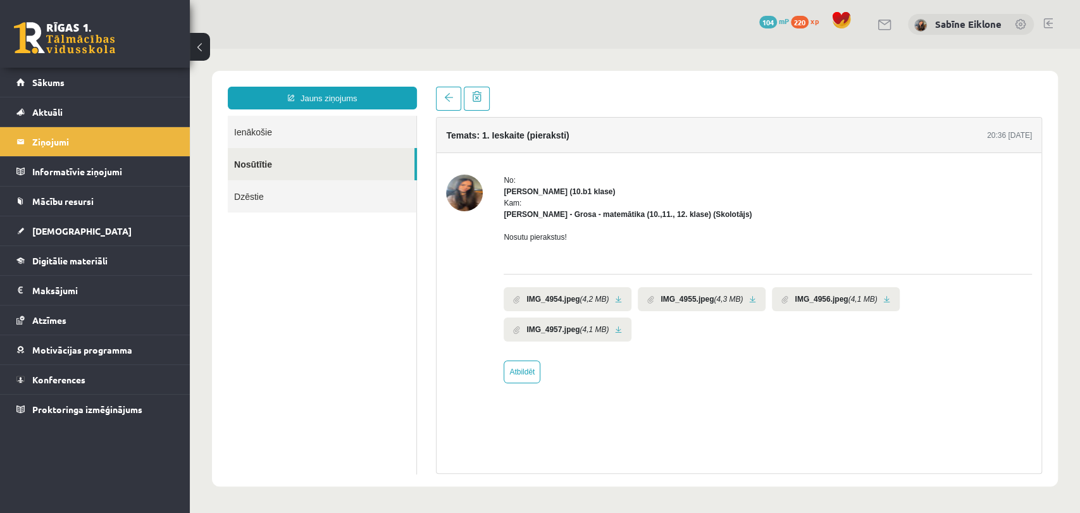
click at [884, 301] on link at bounding box center [887, 300] width 7 height 8
click at [616, 330] on link at bounding box center [618, 330] width 7 height 8
click at [117, 80] on link "Sākums" at bounding box center [95, 82] width 158 height 29
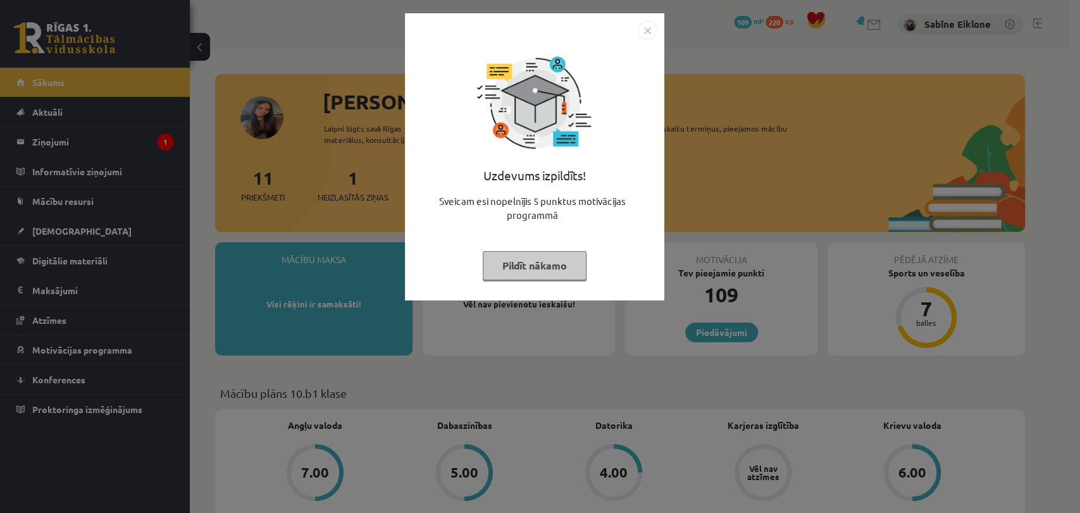
click at [508, 270] on button "Pildīt nākamo" at bounding box center [535, 265] width 104 height 29
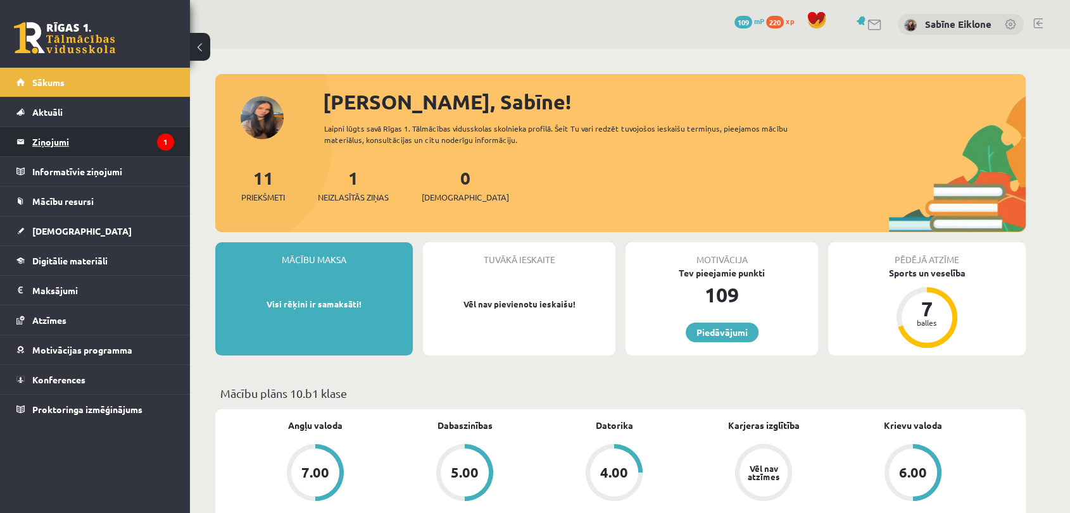
click at [87, 146] on legend "Ziņojumi 1" at bounding box center [103, 141] width 142 height 29
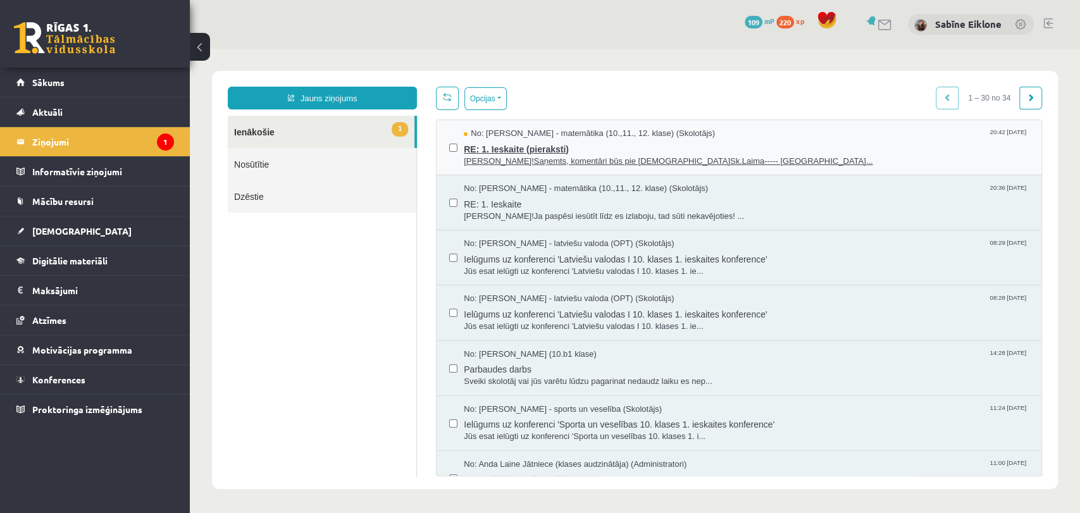
click at [658, 135] on span "No: Laima Tukāne - Grosa - matemātika (10.,11., 12. klase) (Skolotājs)" at bounding box center [589, 134] width 251 height 12
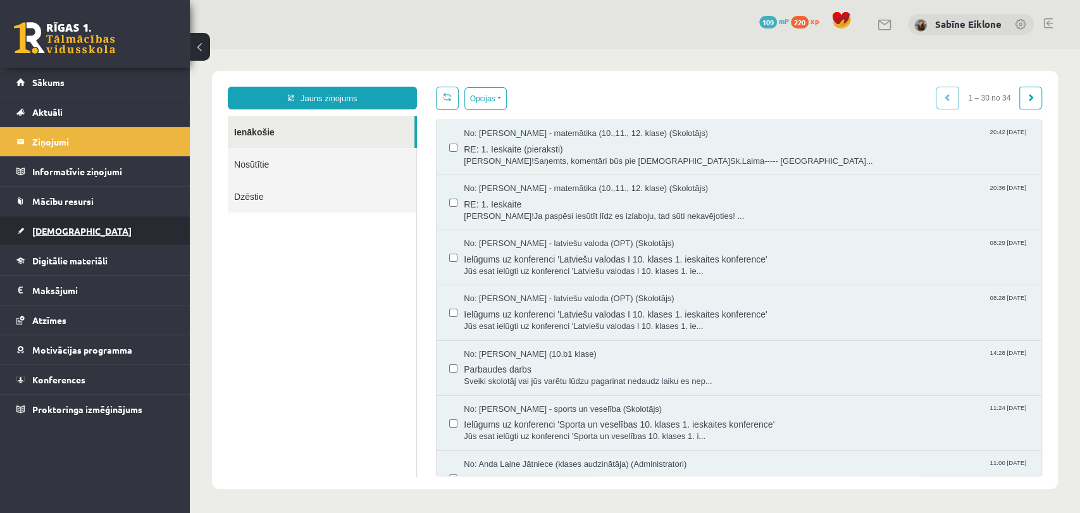
click at [61, 228] on span "[DEMOGRAPHIC_DATA]" at bounding box center [81, 230] width 99 height 11
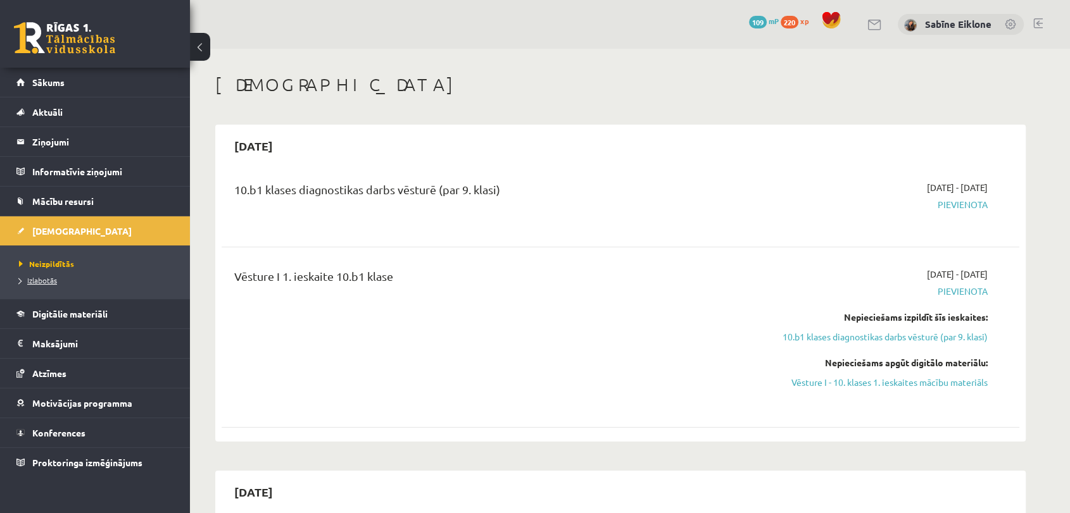
click at [49, 280] on span "Izlabotās" at bounding box center [38, 280] width 38 height 10
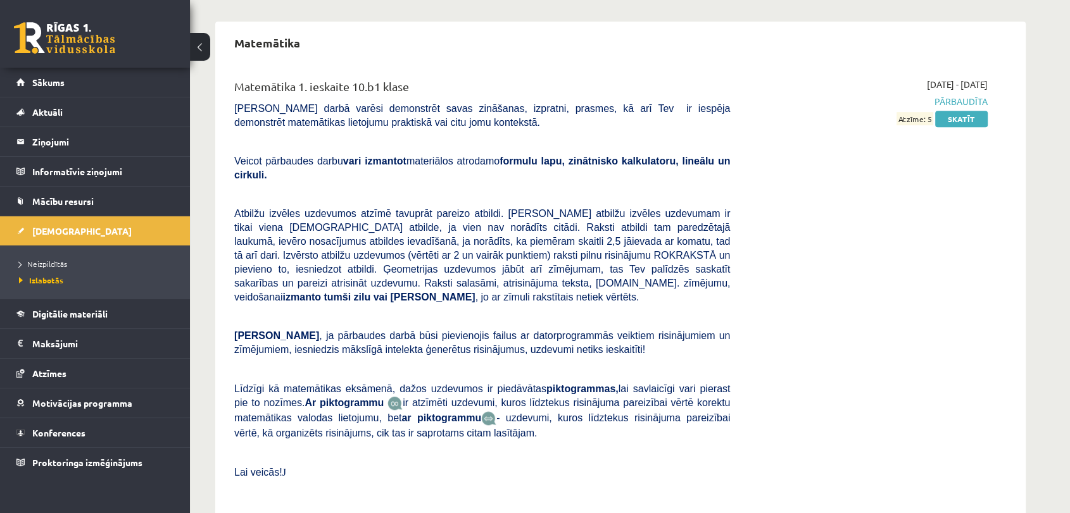
scroll to position [773, 0]
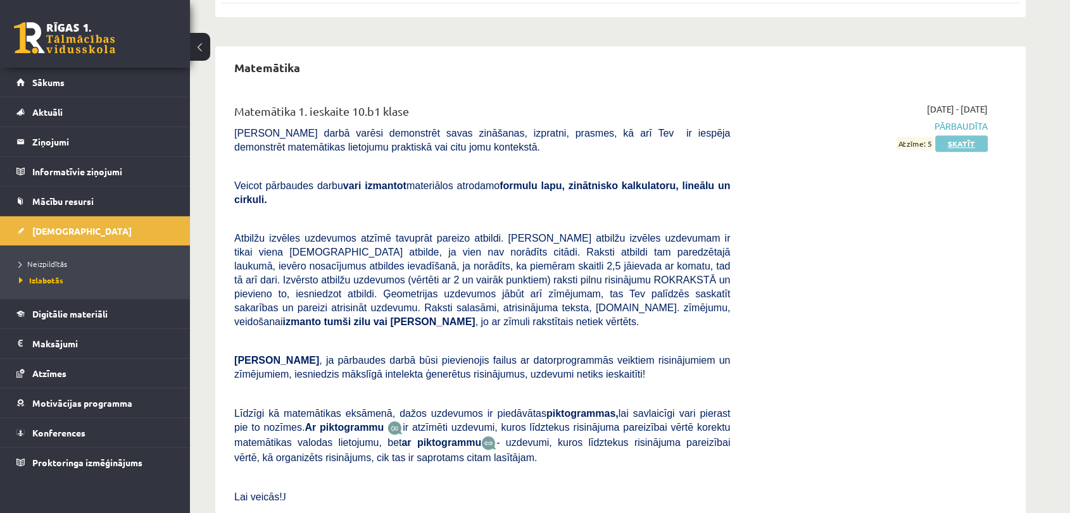
click at [960, 147] on link "Skatīt" at bounding box center [961, 143] width 53 height 16
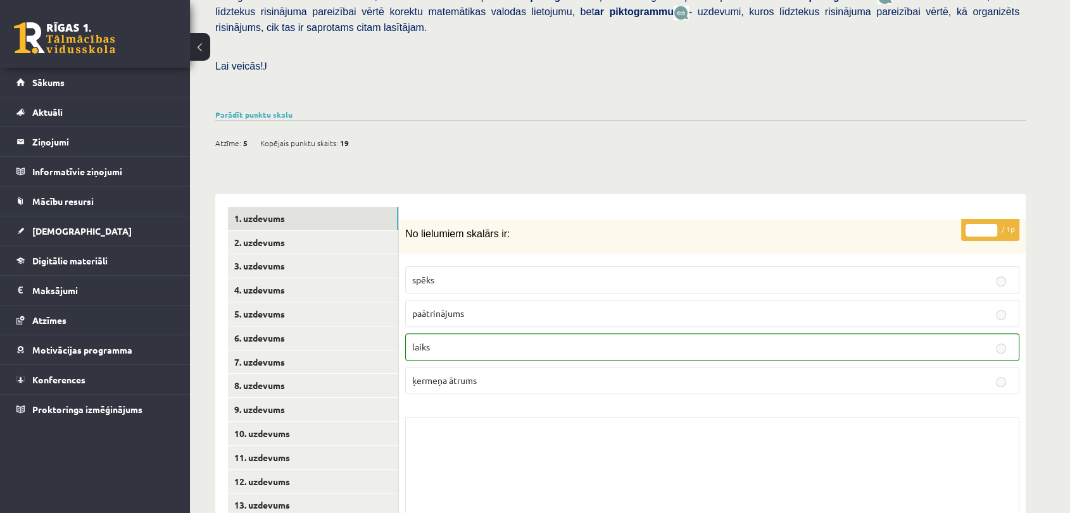
scroll to position [376, 0]
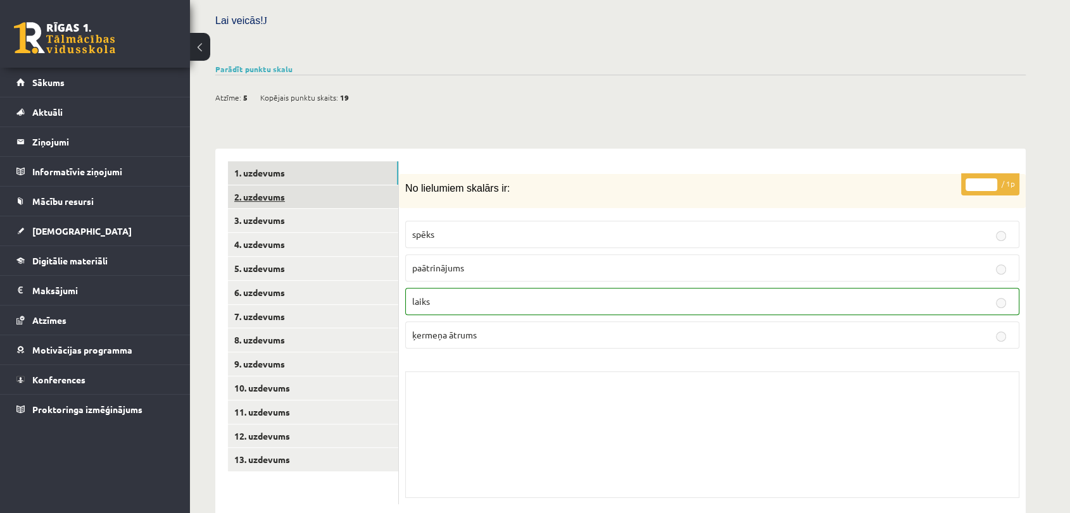
click at [271, 185] on link "2. uzdevums" at bounding box center [313, 196] width 170 height 23
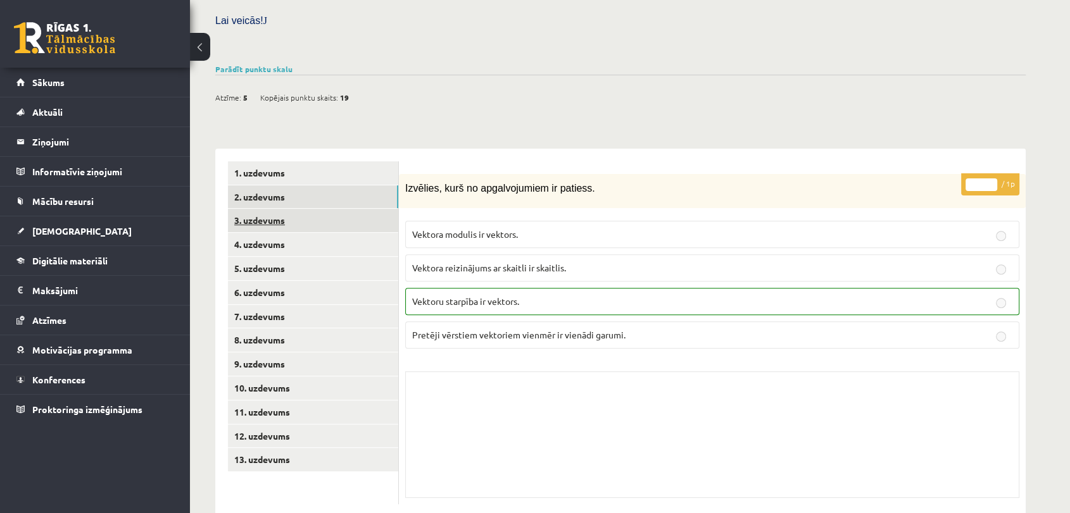
click at [275, 209] on link "3. uzdevums" at bounding box center [313, 220] width 170 height 23
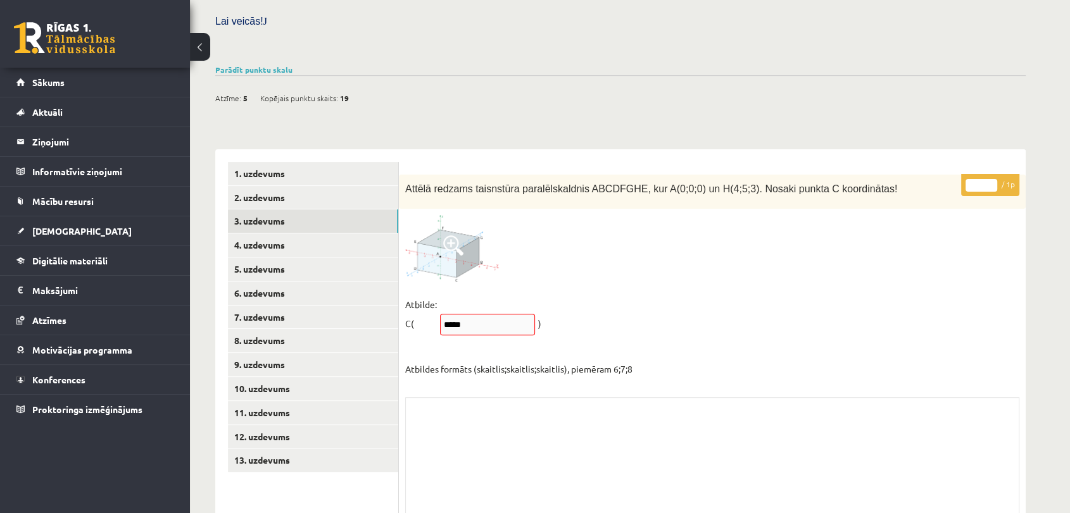
scroll to position [401, 0]
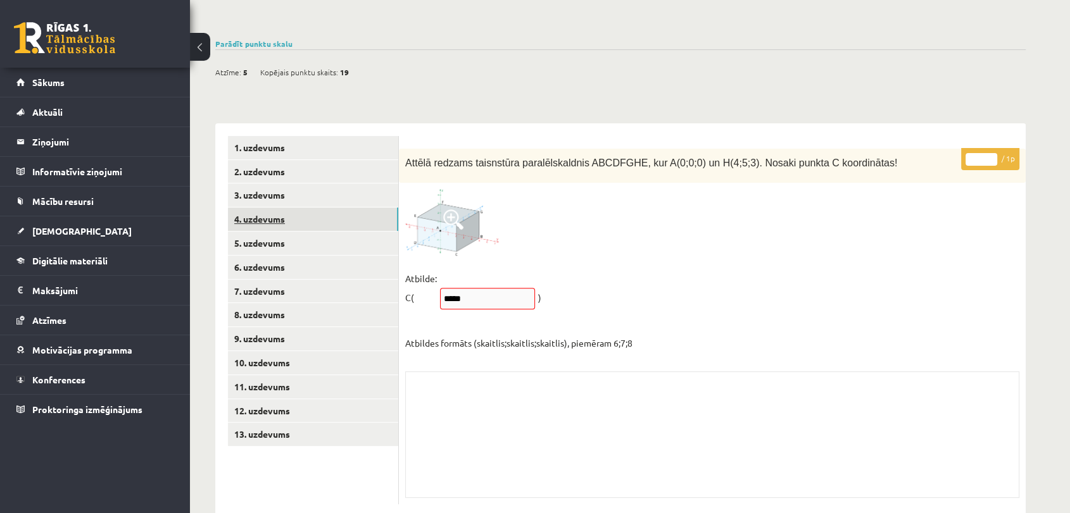
click at [289, 208] on link "4. uzdevums" at bounding box center [313, 219] width 170 height 23
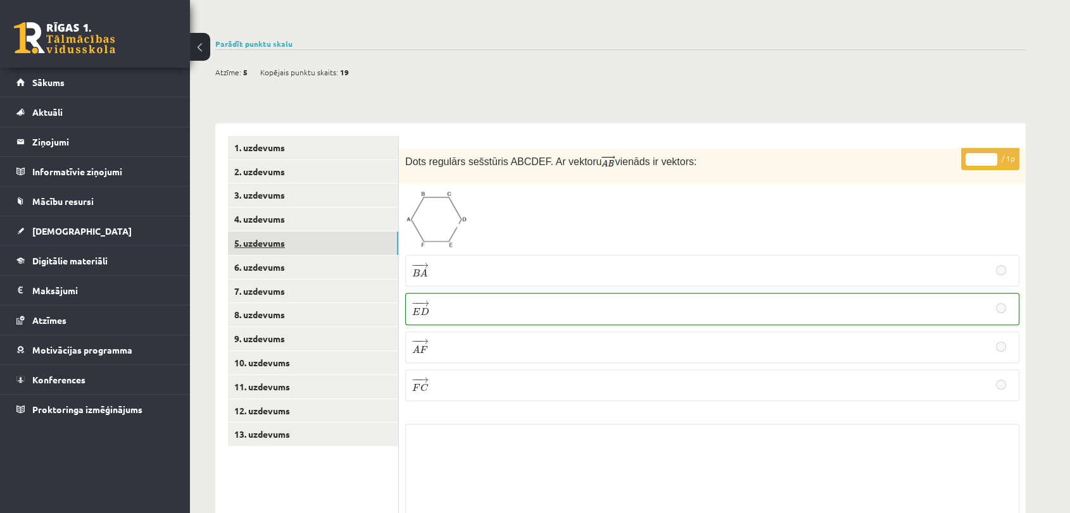
click at [293, 232] on link "5. uzdevums" at bounding box center [313, 243] width 170 height 23
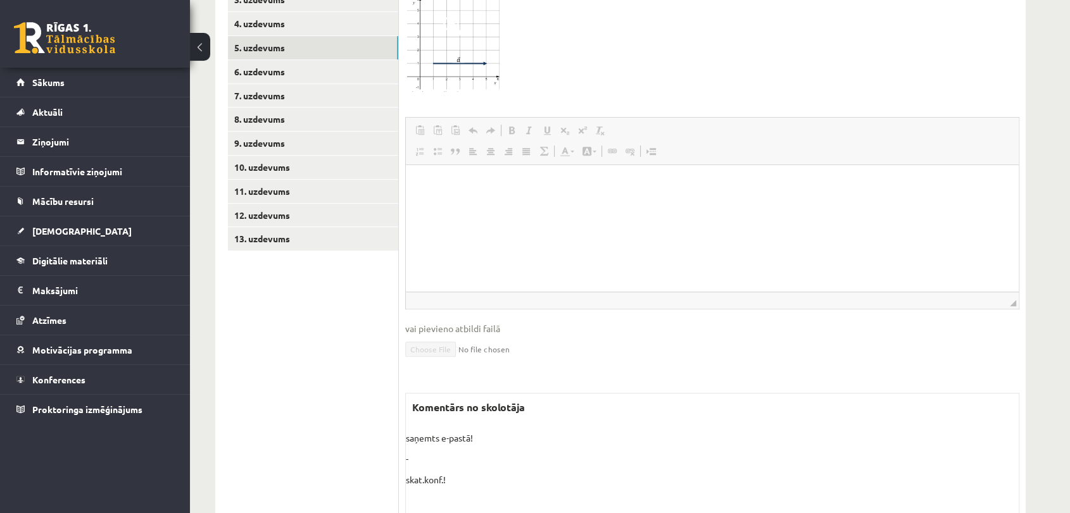
scroll to position [620, 0]
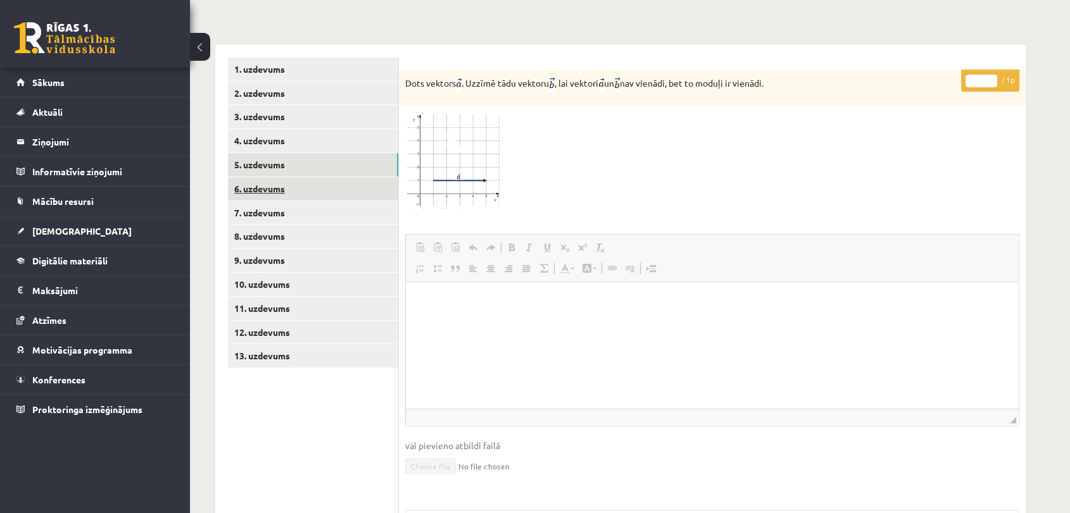
click at [297, 177] on link "6. uzdevums" at bounding box center [313, 188] width 170 height 23
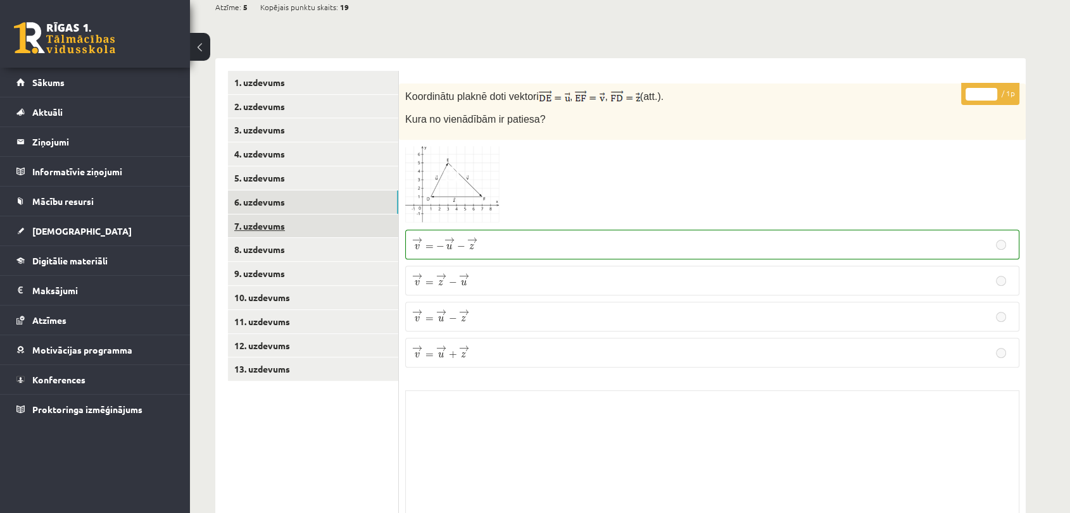
scroll to position [487, 0]
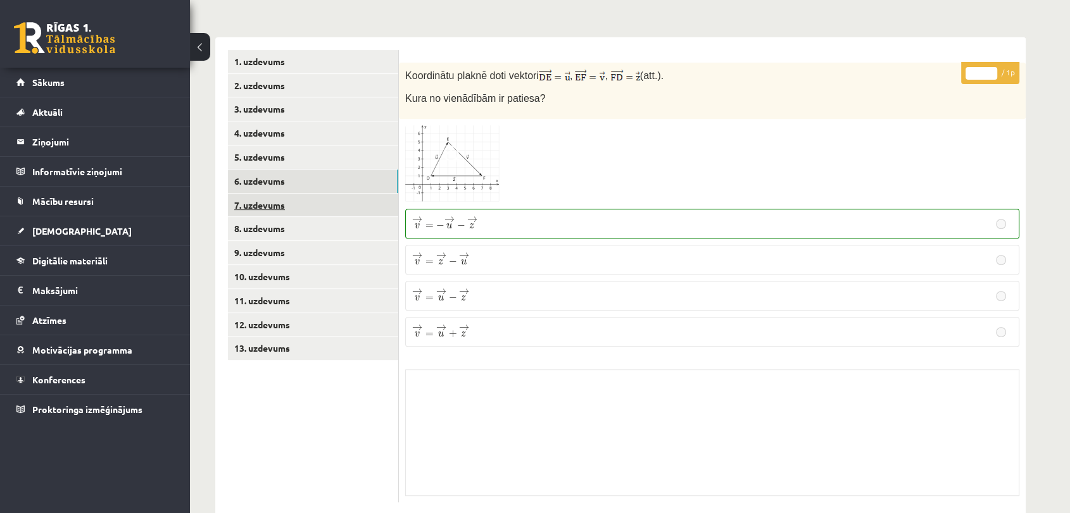
click at [289, 194] on link "7. uzdevums" at bounding box center [313, 205] width 170 height 23
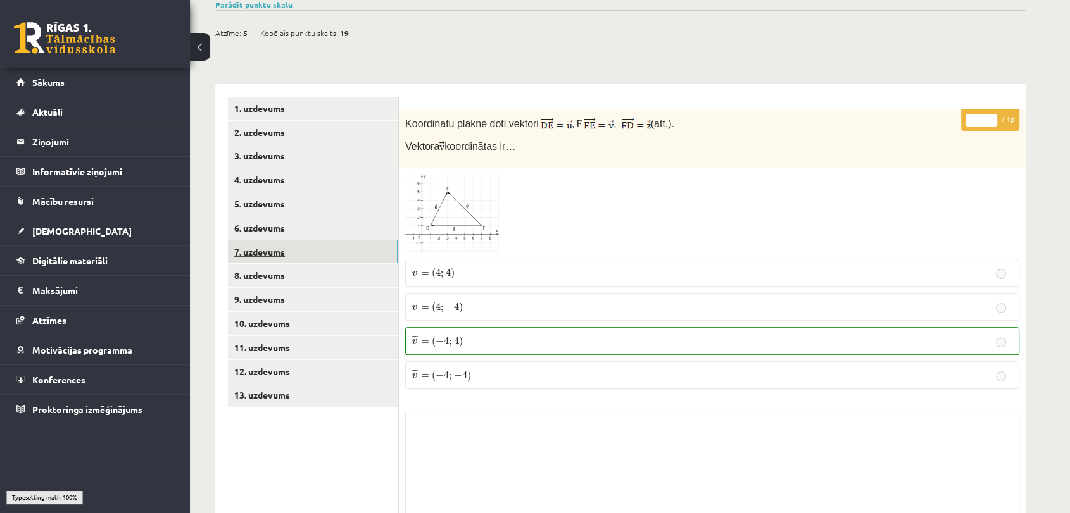
scroll to position [478, 0]
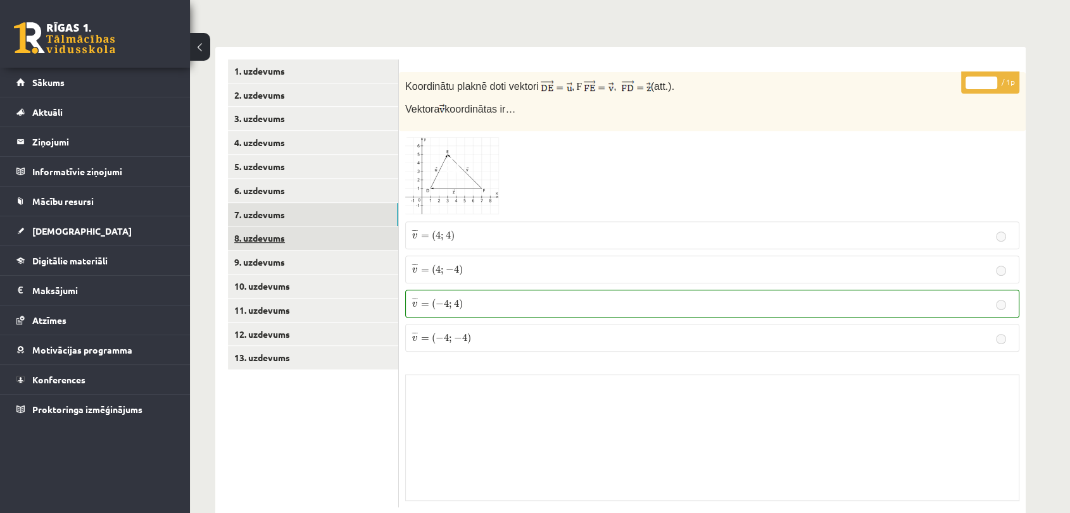
click at [304, 227] on link "8. uzdevums" at bounding box center [313, 238] width 170 height 23
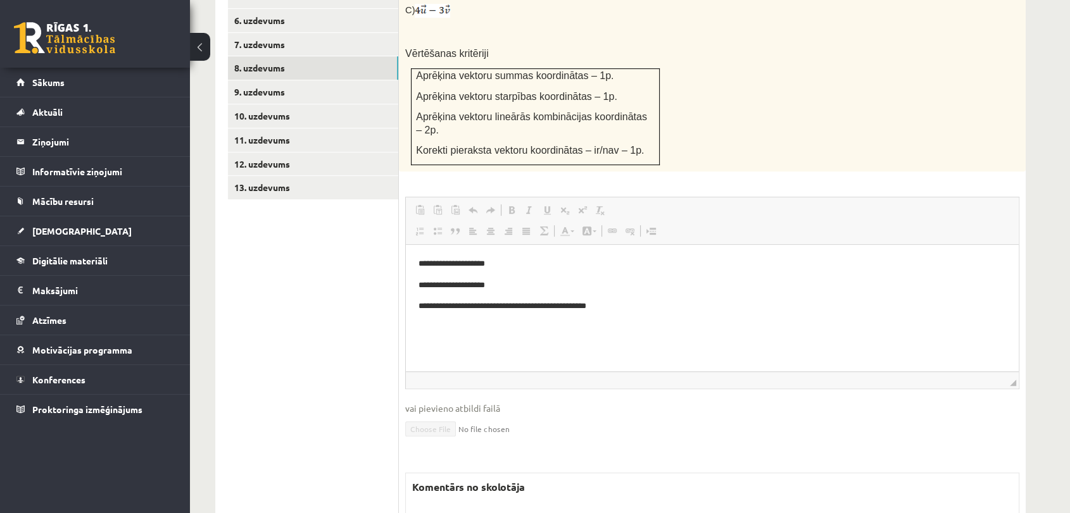
scroll to position [595, 0]
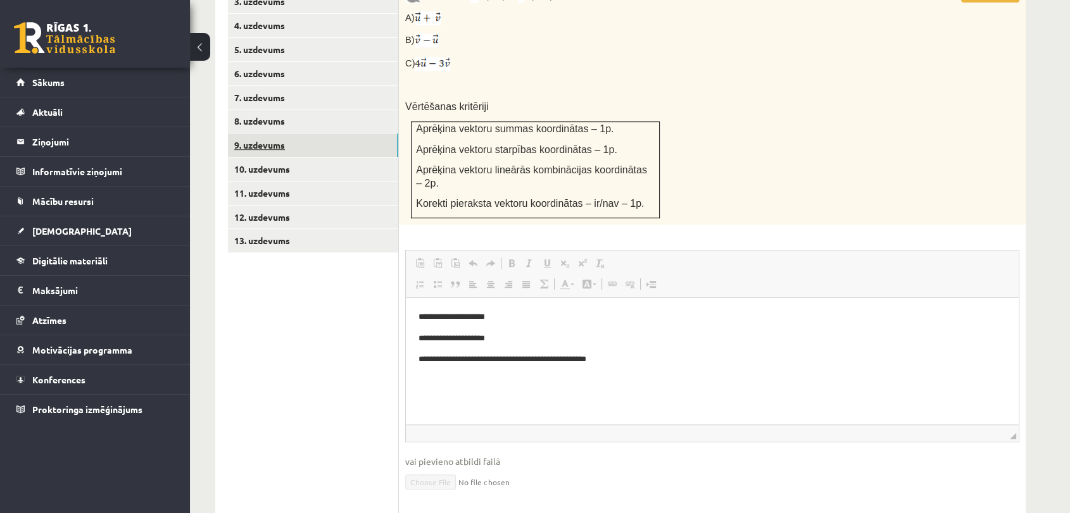
click at [314, 134] on link "9. uzdevums" at bounding box center [313, 145] width 170 height 23
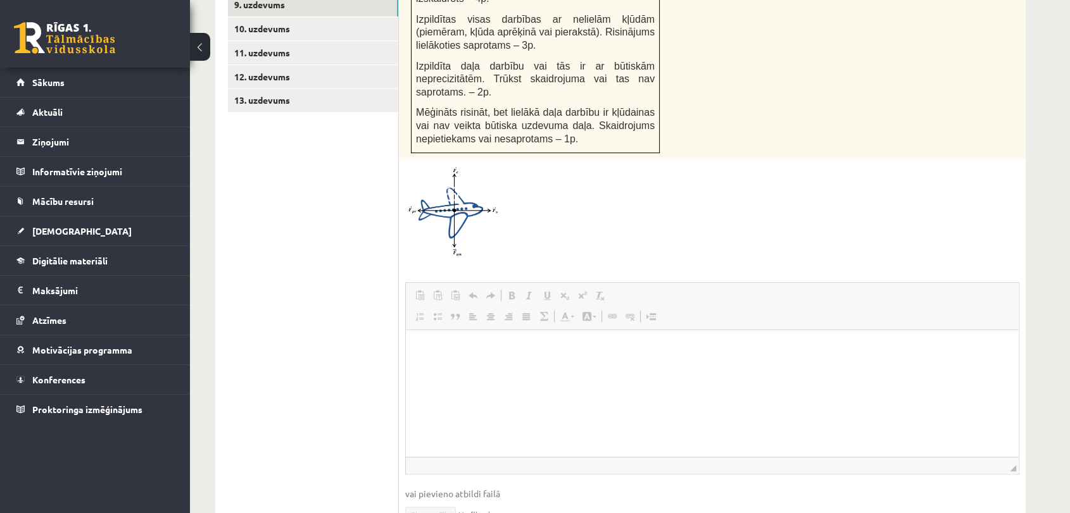
scroll to position [910, 0]
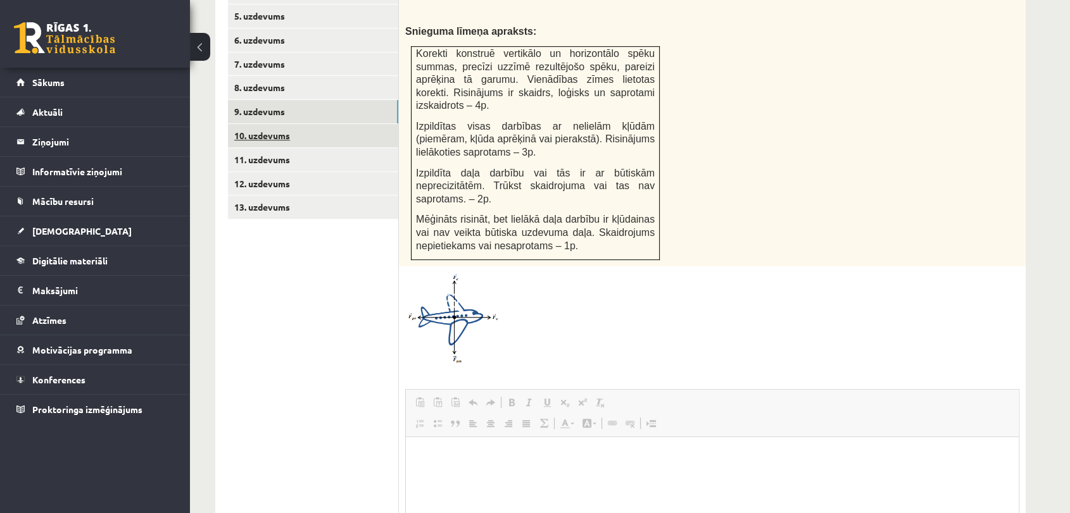
click at [303, 124] on link "10. uzdevums" at bounding box center [313, 135] width 170 height 23
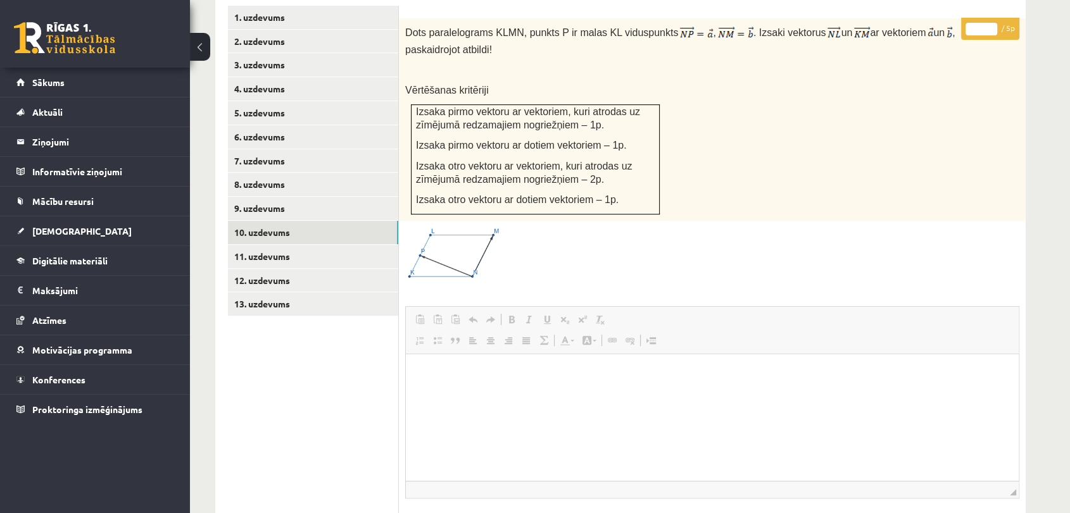
scroll to position [532, 0]
click at [313, 245] on link "11. uzdevums" at bounding box center [313, 256] width 170 height 23
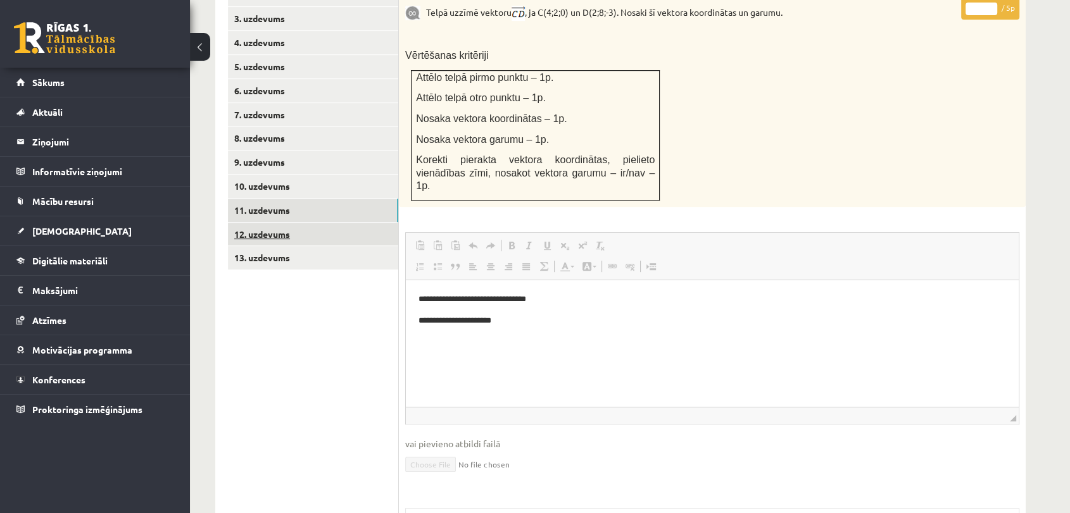
scroll to position [561, 0]
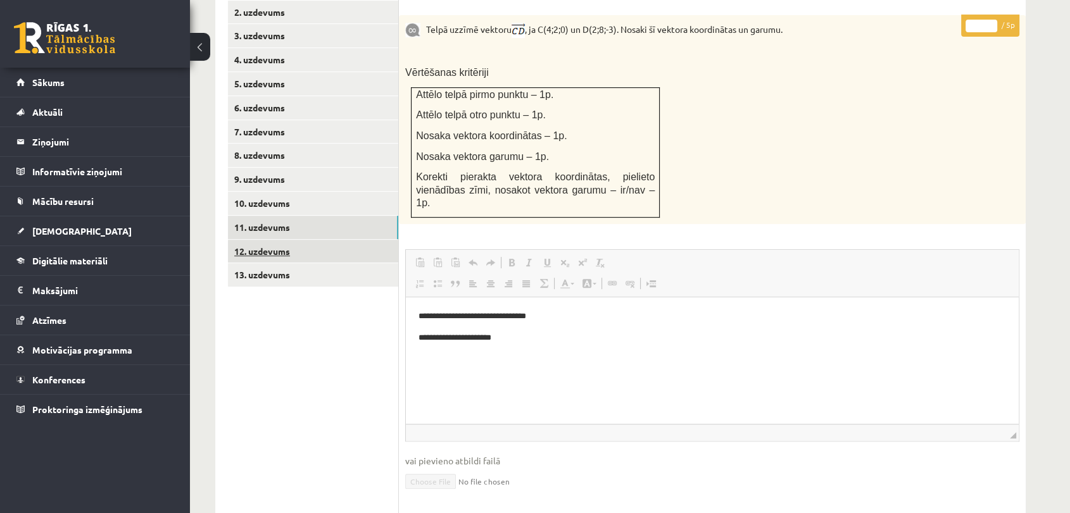
click at [339, 240] on link "12. uzdevums" at bounding box center [313, 251] width 170 height 23
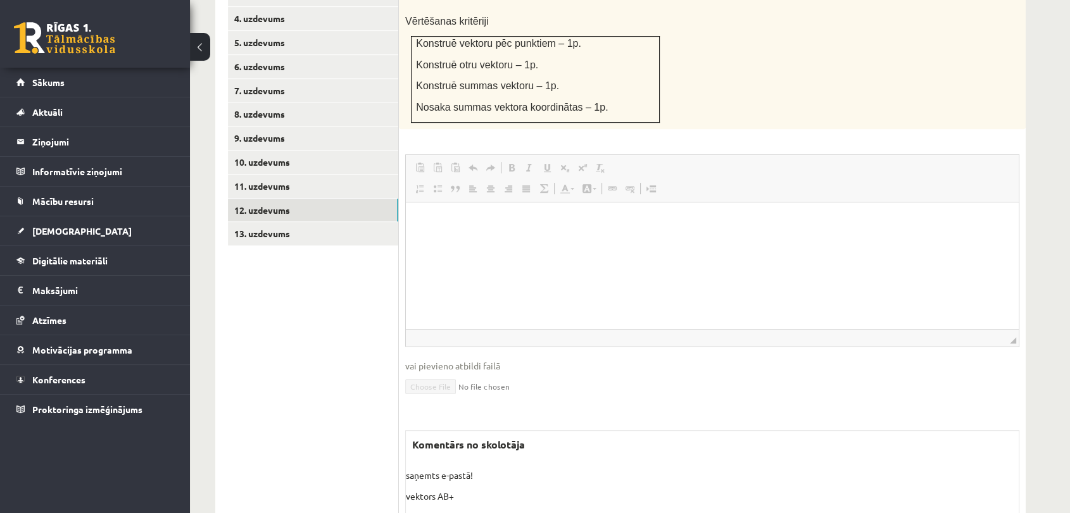
scroll to position [542, 0]
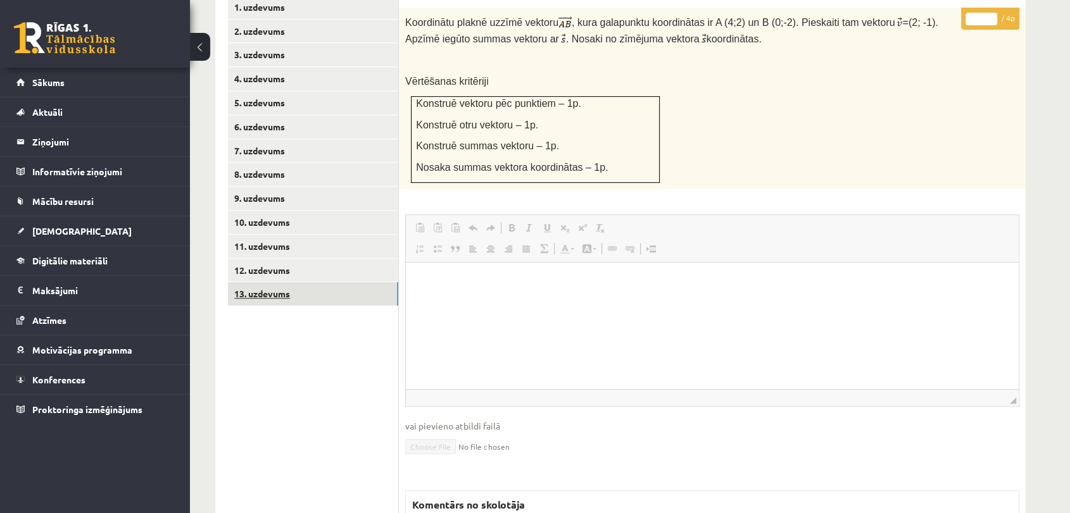
click at [286, 282] on link "13. uzdevums" at bounding box center [313, 293] width 170 height 23
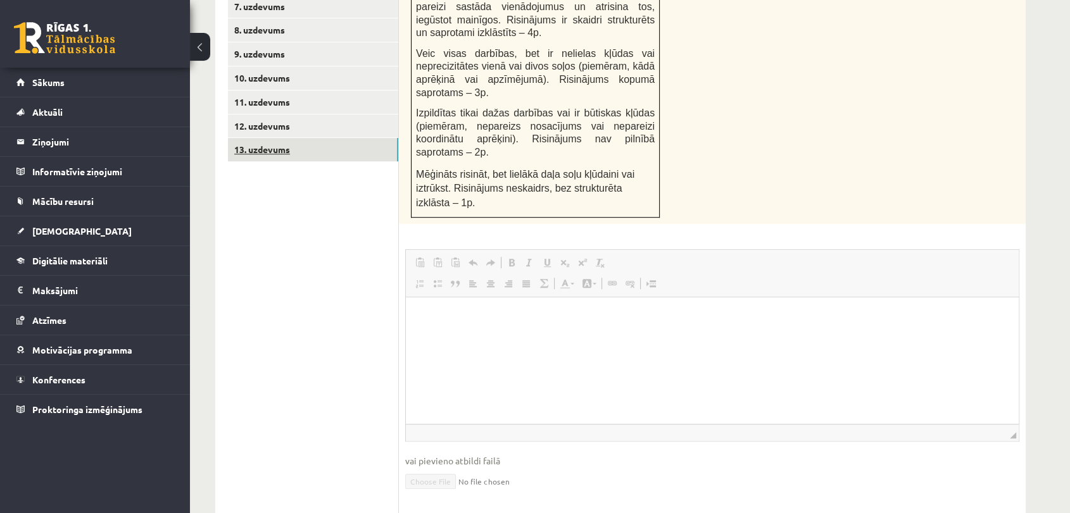
scroll to position [0, 0]
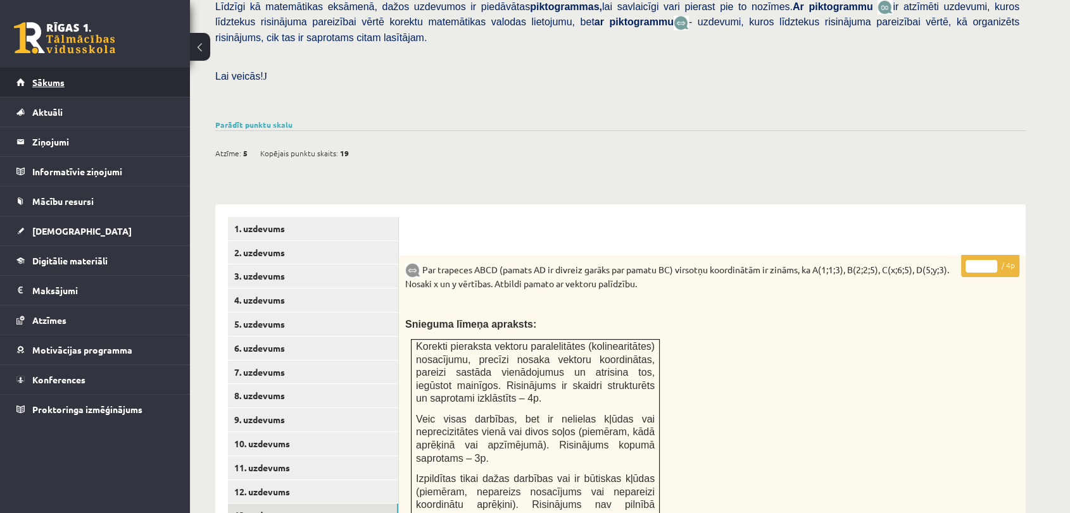
click at [70, 77] on link "Sākums" at bounding box center [95, 82] width 158 height 29
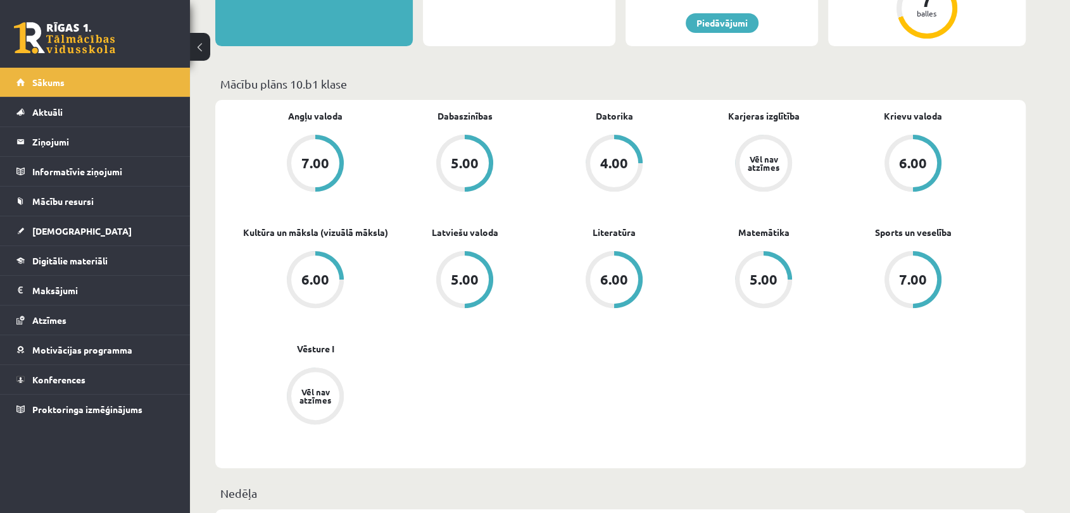
scroll to position [351, 0]
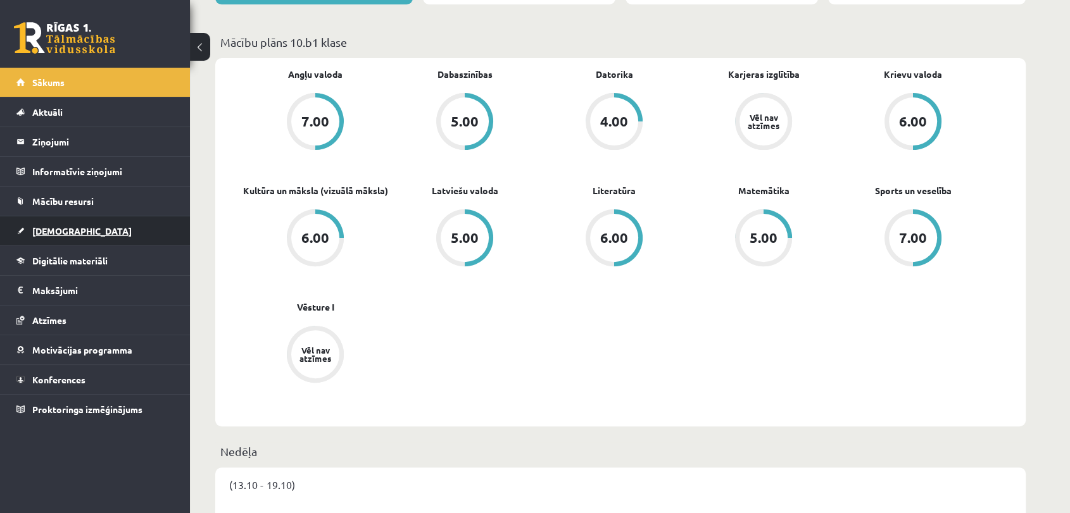
click at [61, 227] on span "[DEMOGRAPHIC_DATA]" at bounding box center [81, 230] width 99 height 11
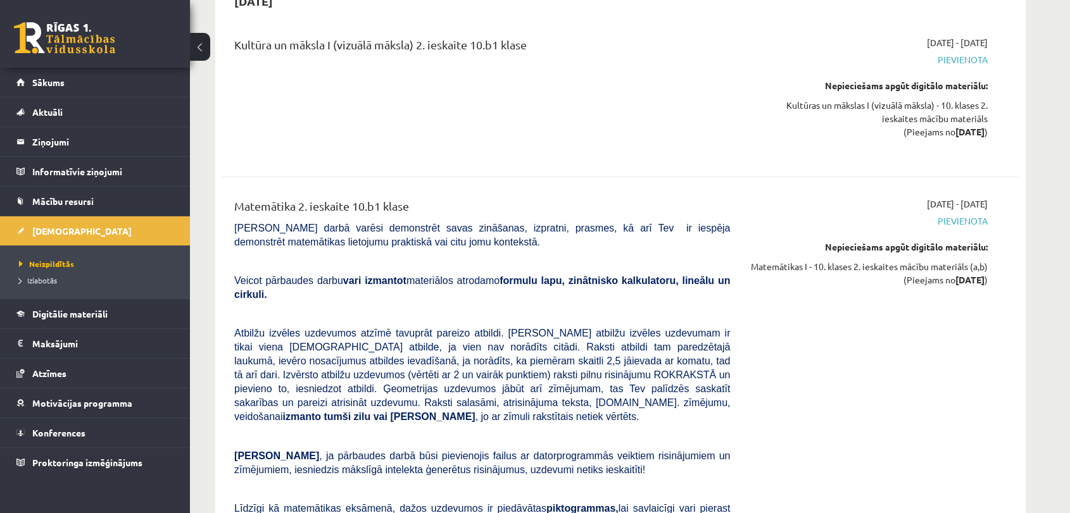
scroll to position [633, 0]
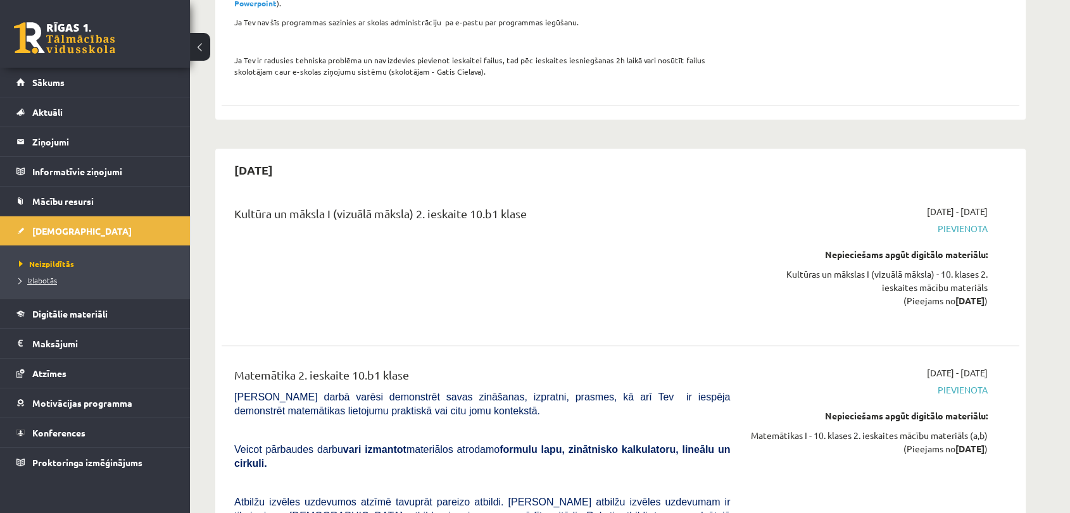
click at [49, 277] on span "Izlabotās" at bounding box center [38, 280] width 38 height 10
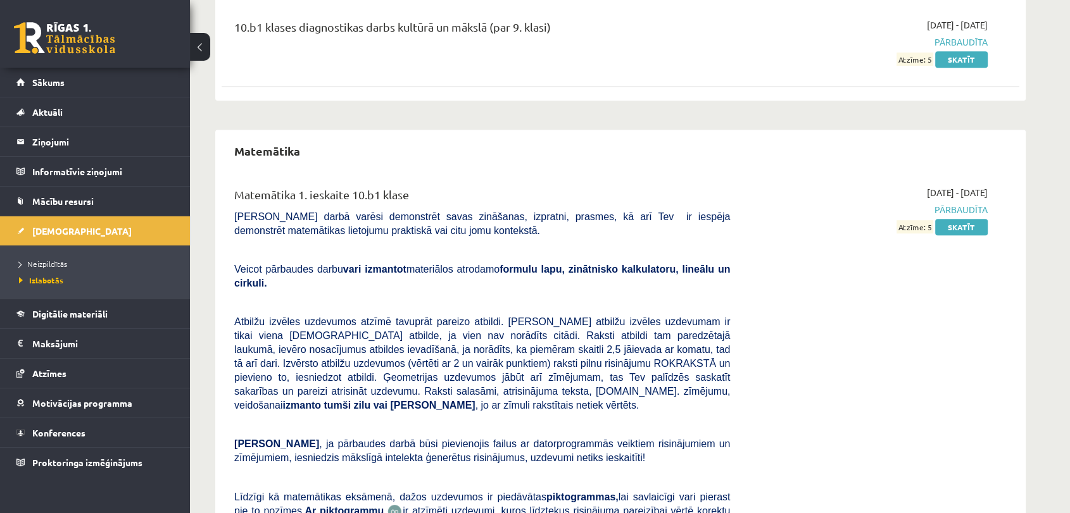
scroll to position [628, 0]
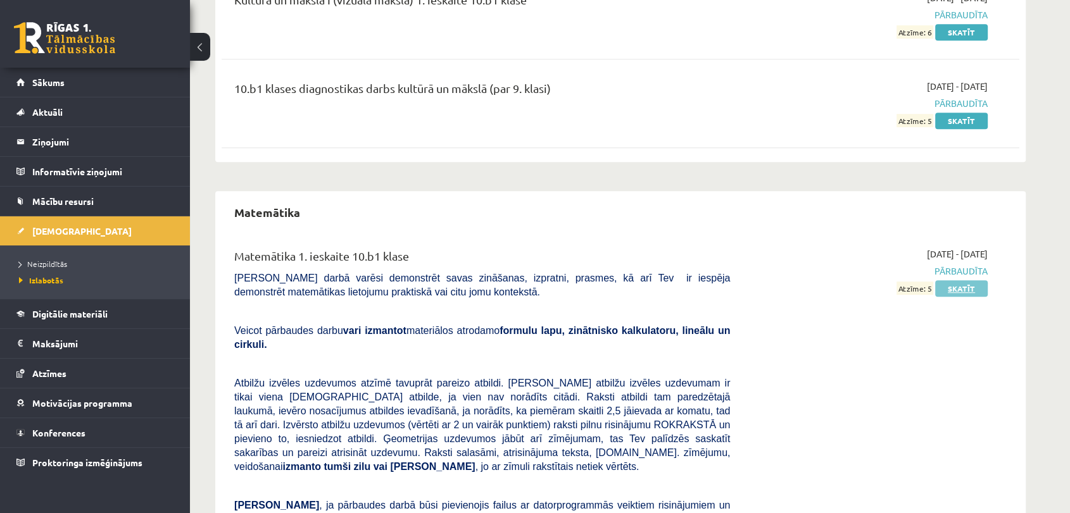
click at [956, 291] on link "Skatīt" at bounding box center [961, 288] width 53 height 16
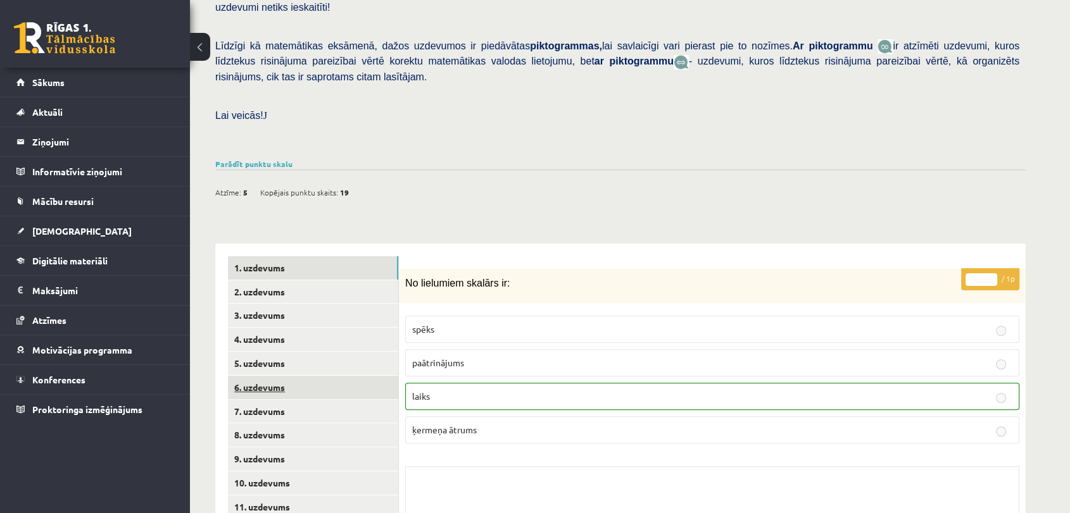
scroll to position [376, 0]
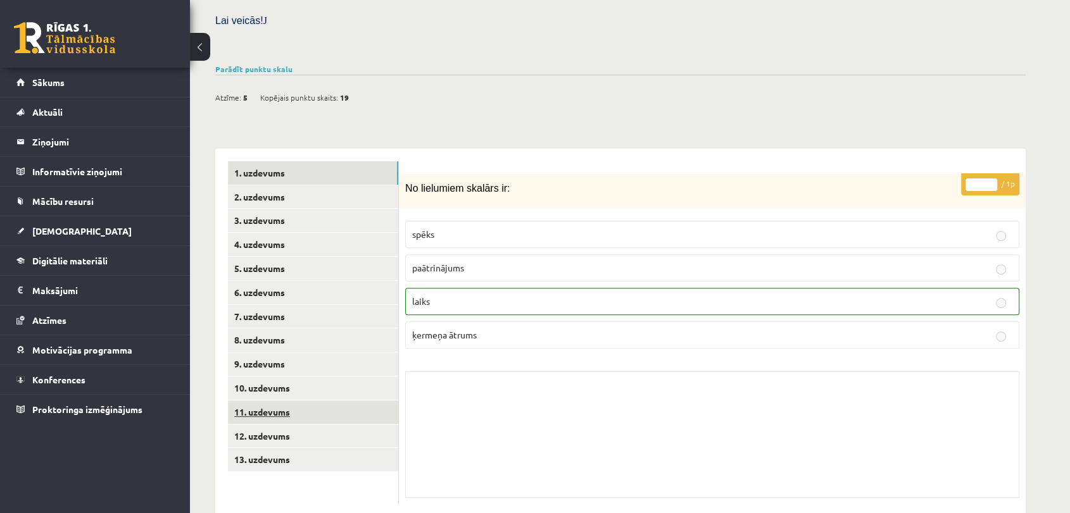
click at [306, 401] on link "11. uzdevums" at bounding box center [313, 412] width 170 height 23
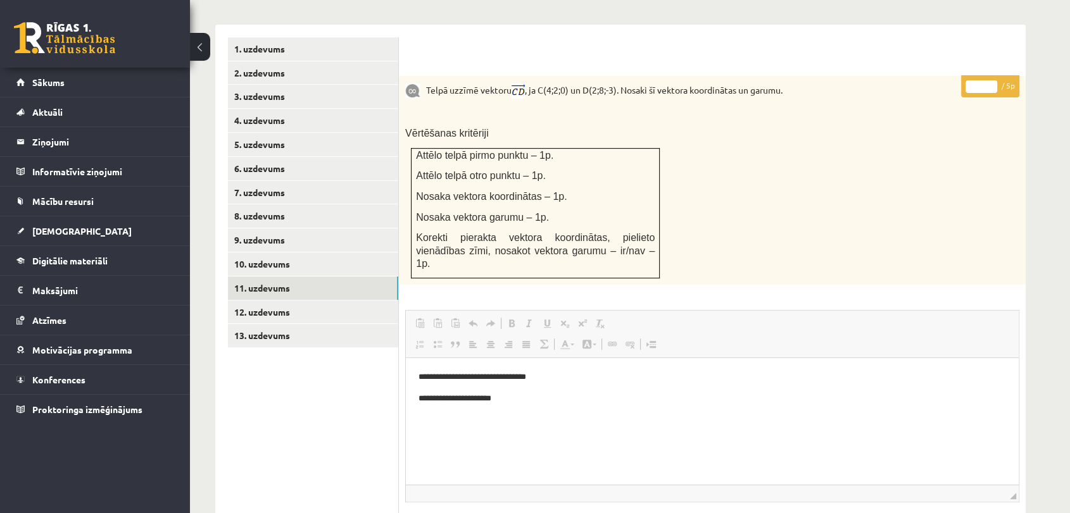
scroll to position [420, 0]
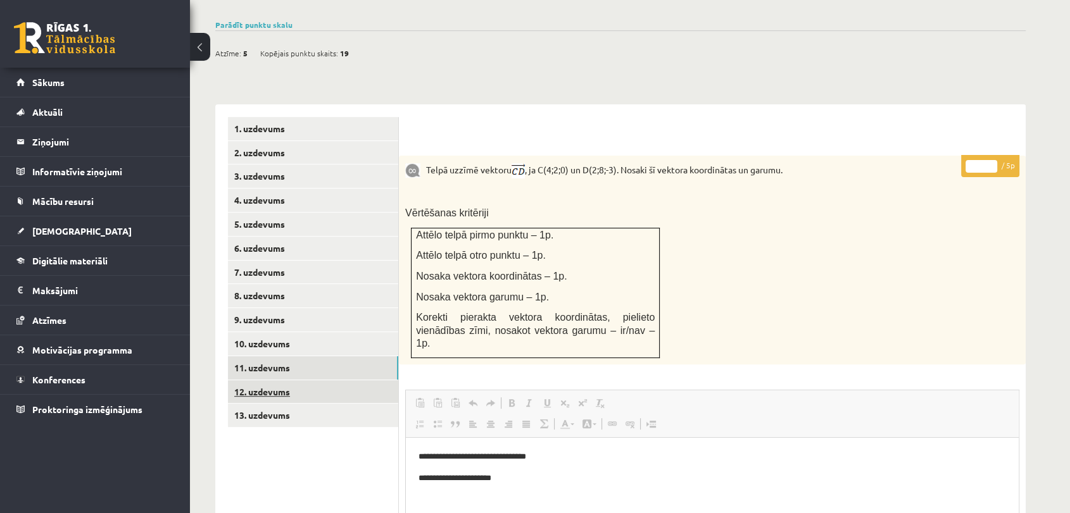
click at [292, 380] on link "12. uzdevums" at bounding box center [313, 391] width 170 height 23
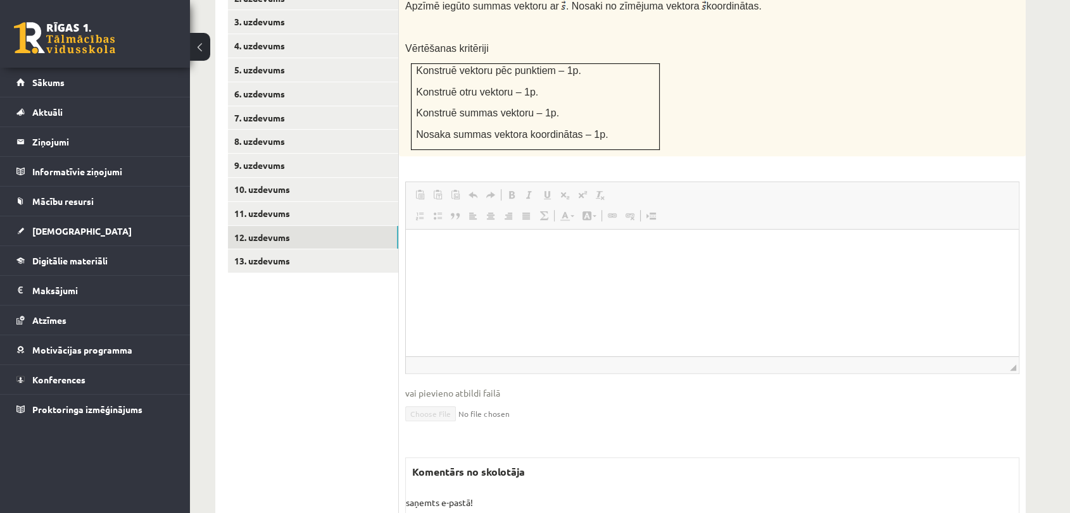
scroll to position [631, 0]
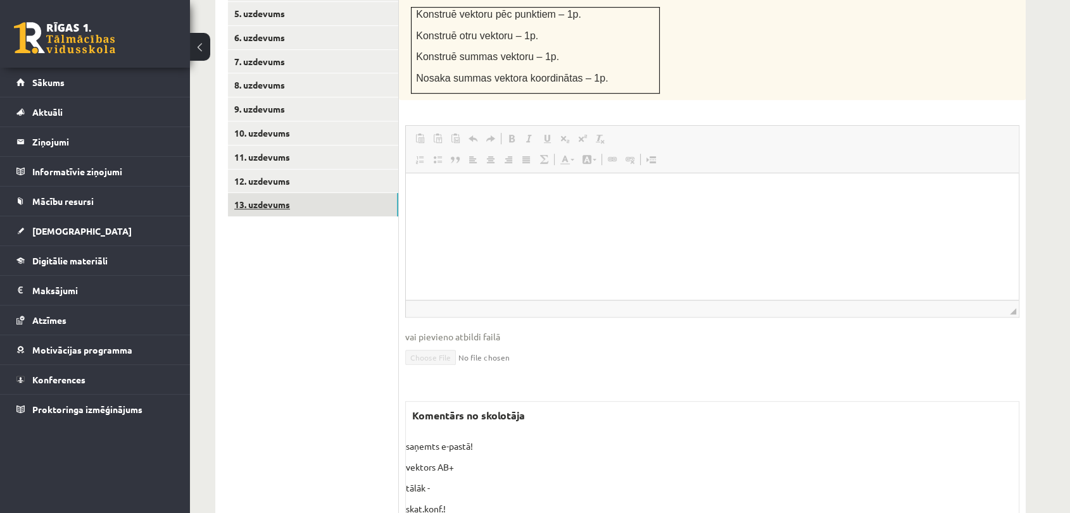
click at [278, 193] on link "13. uzdevums" at bounding box center [313, 204] width 170 height 23
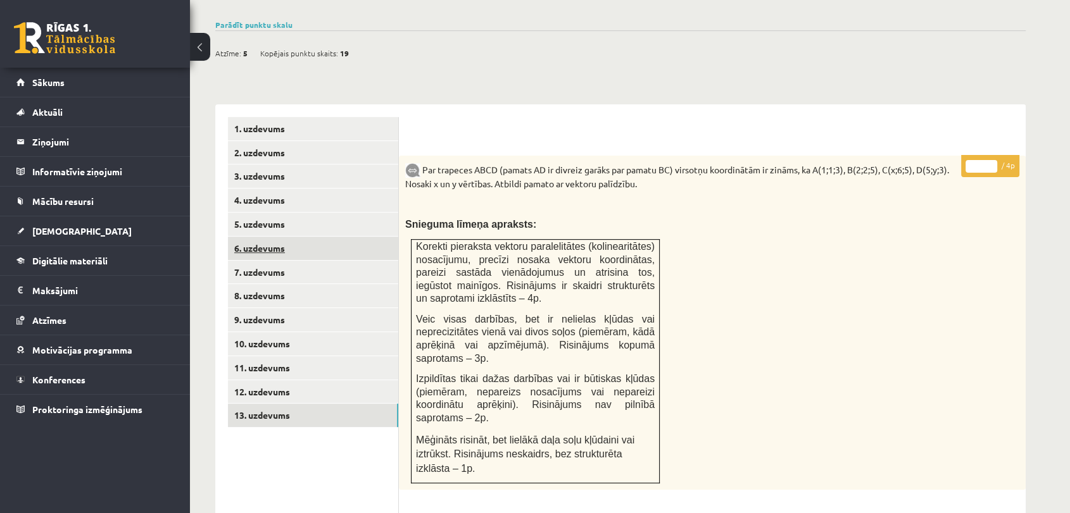
scroll to position [0, 0]
click at [273, 308] on link "9. uzdevums" at bounding box center [313, 319] width 170 height 23
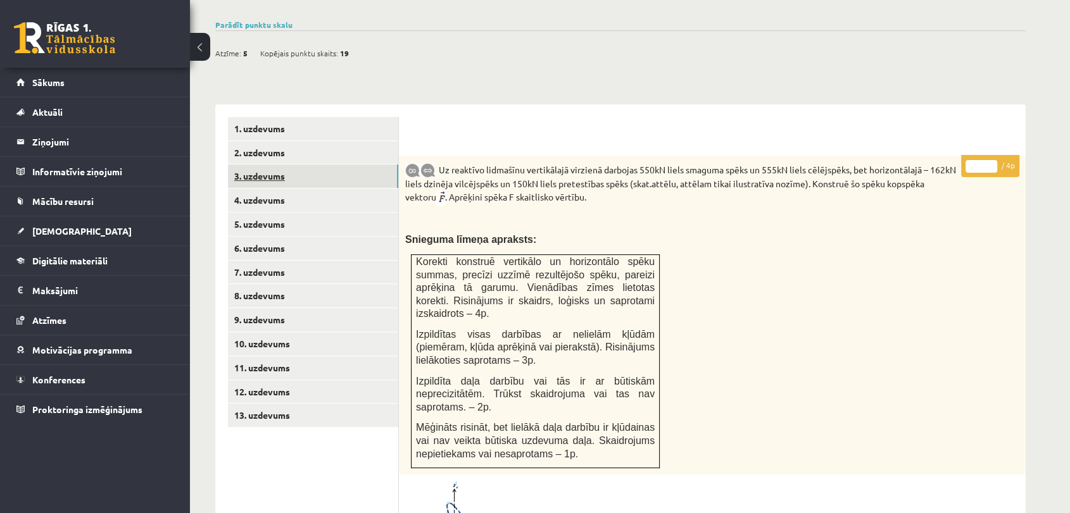
click at [261, 165] on link "3. uzdevums" at bounding box center [313, 176] width 170 height 23
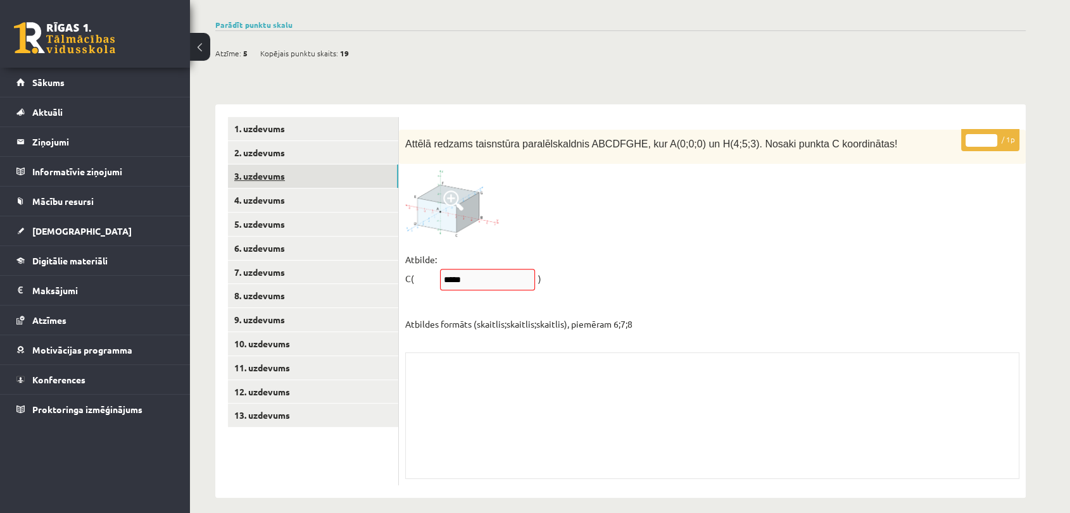
scroll to position [349, 0]
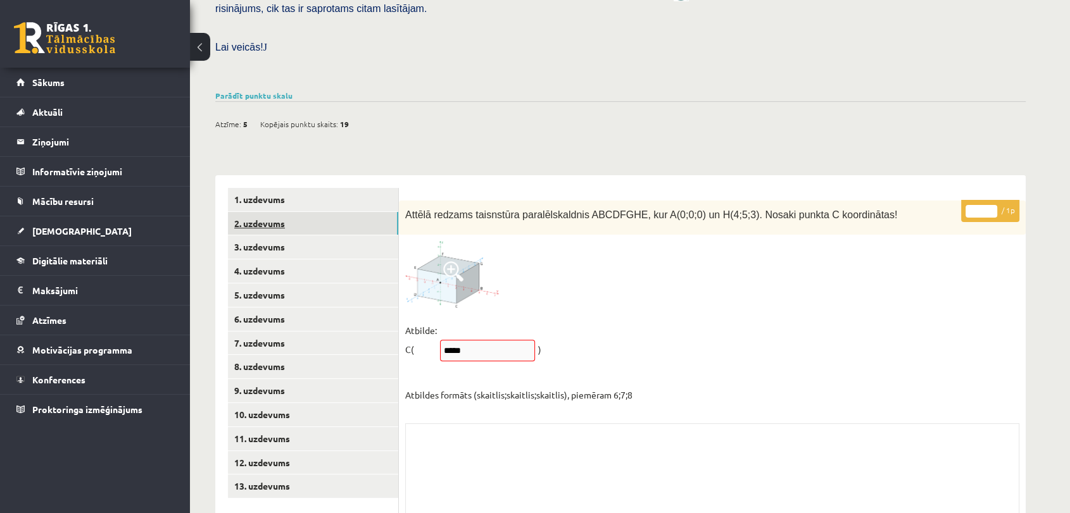
click at [282, 212] on link "2. uzdevums" at bounding box center [313, 223] width 170 height 23
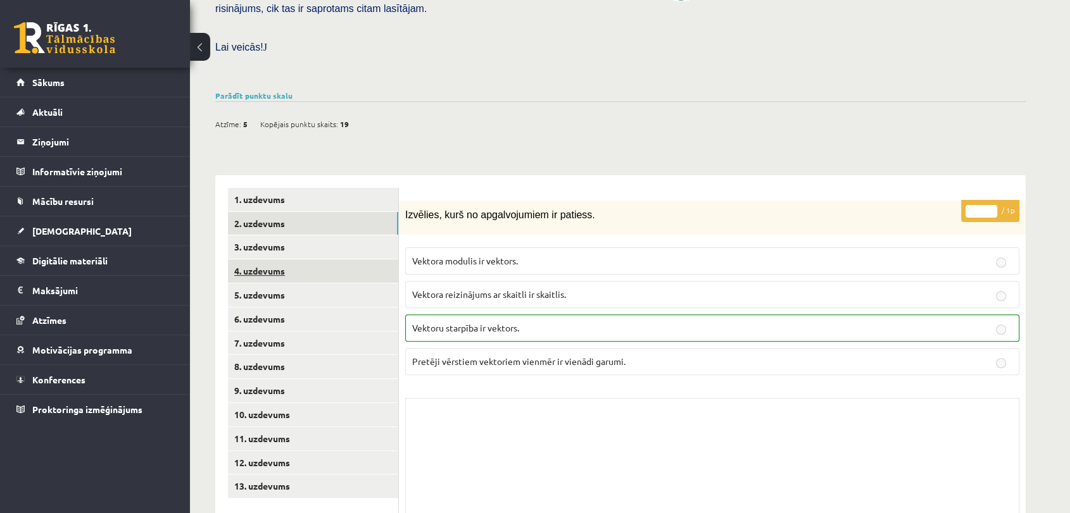
click at [281, 260] on link "4. uzdevums" at bounding box center [313, 271] width 170 height 23
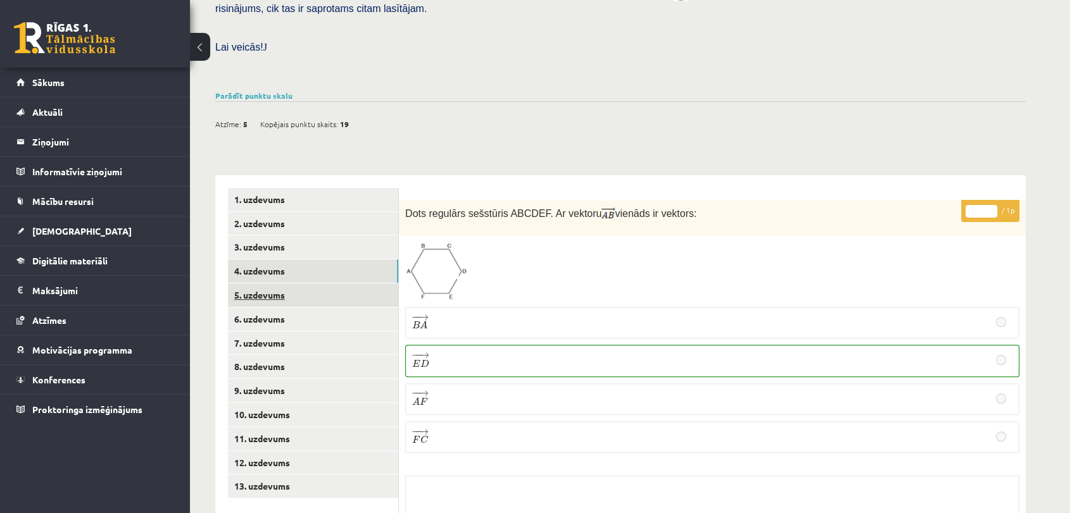
click at [269, 284] on link "5. uzdevums" at bounding box center [313, 295] width 170 height 23
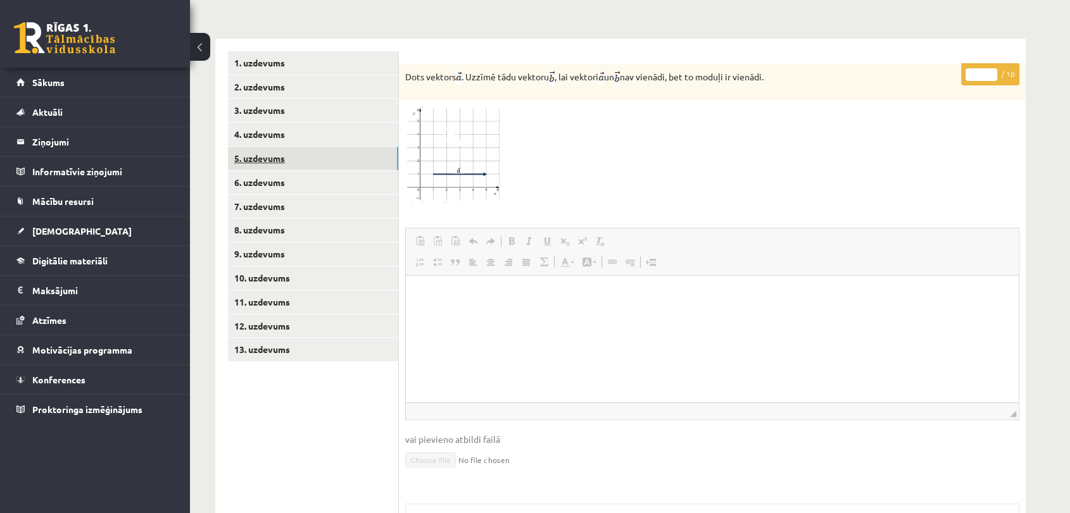
scroll to position [490, 0]
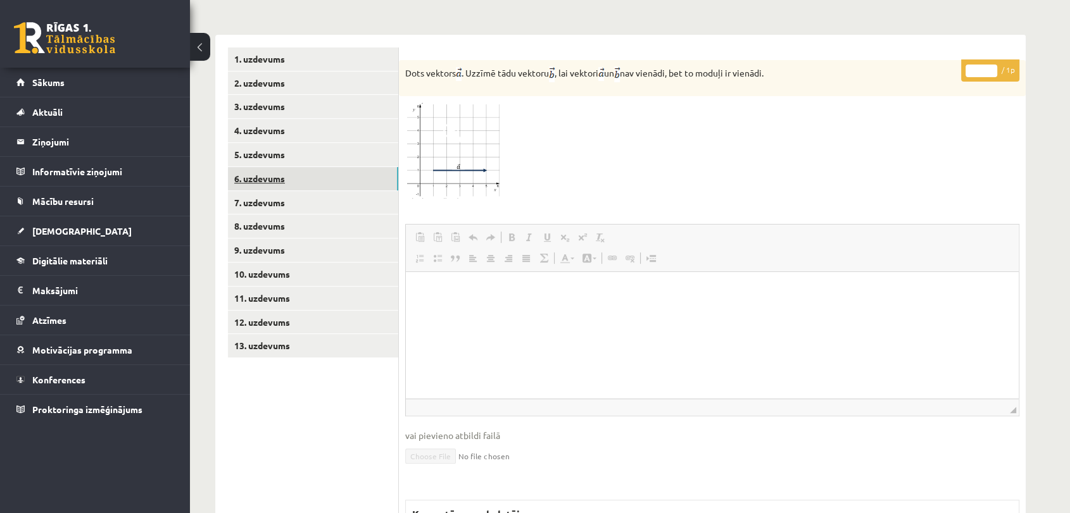
click at [278, 167] on link "6. uzdevums" at bounding box center [313, 178] width 170 height 23
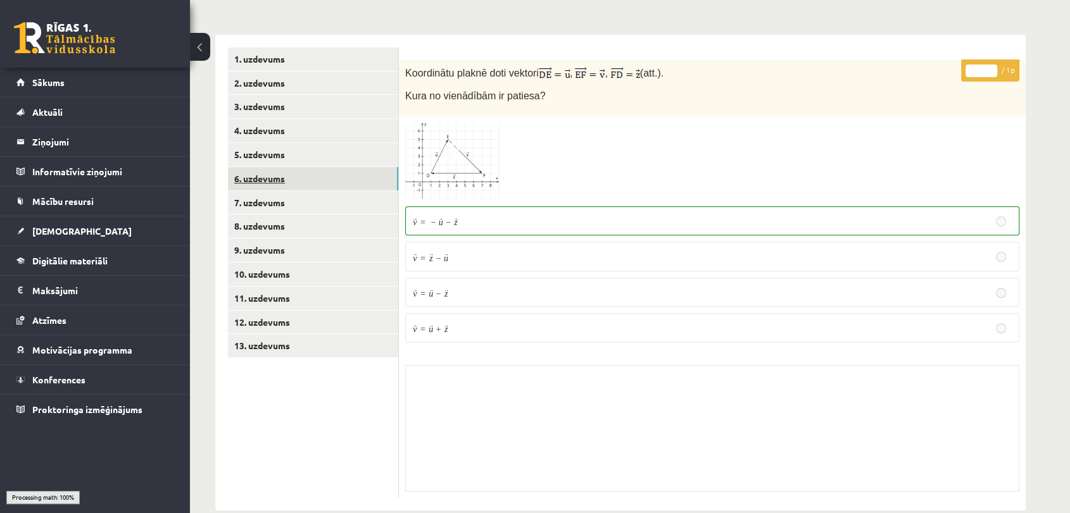
scroll to position [423, 0]
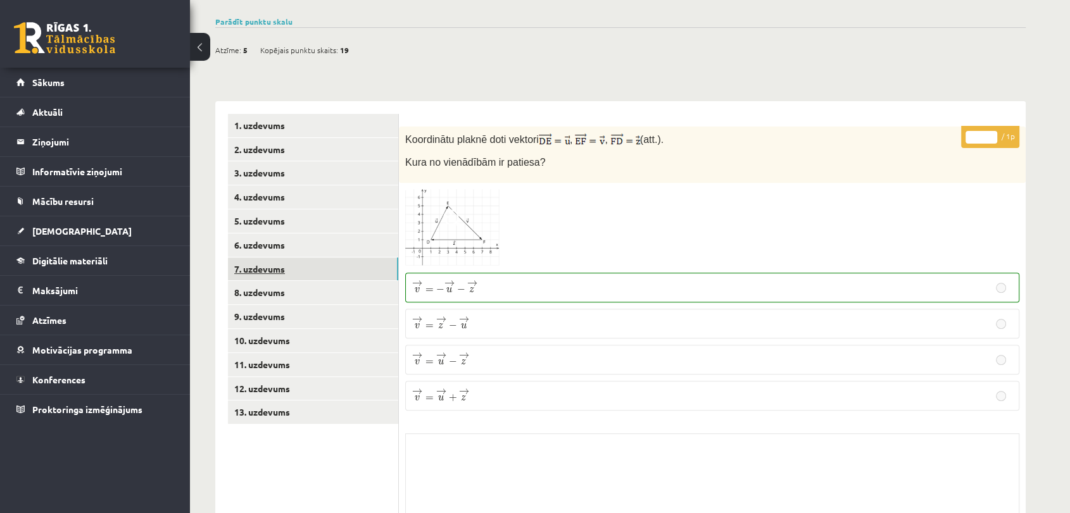
click at [270, 258] on link "7. uzdevums" at bounding box center [313, 269] width 170 height 23
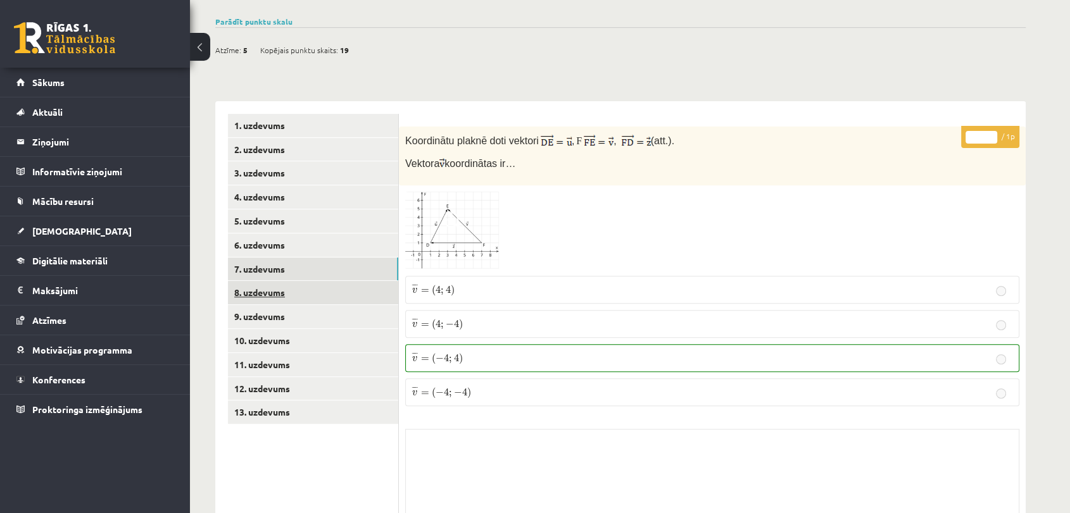
click at [272, 281] on link "8. uzdevums" at bounding box center [313, 292] width 170 height 23
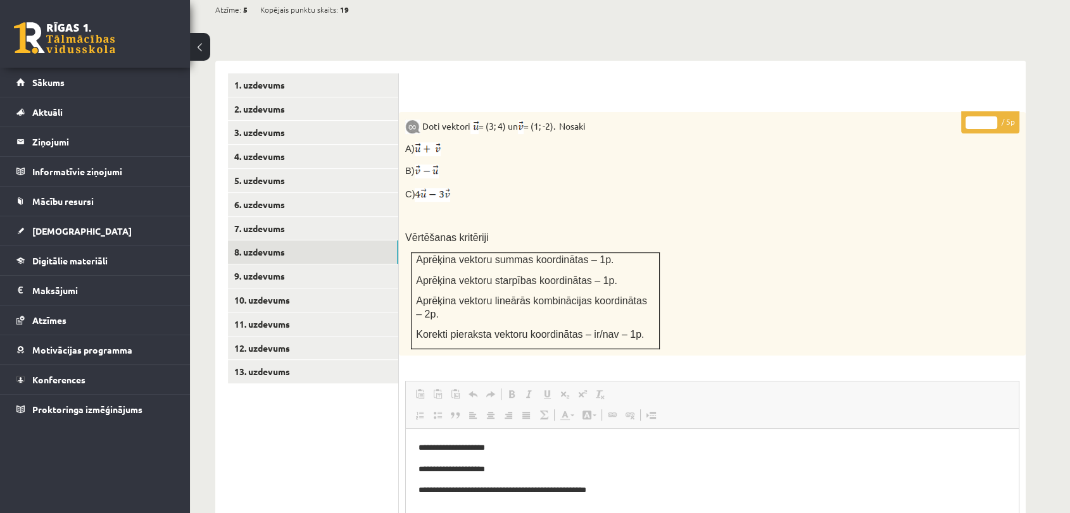
scroll to position [454, 0]
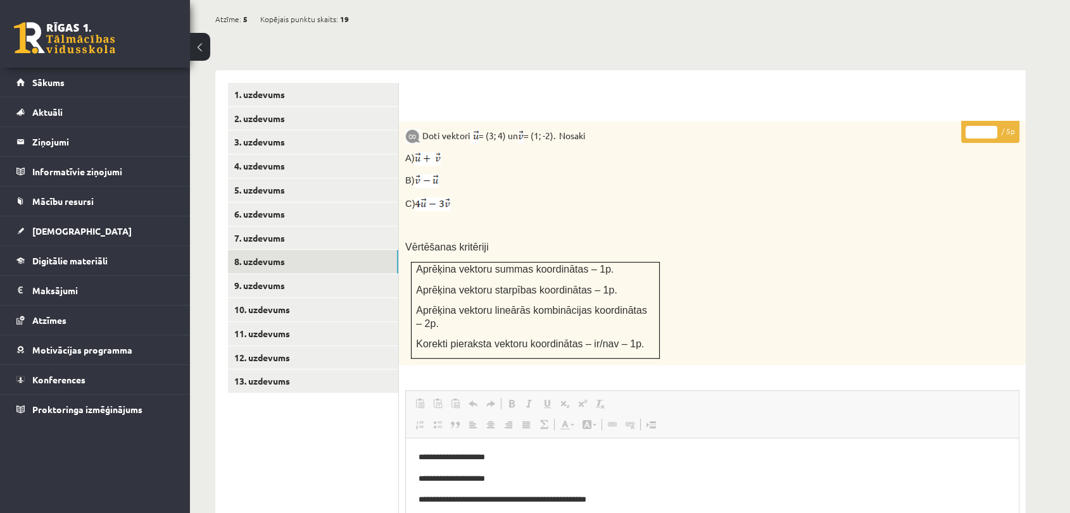
click at [52, 25] on link at bounding box center [64, 38] width 101 height 32
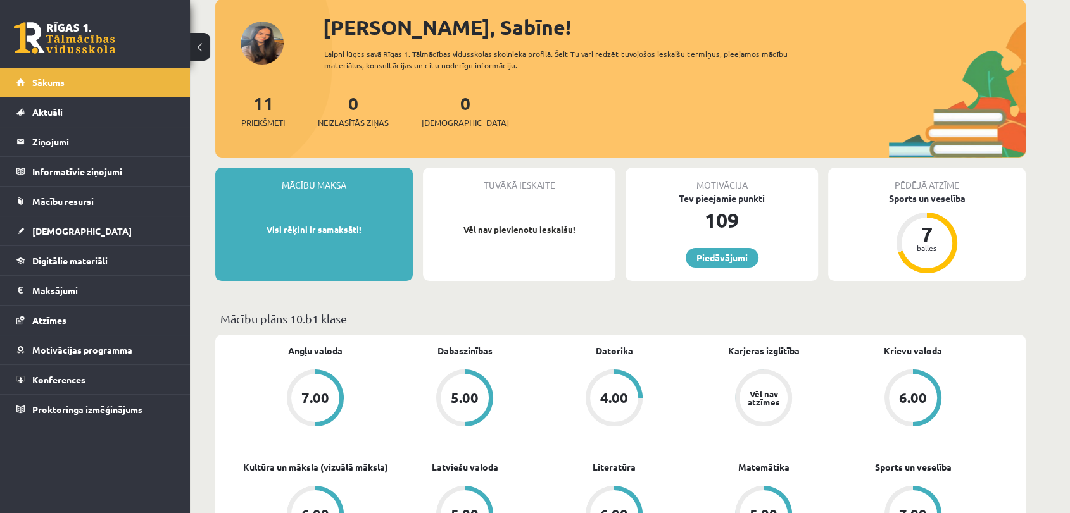
scroll to position [211, 0]
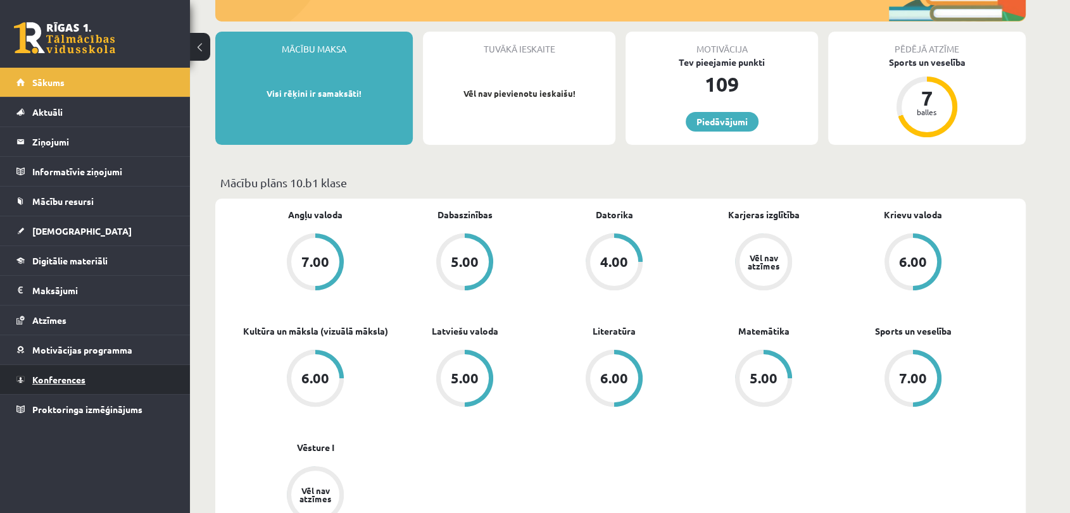
click at [77, 375] on span "Konferences" at bounding box center [58, 379] width 53 height 11
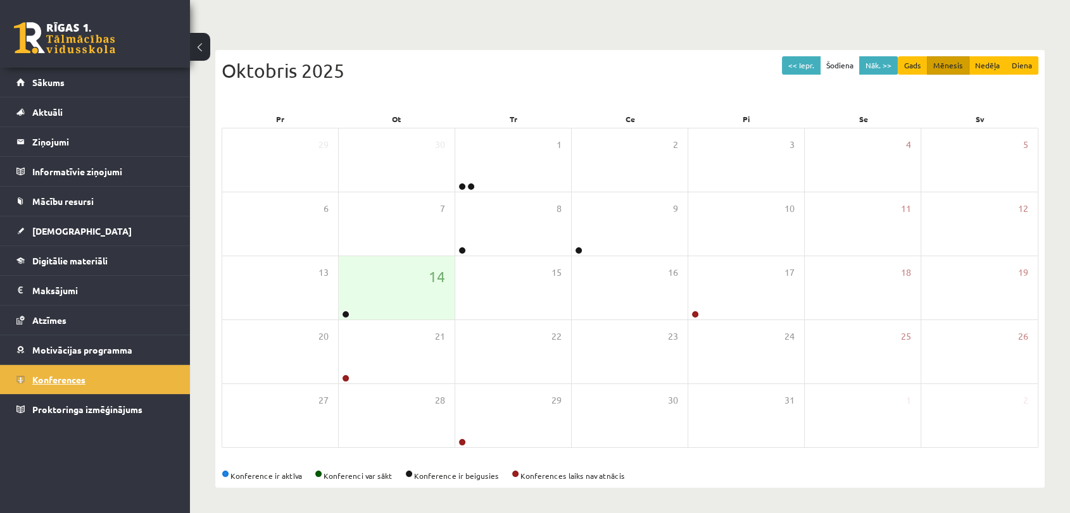
scroll to position [91, 0]
click at [404, 349] on div "21" at bounding box center [397, 351] width 116 height 63
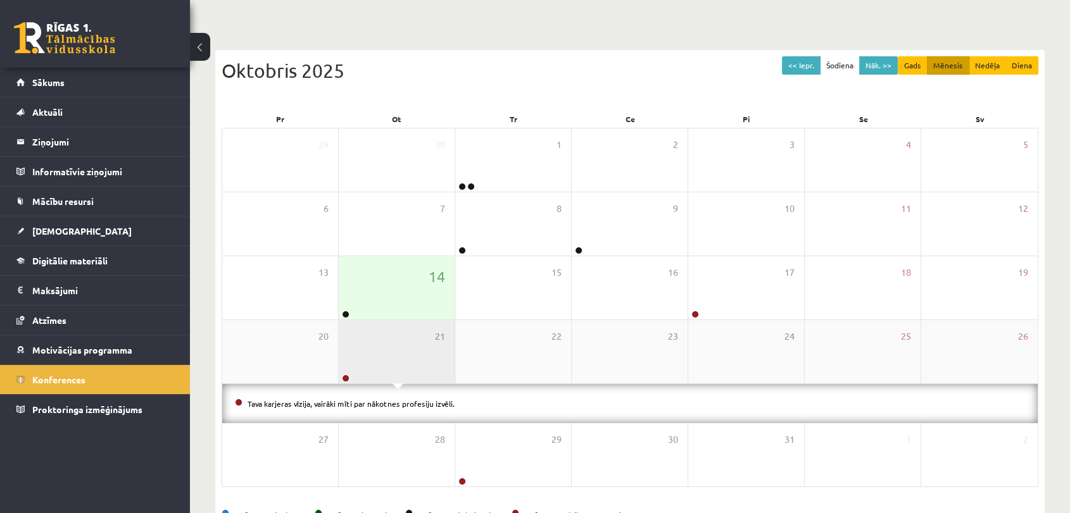
click at [404, 349] on div "21" at bounding box center [397, 351] width 116 height 63
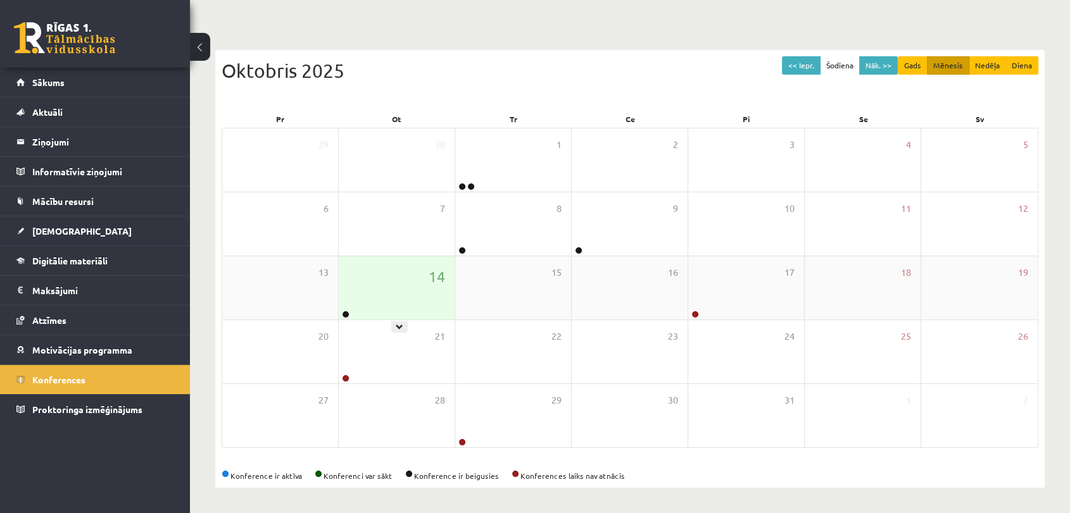
click at [403, 286] on div "14" at bounding box center [397, 287] width 116 height 63
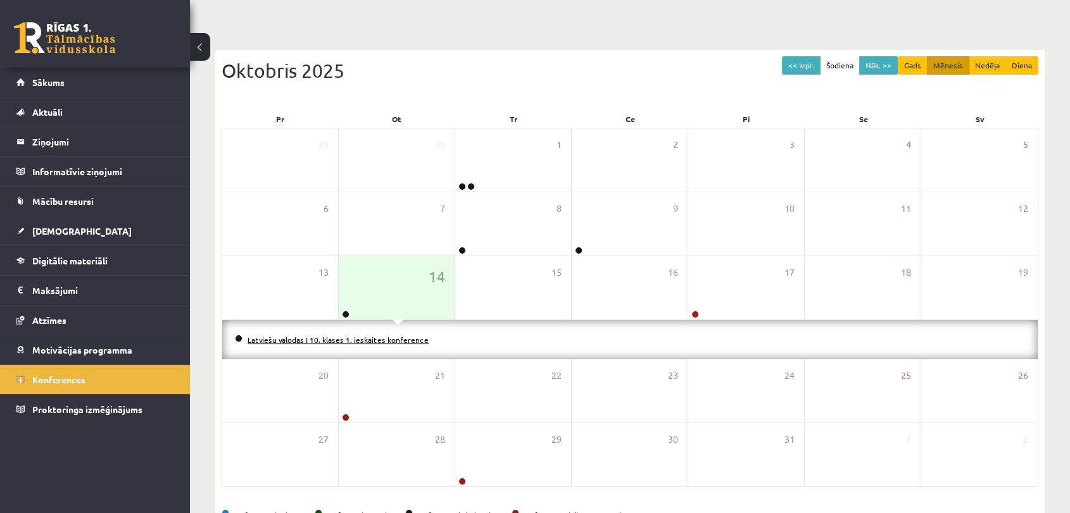
click at [379, 339] on link "Latviešu valodas I 10. klases 1. ieskaites konference" at bounding box center [337, 340] width 181 height 10
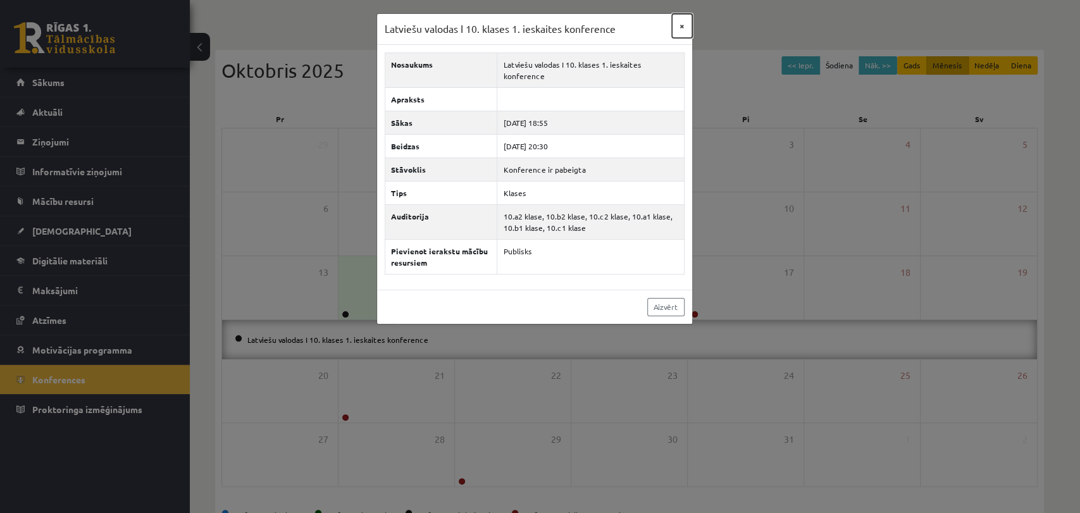
click at [685, 27] on button "×" at bounding box center [682, 26] width 20 height 24
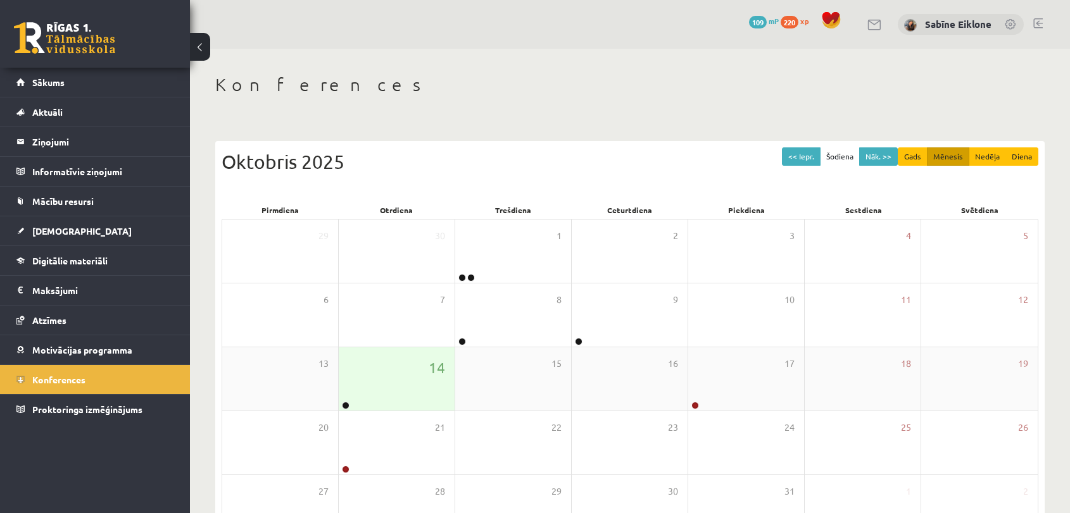
scroll to position [91, 0]
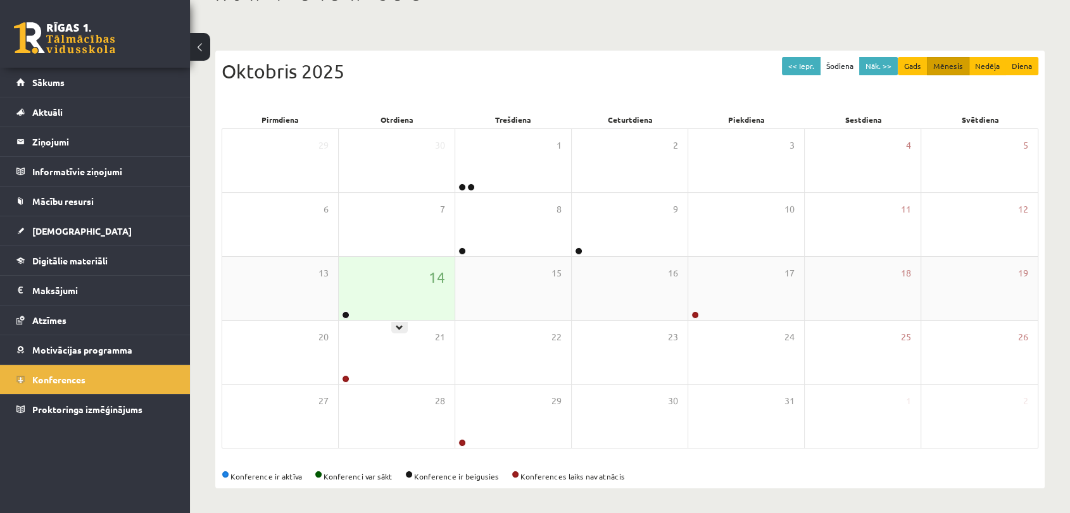
click at [402, 291] on div "14" at bounding box center [397, 288] width 116 height 63
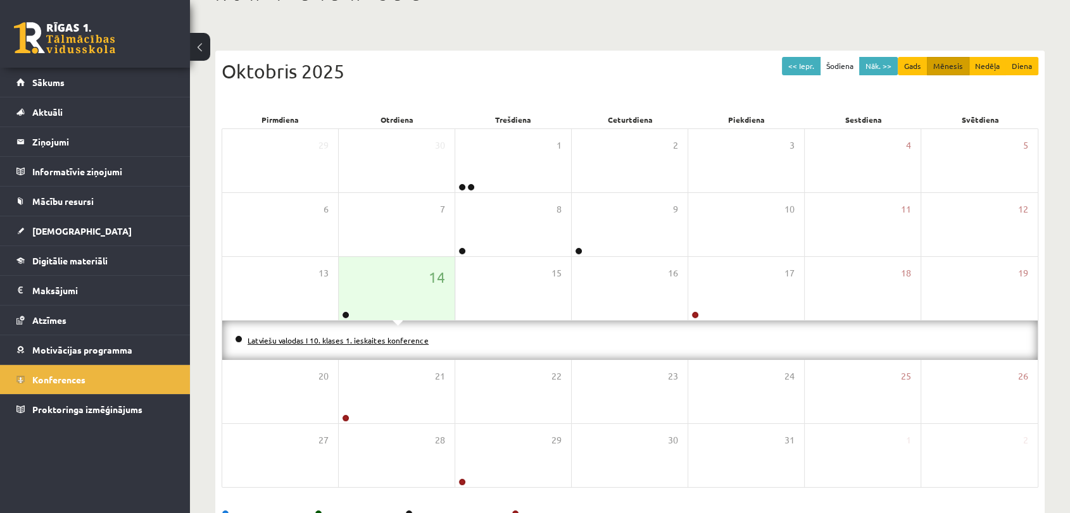
click at [408, 341] on link "Latviešu valodas I 10. klases 1. ieskaites konference" at bounding box center [337, 340] width 181 height 10
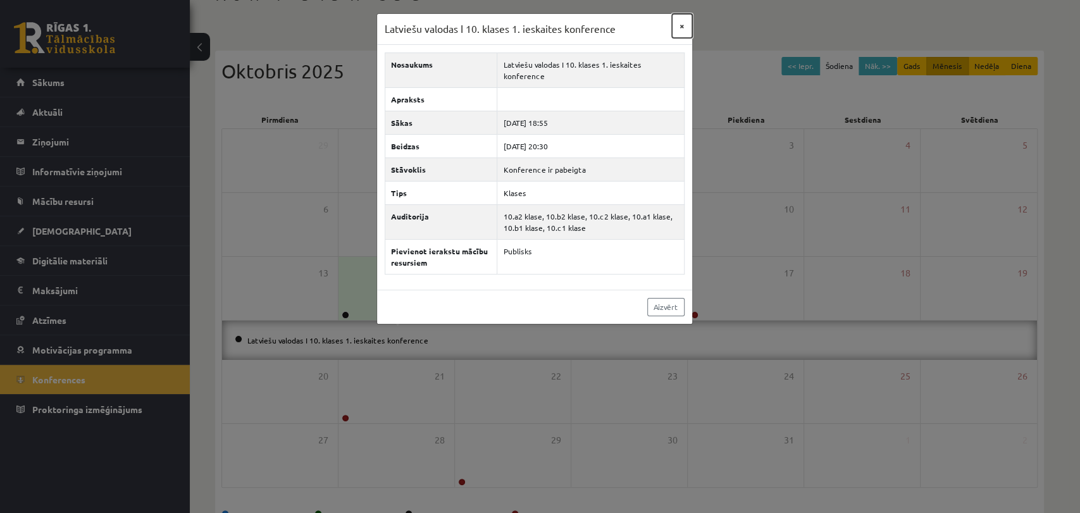
click at [686, 23] on button "×" at bounding box center [682, 26] width 20 height 24
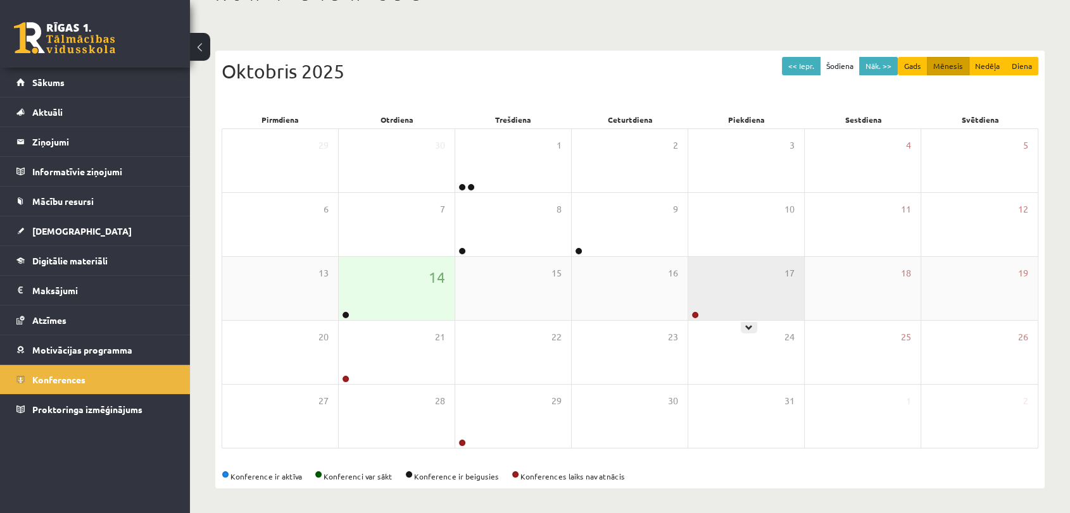
click at [734, 280] on div "17" at bounding box center [746, 288] width 116 height 63
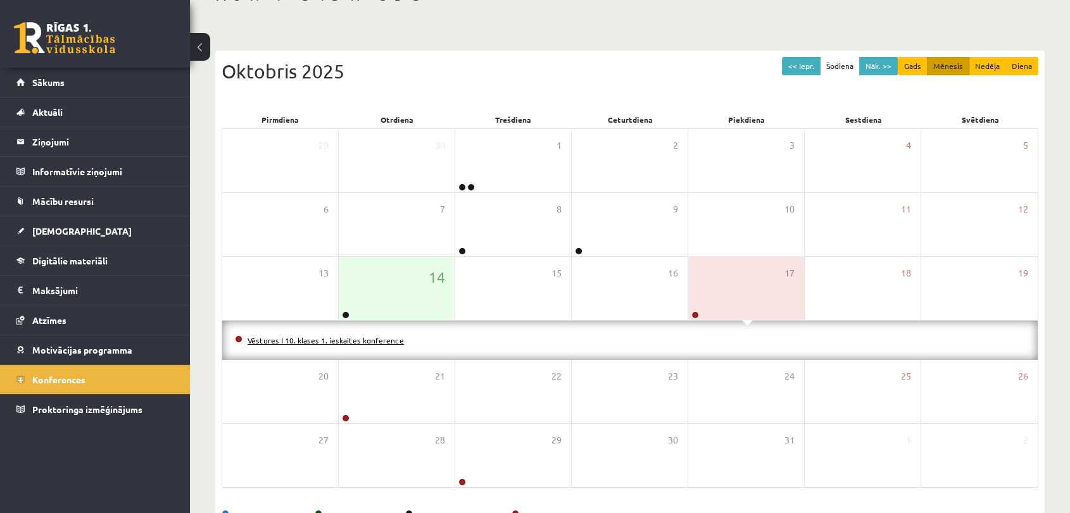
click at [352, 341] on link "Vēstures I 10. klases 1. ieskaites konference" at bounding box center [325, 340] width 156 height 10
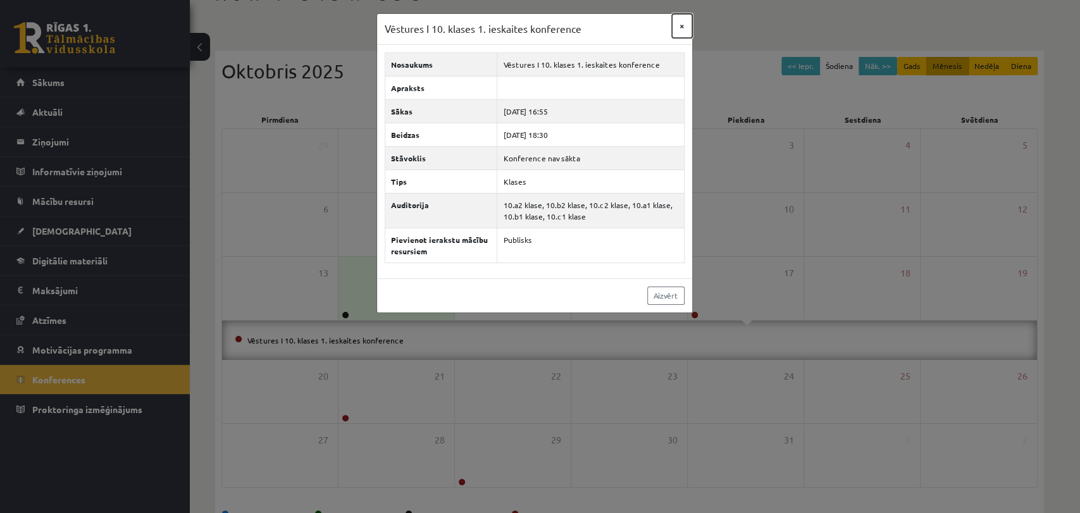
click at [682, 25] on button "×" at bounding box center [682, 26] width 20 height 24
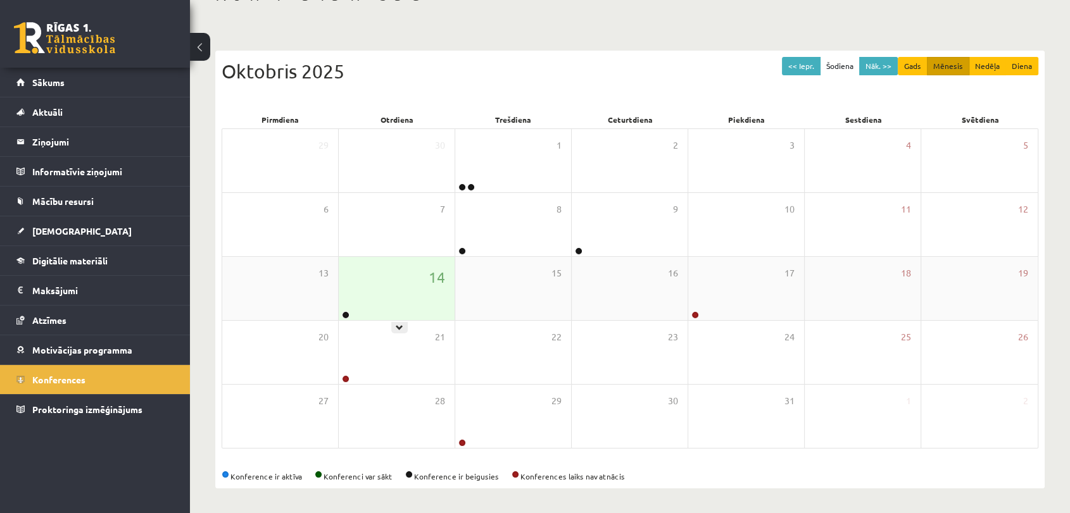
click at [404, 296] on div "14" at bounding box center [397, 288] width 116 height 63
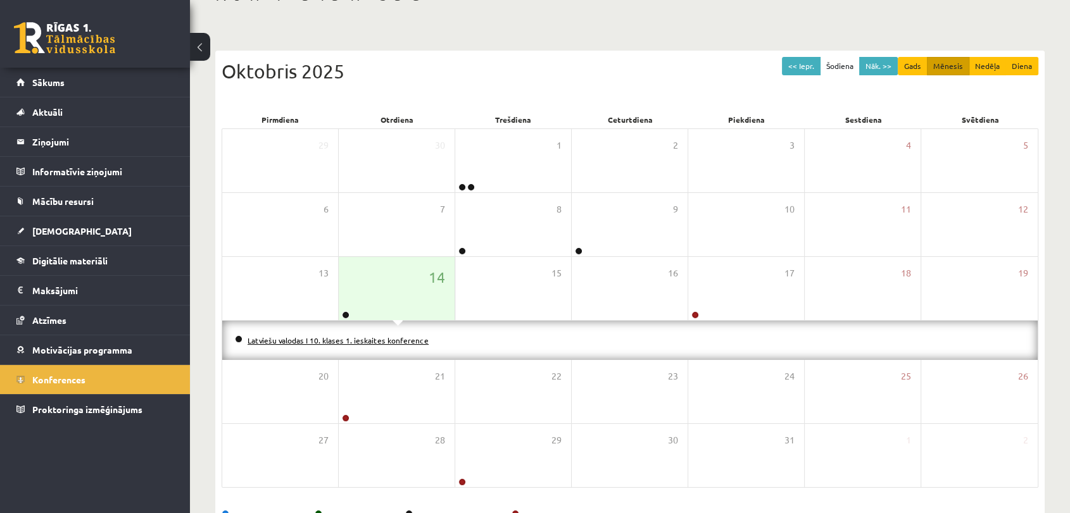
click at [390, 338] on link "Latviešu valodas I 10. klases 1. ieskaites konference" at bounding box center [337, 340] width 181 height 10
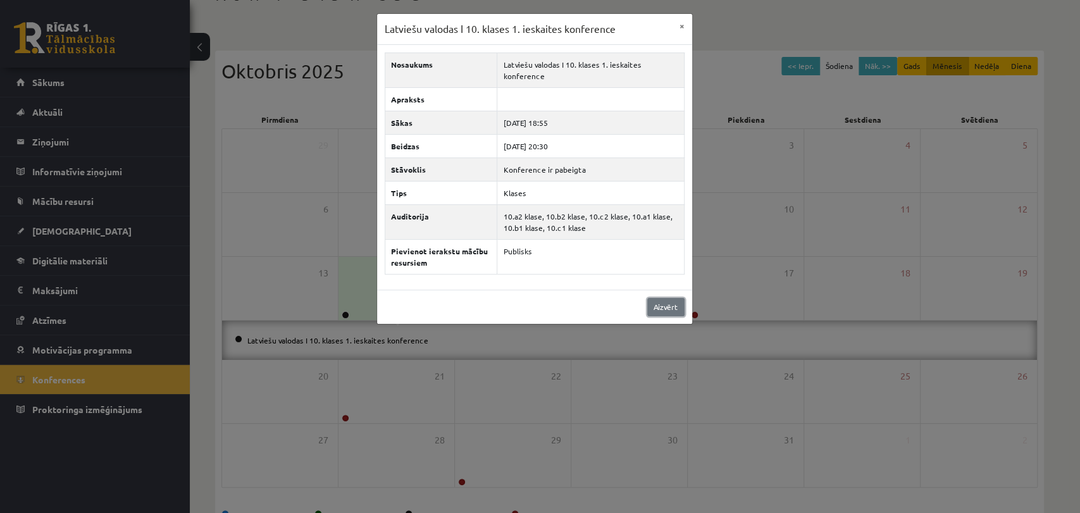
drag, startPoint x: 673, startPoint y: 303, endPoint x: 656, endPoint y: 294, distance: 19.5
click at [673, 303] on link "Aizvērt" at bounding box center [665, 307] width 37 height 18
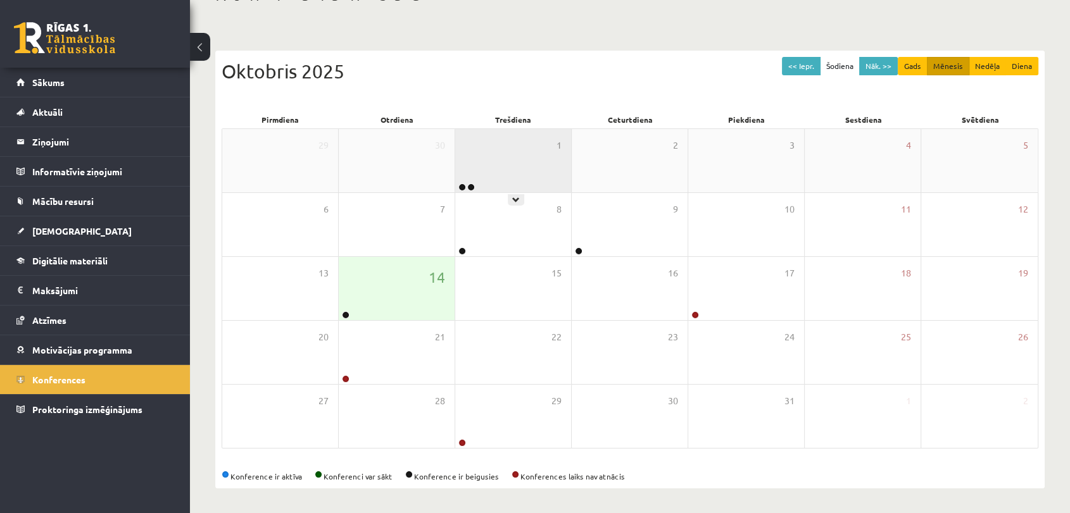
click at [521, 155] on div "1" at bounding box center [513, 160] width 116 height 63
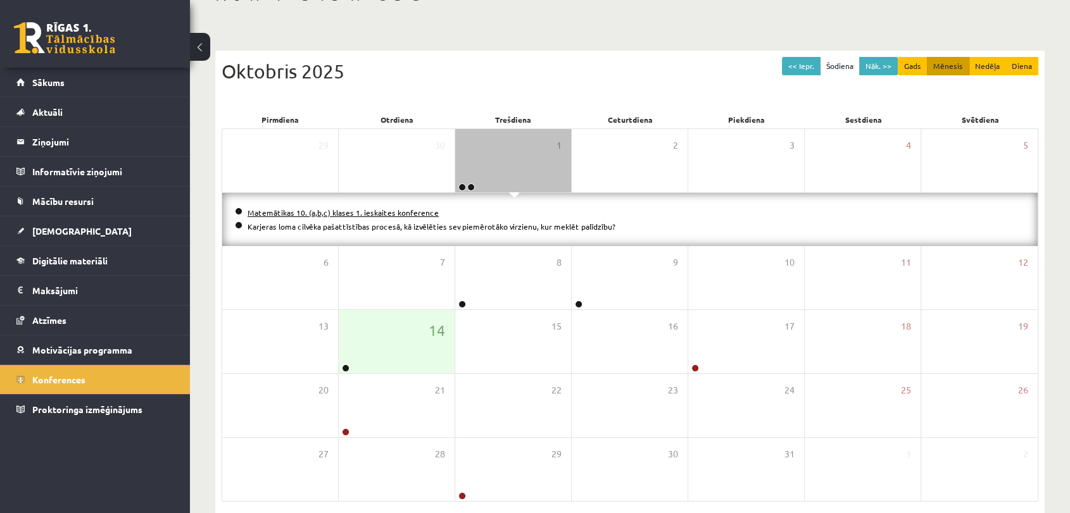
click at [391, 214] on link "Matemātikas 10. (a,b,c) klases 1. ieskaites konference" at bounding box center [342, 213] width 191 height 10
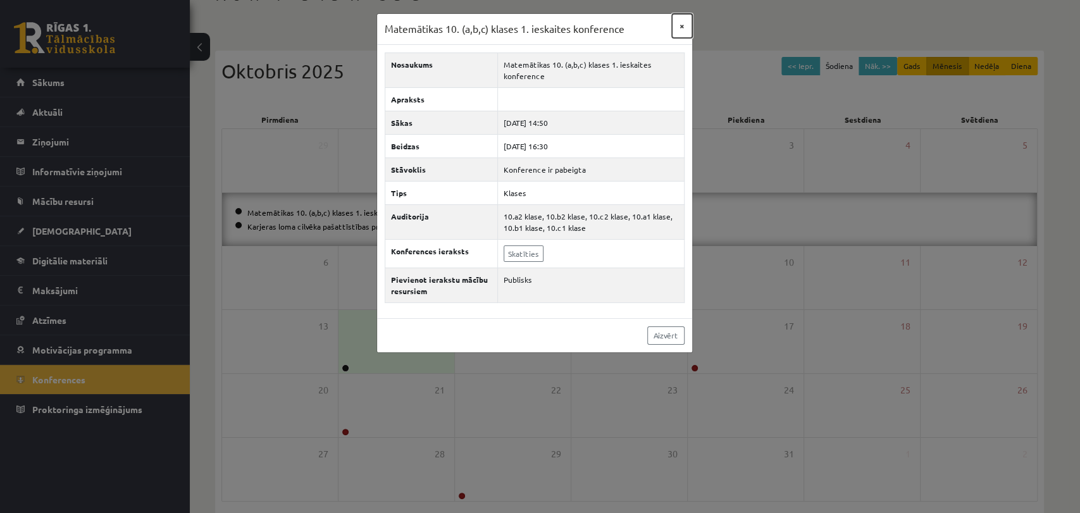
click at [682, 32] on button "×" at bounding box center [682, 26] width 20 height 24
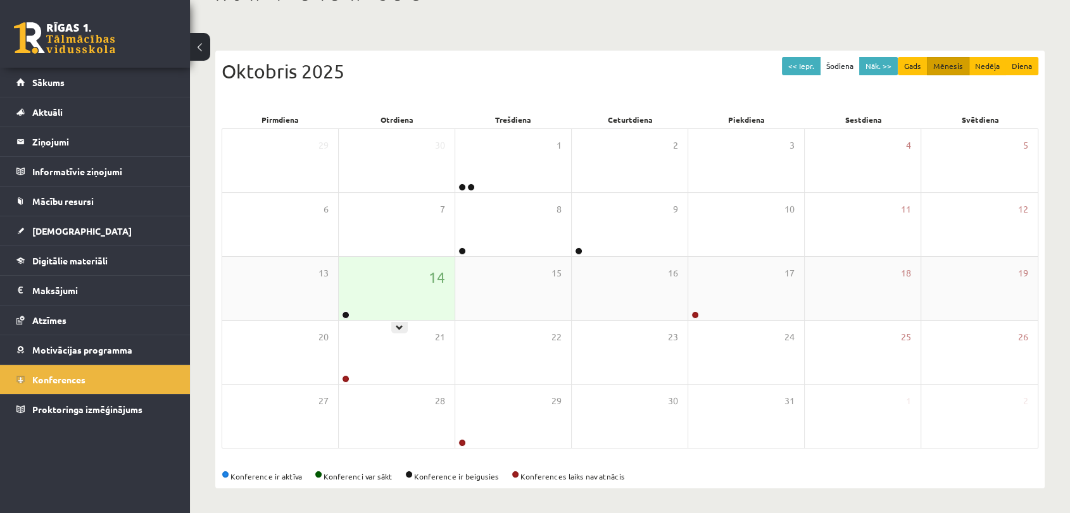
click at [380, 318] on div "14" at bounding box center [397, 288] width 116 height 63
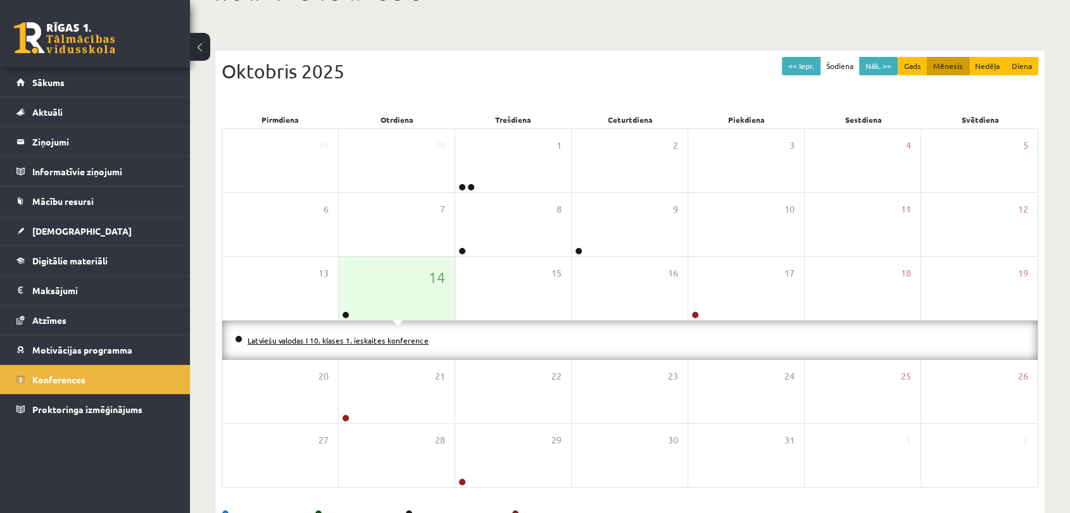
click at [365, 340] on link "Latviešu valodas I 10. klases 1. ieskaites konference" at bounding box center [337, 340] width 181 height 10
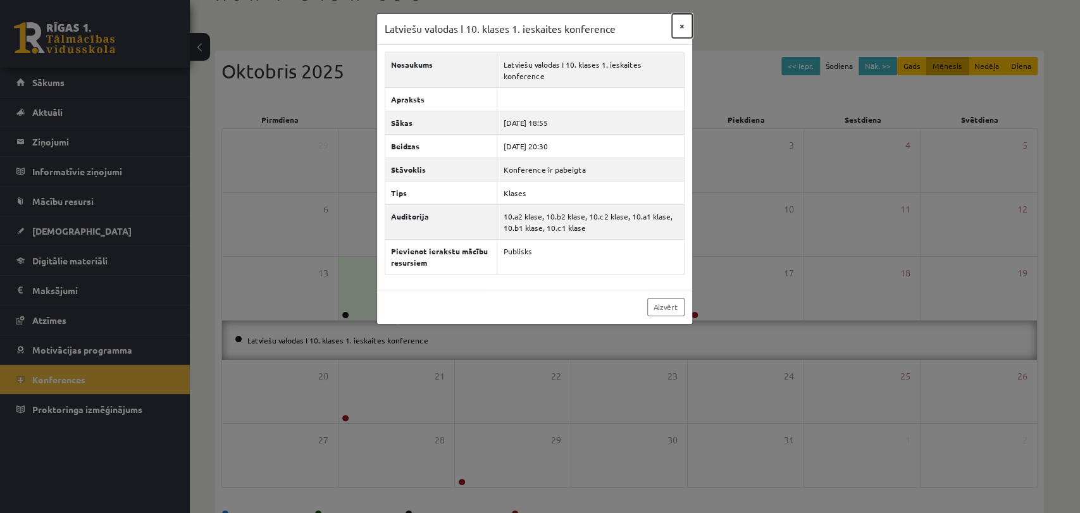
click at [683, 27] on button "×" at bounding box center [682, 26] width 20 height 24
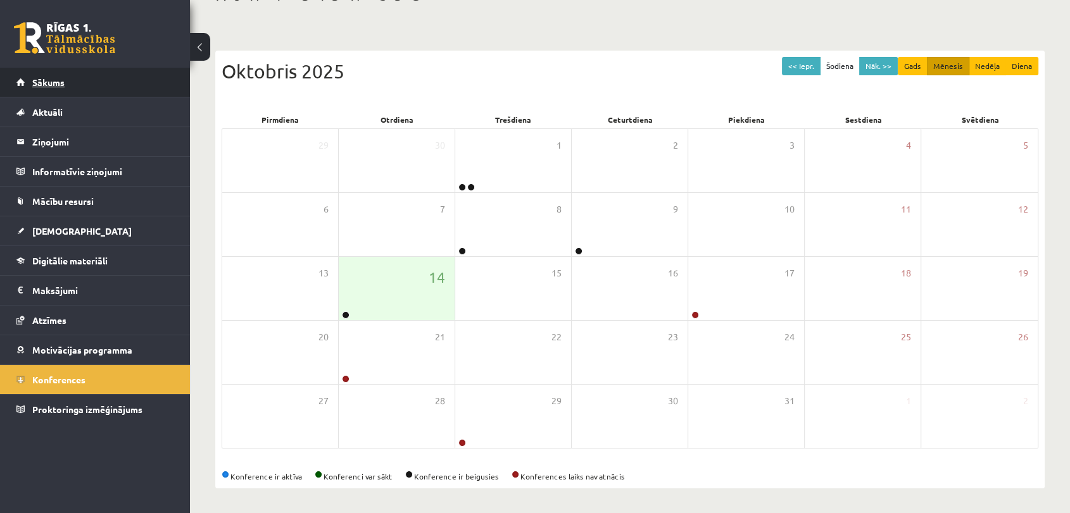
click at [75, 83] on link "Sākums" at bounding box center [95, 82] width 158 height 29
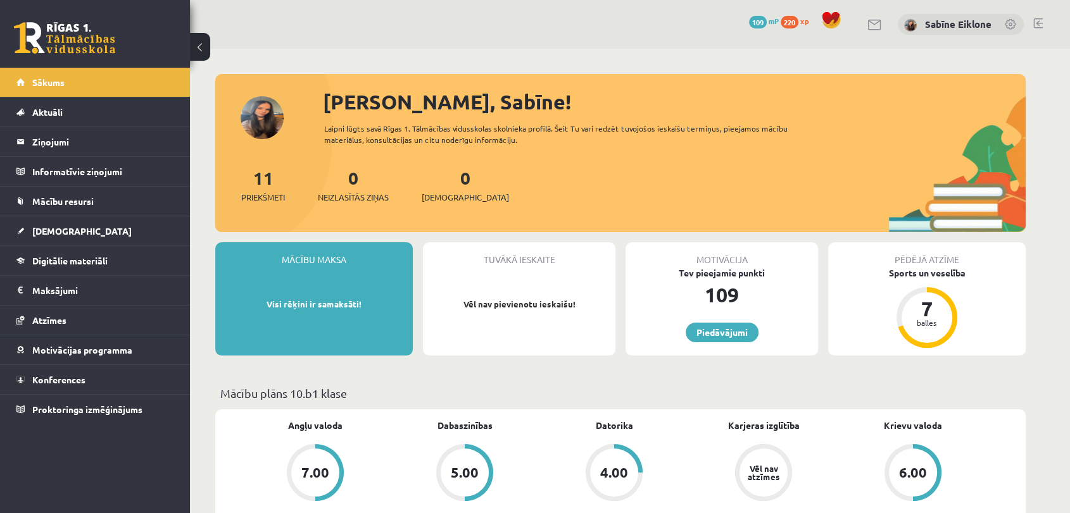
click at [39, 37] on link at bounding box center [64, 38] width 101 height 32
click at [59, 235] on link "[DEMOGRAPHIC_DATA]" at bounding box center [95, 230] width 158 height 29
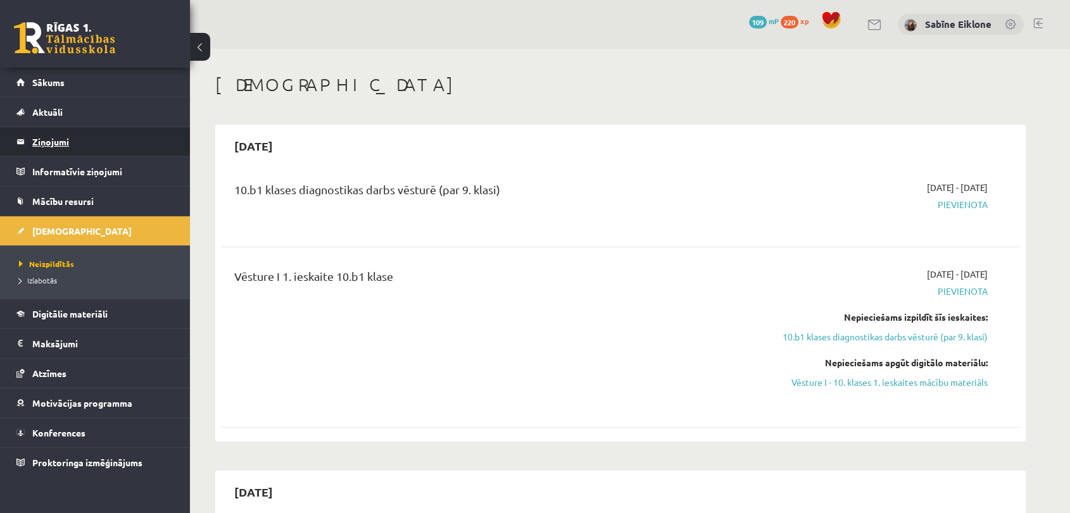
click at [49, 137] on legend "Ziņojumi 0" at bounding box center [103, 141] width 142 height 29
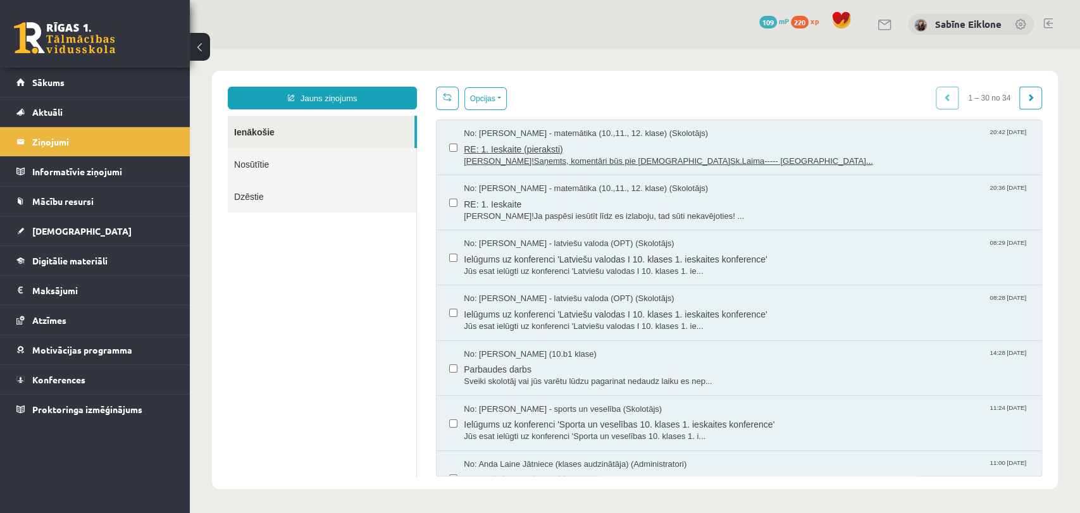
click at [575, 143] on span "RE: 1. Ieskaite (pieraksti)" at bounding box center [746, 148] width 565 height 16
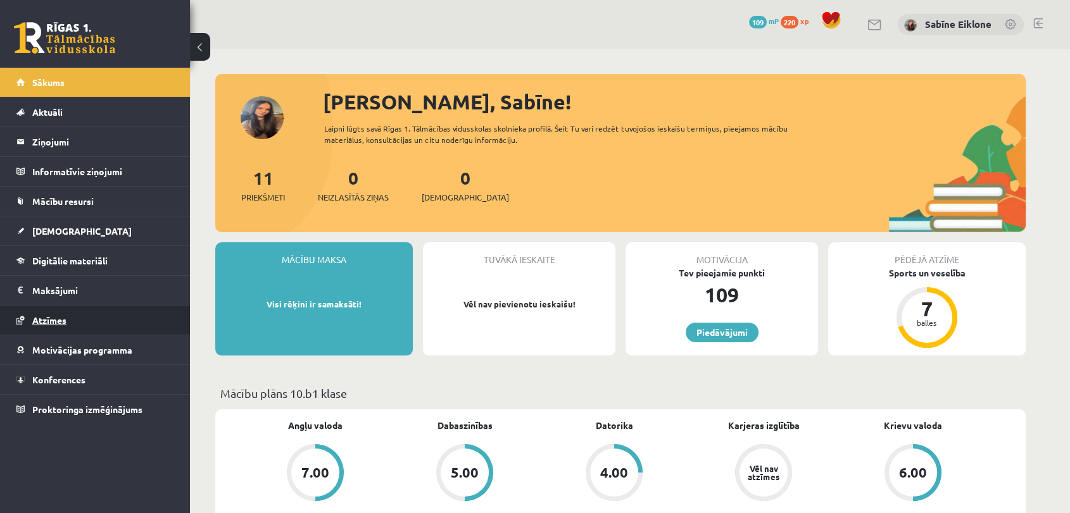
click at [80, 317] on link "Atzīmes" at bounding box center [95, 320] width 158 height 29
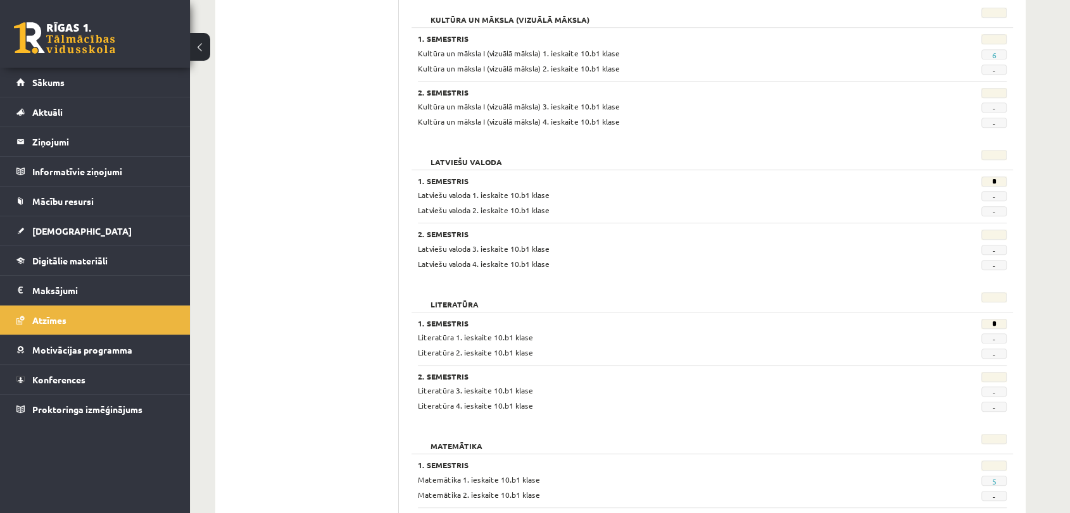
scroll to position [914, 0]
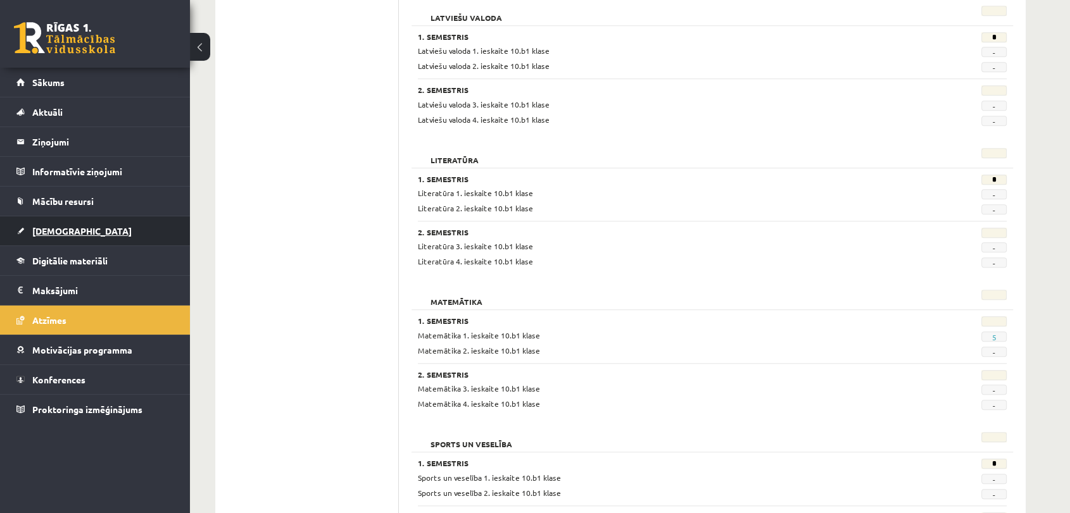
click at [61, 229] on span "[DEMOGRAPHIC_DATA]" at bounding box center [81, 230] width 99 height 11
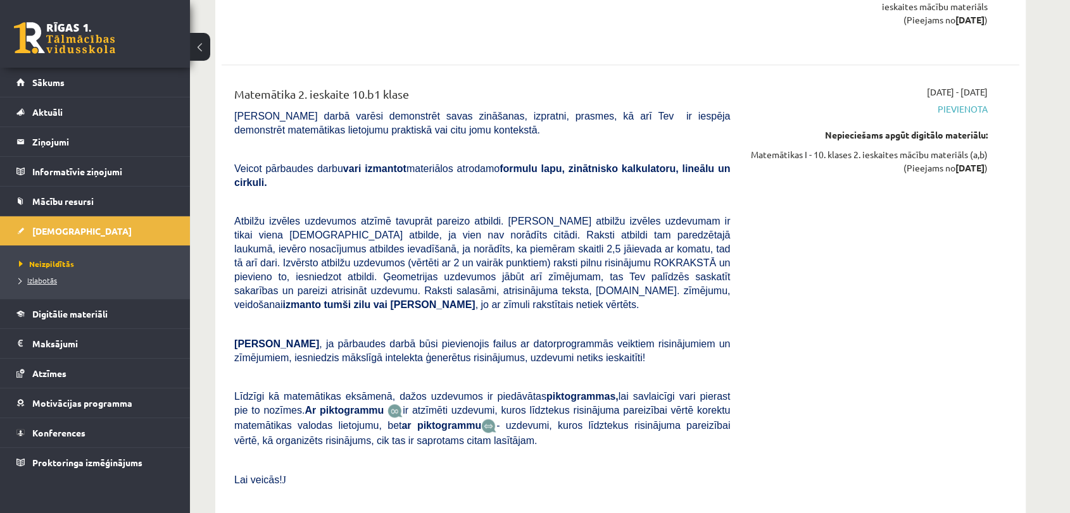
click at [47, 277] on span "Izlabotās" at bounding box center [38, 280] width 38 height 10
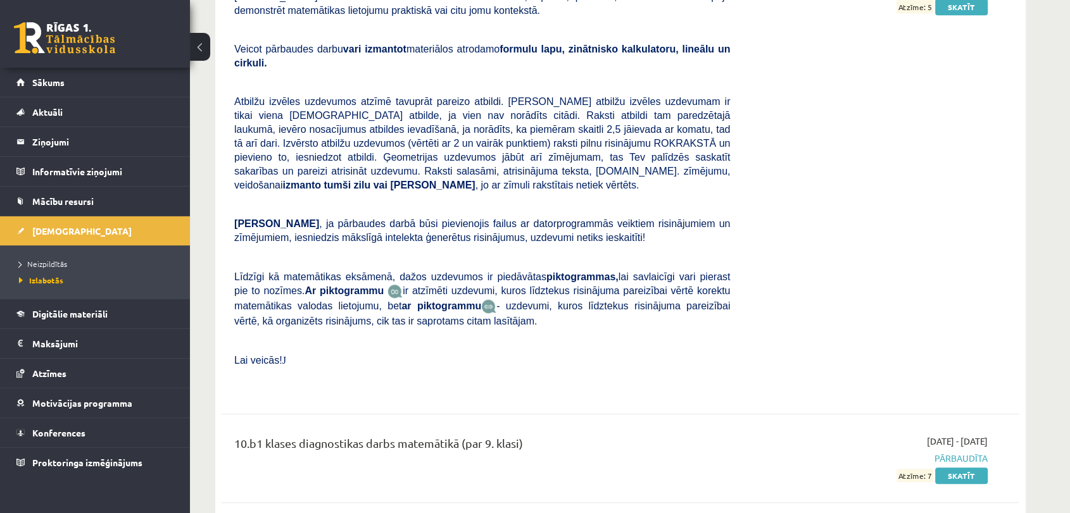
scroll to position [699, 0]
